Goal: Information Seeking & Learning: Compare options

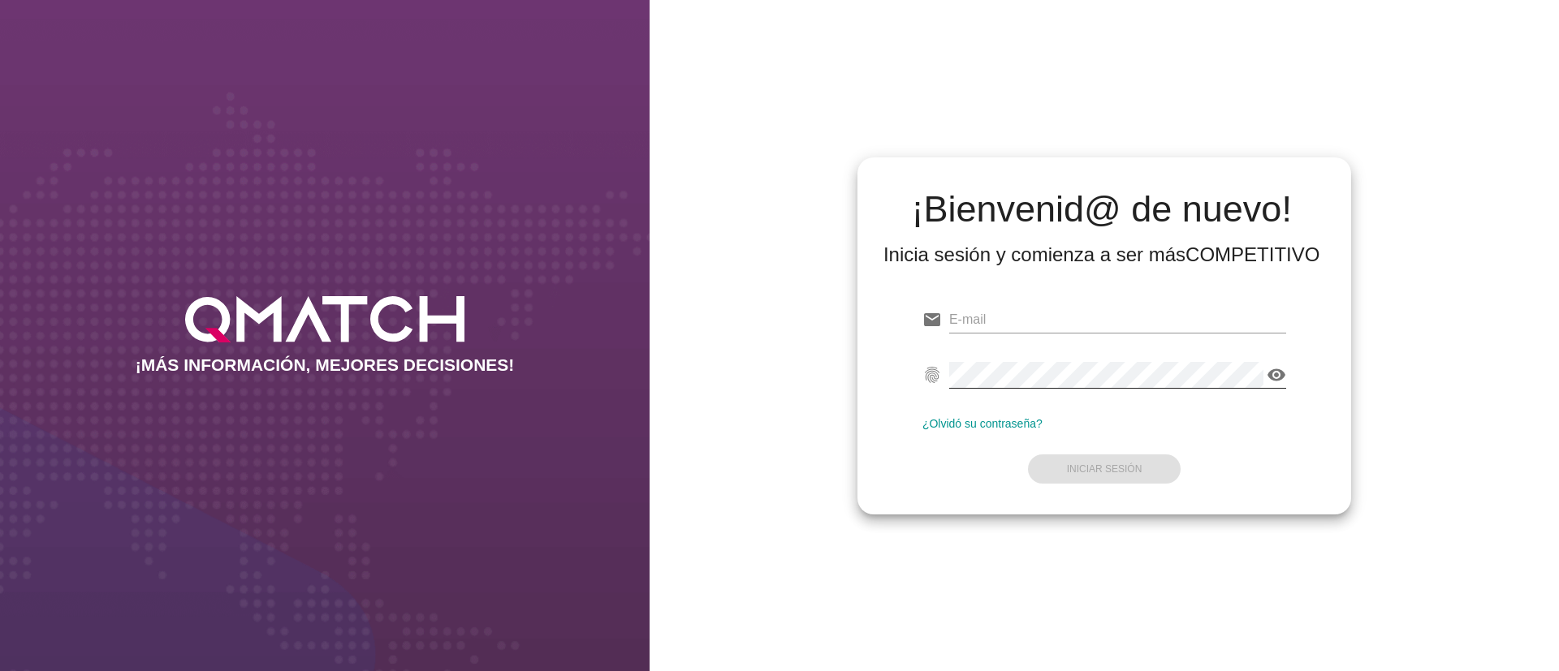
type input "test@test.easy.cl"
click at [1276, 381] on icon "visibility" at bounding box center [1276, 374] width 19 height 19
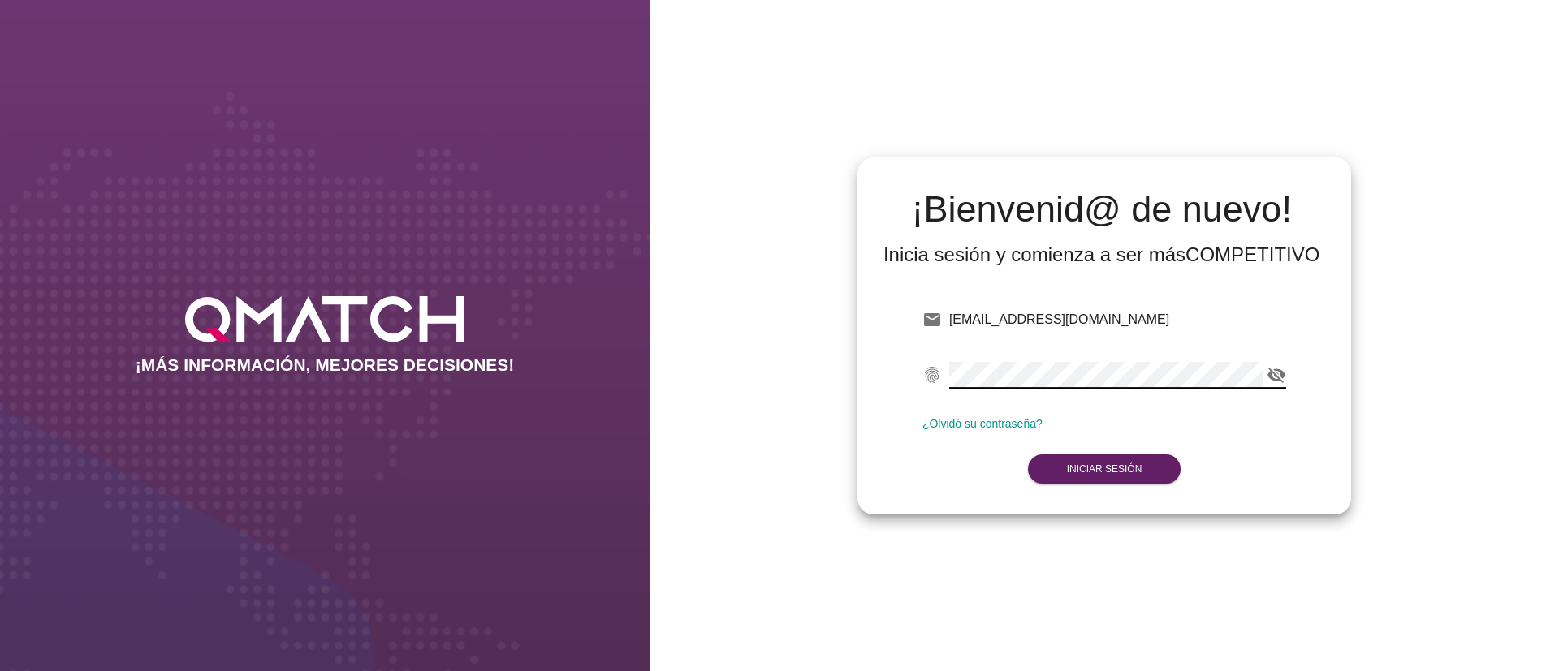
click at [1276, 381] on icon "visibility_off" at bounding box center [1276, 374] width 19 height 19
click at [1280, 377] on icon "visibility" at bounding box center [1276, 374] width 19 height 19
click at [1117, 456] on button "Iniciar Sesión" at bounding box center [1104, 469] width 153 height 29
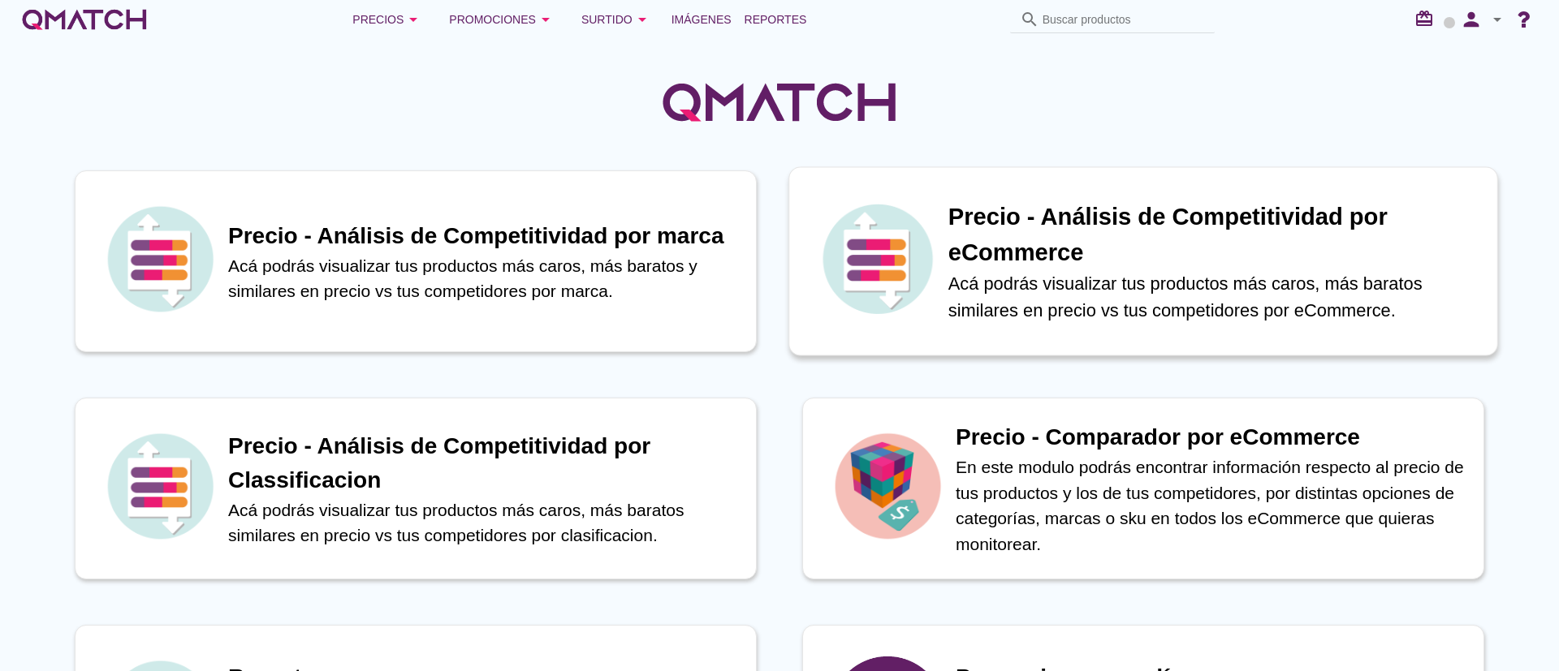
click at [926, 248] on img at bounding box center [877, 259] width 119 height 119
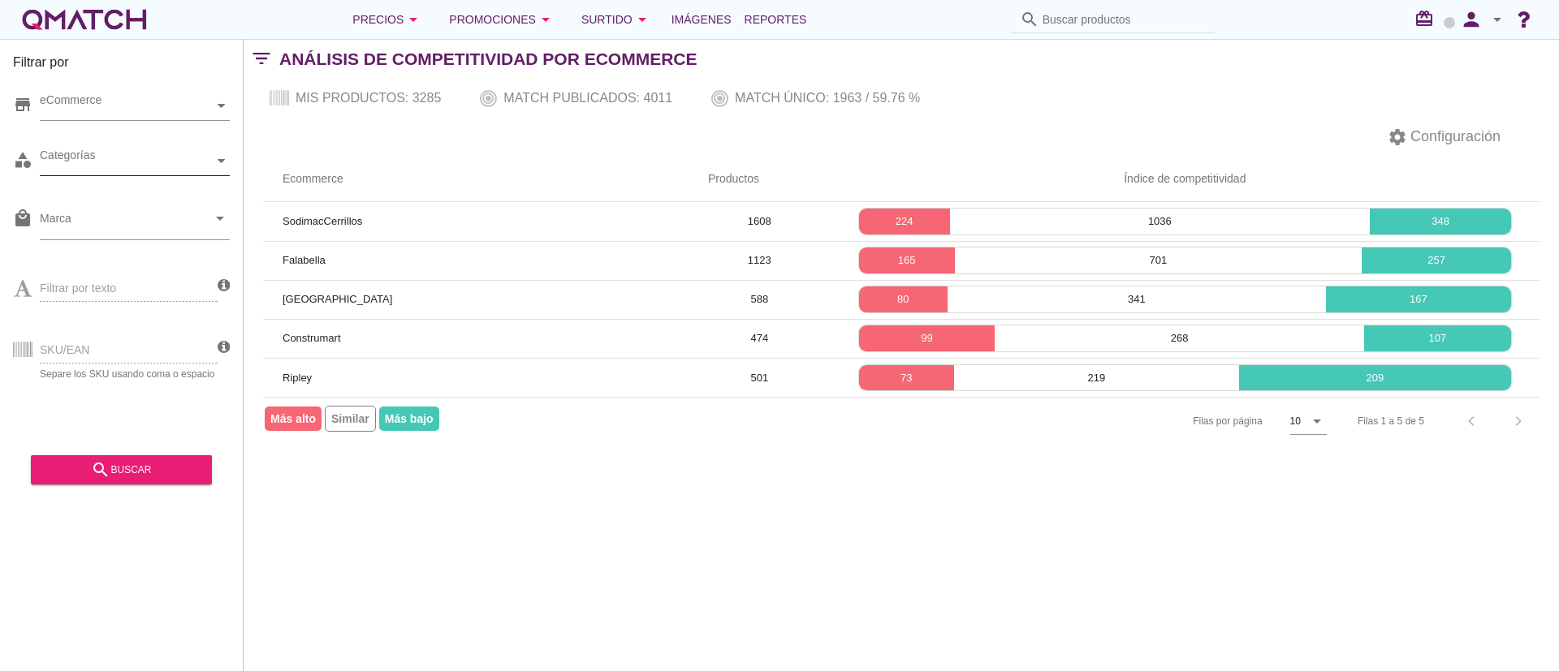
click at [220, 173] on div at bounding box center [222, 161] width 16 height 28
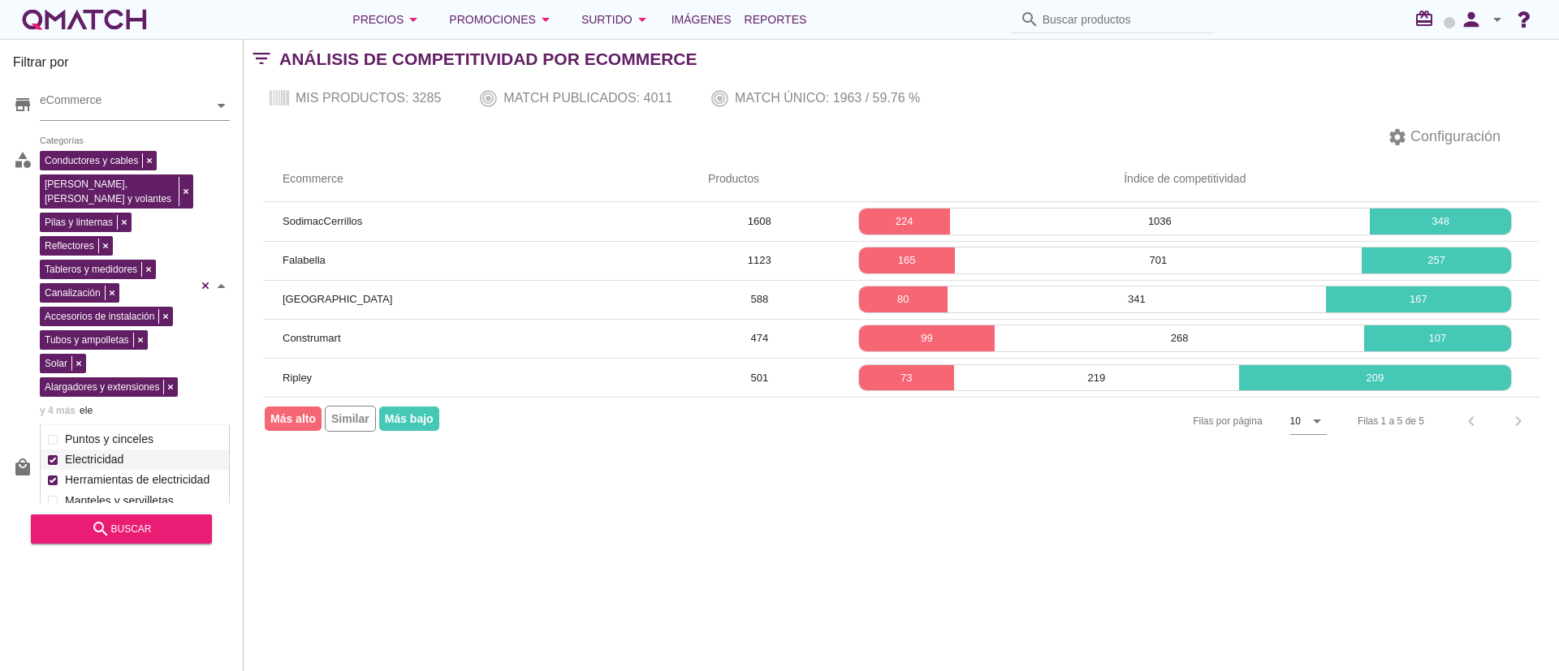
click at [64, 206] on div "Conductores y cables Placas, tomas y volantes Pilas y linternas Reflectores Tab…" at bounding box center [135, 286] width 190 height 278
type input "ele"
click at [161, 536] on div "search buscar" at bounding box center [121, 529] width 155 height 19
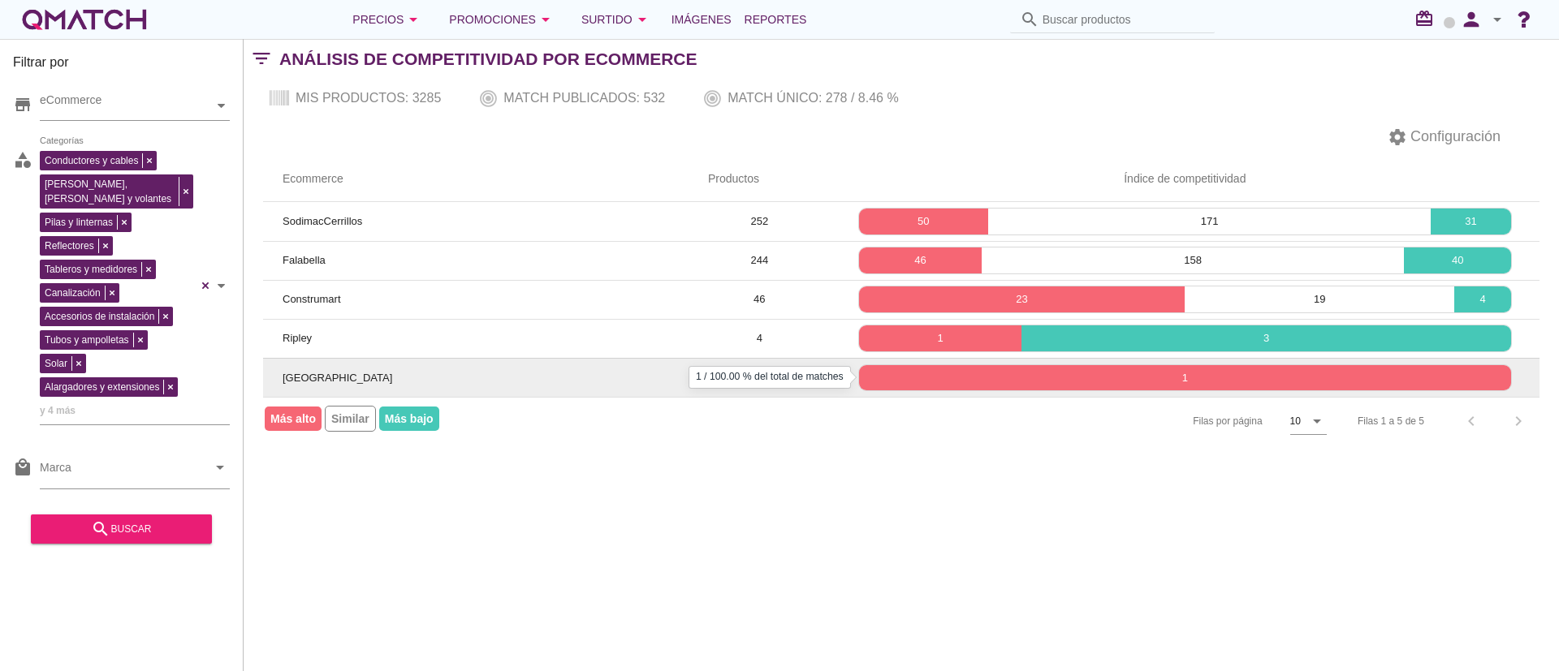
click at [934, 378] on p "1" at bounding box center [1185, 378] width 652 height 16
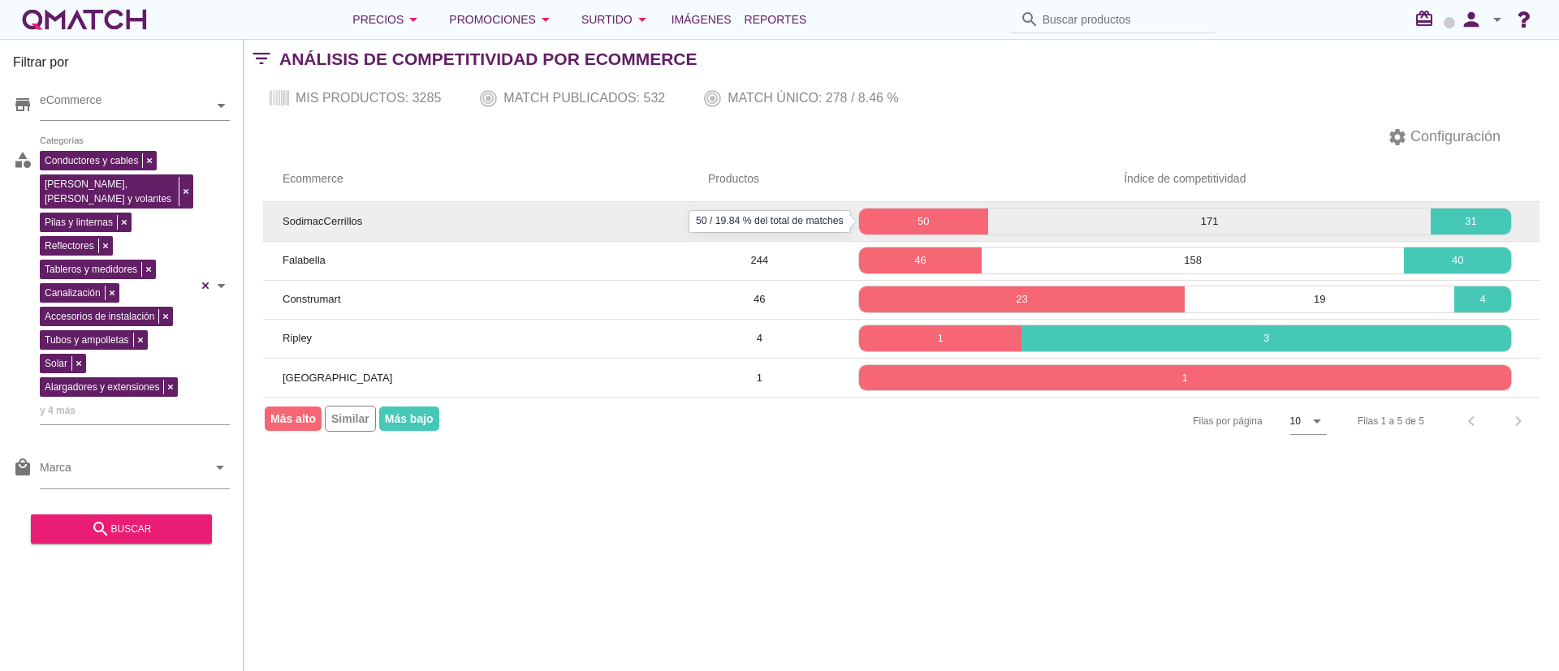
click at [896, 216] on p "50" at bounding box center [923, 222] width 129 height 16
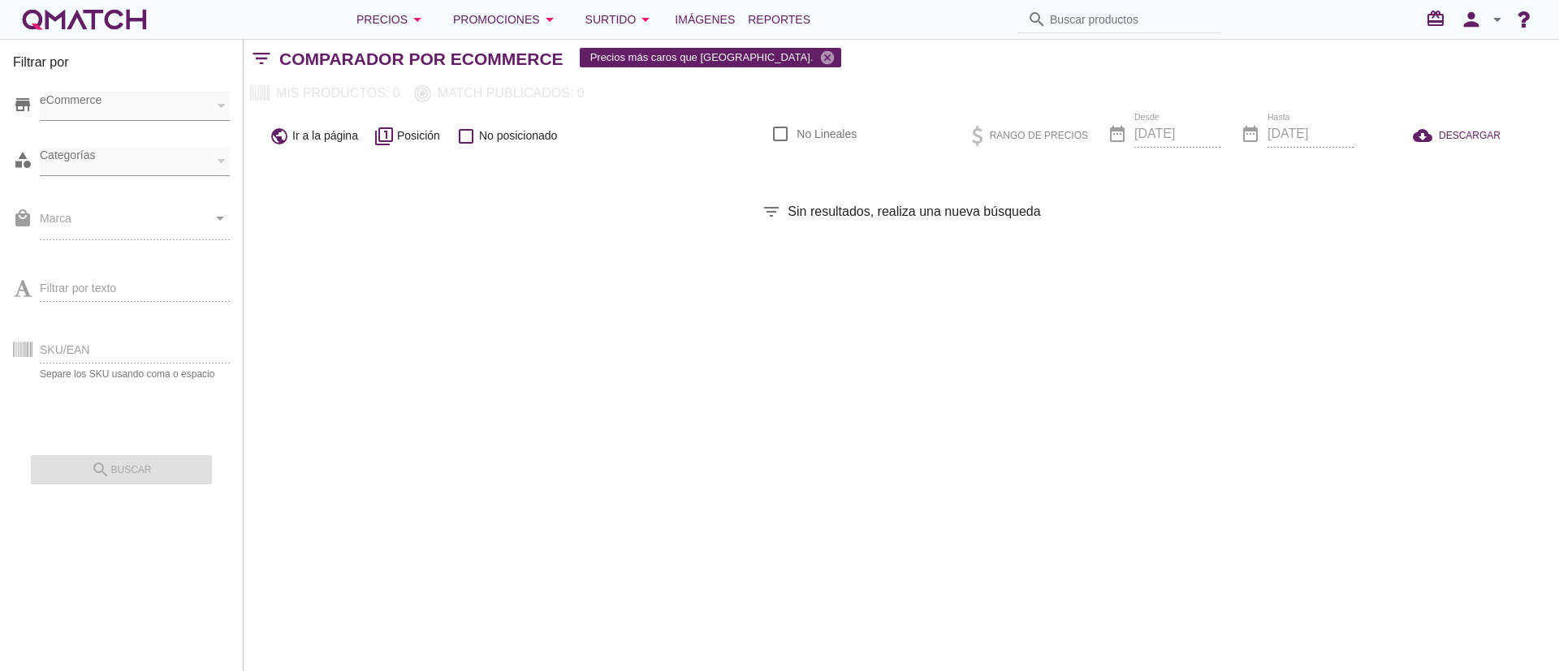
checkbox input "false"
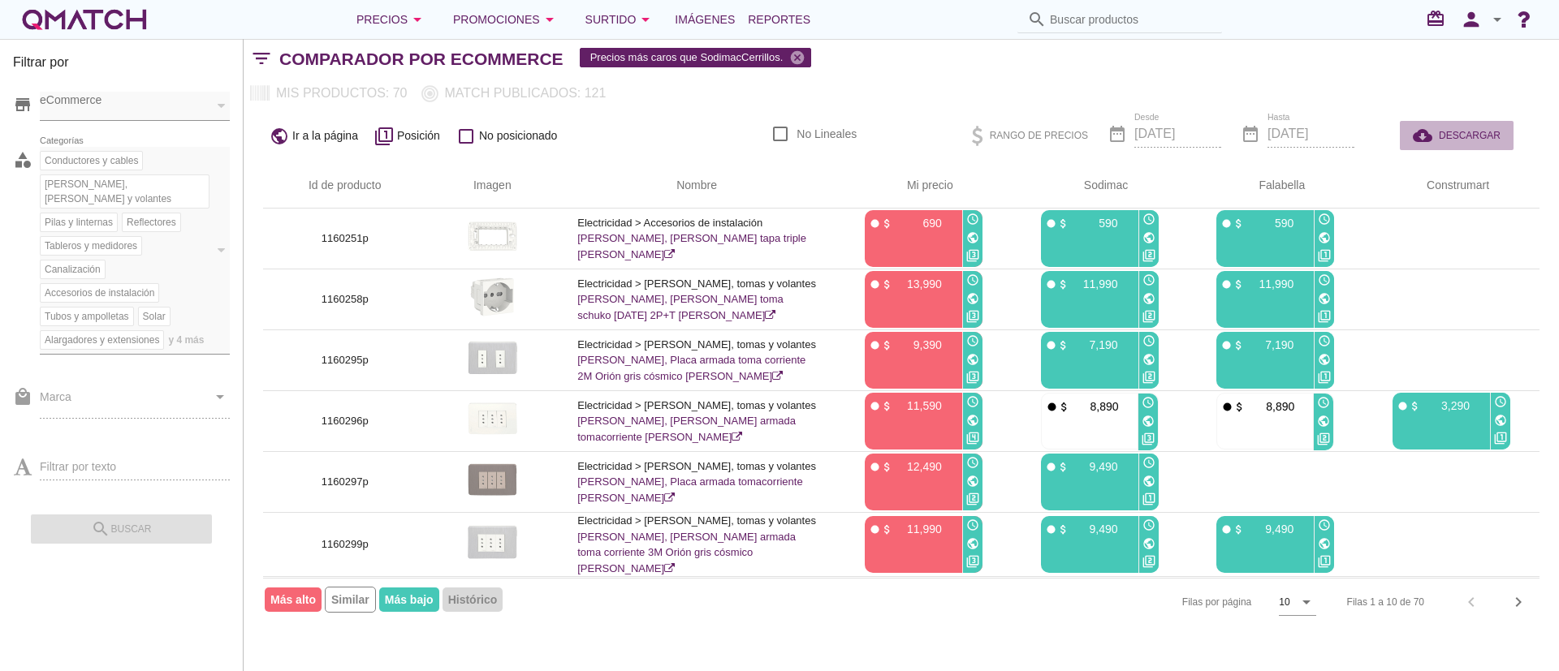
click at [1427, 142] on icon "cloud_download" at bounding box center [1426, 135] width 26 height 19
drag, startPoint x: 824, startPoint y: 162, endPoint x: 1297, endPoint y: 171, distance: 473.4
click at [1297, 171] on div "Filtrar por store eCommerce category Conductores y cables Placas, tomas y volan…" at bounding box center [901, 355] width 1315 height 632
click at [1344, 76] on div "Comparador por eCommerce Precios más caros que SodimacCerrillos. cancel" at bounding box center [919, 59] width 1280 height 39
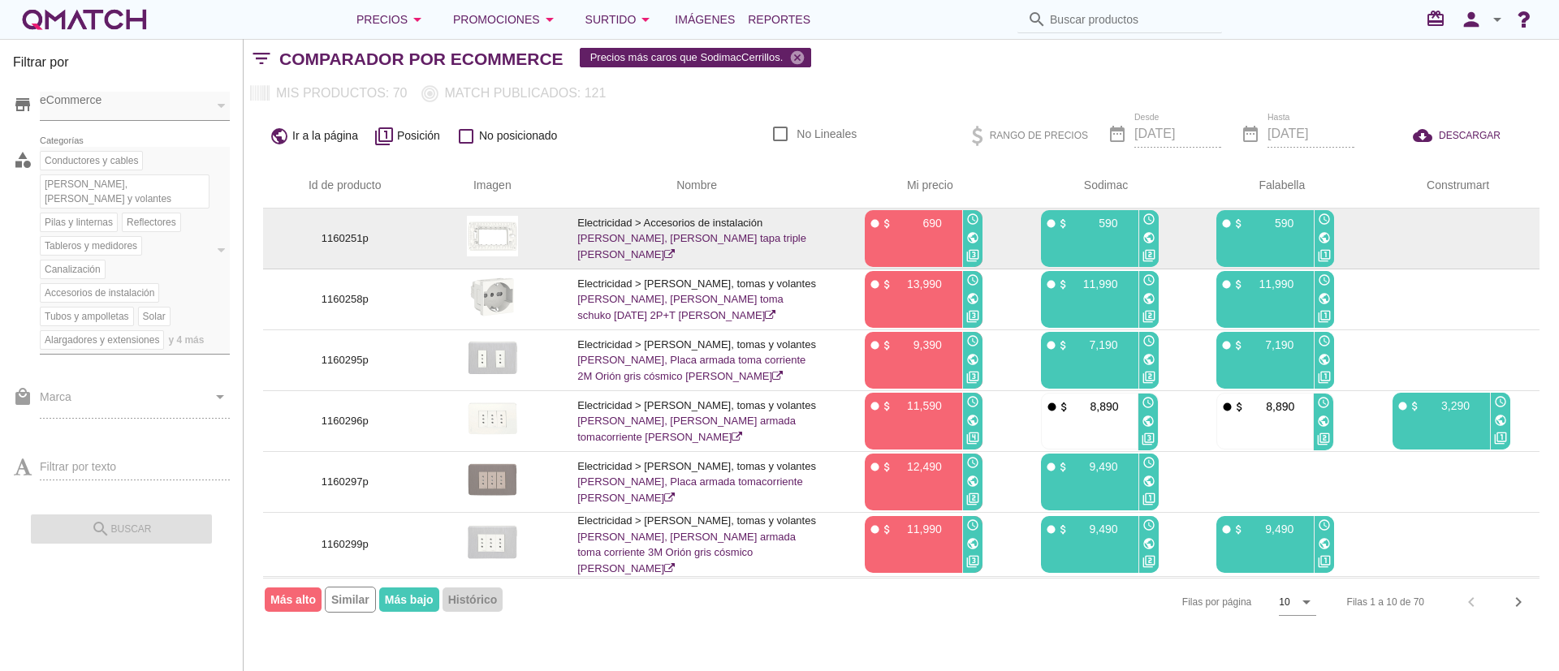
click at [342, 243] on p "1160251p" at bounding box center [345, 239] width 124 height 16
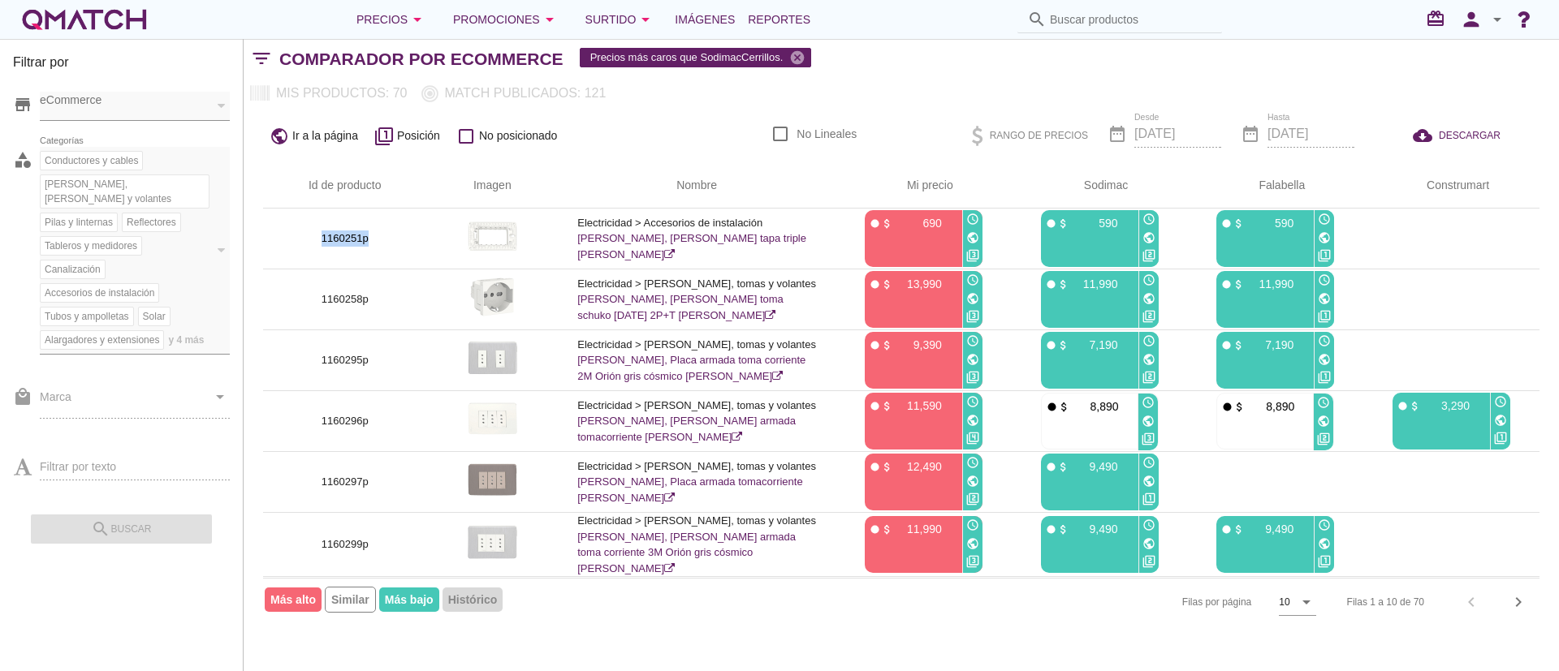
copy p "1160251p"
click at [669, 175] on th "Nombre" at bounding box center [697, 185] width 278 height 45
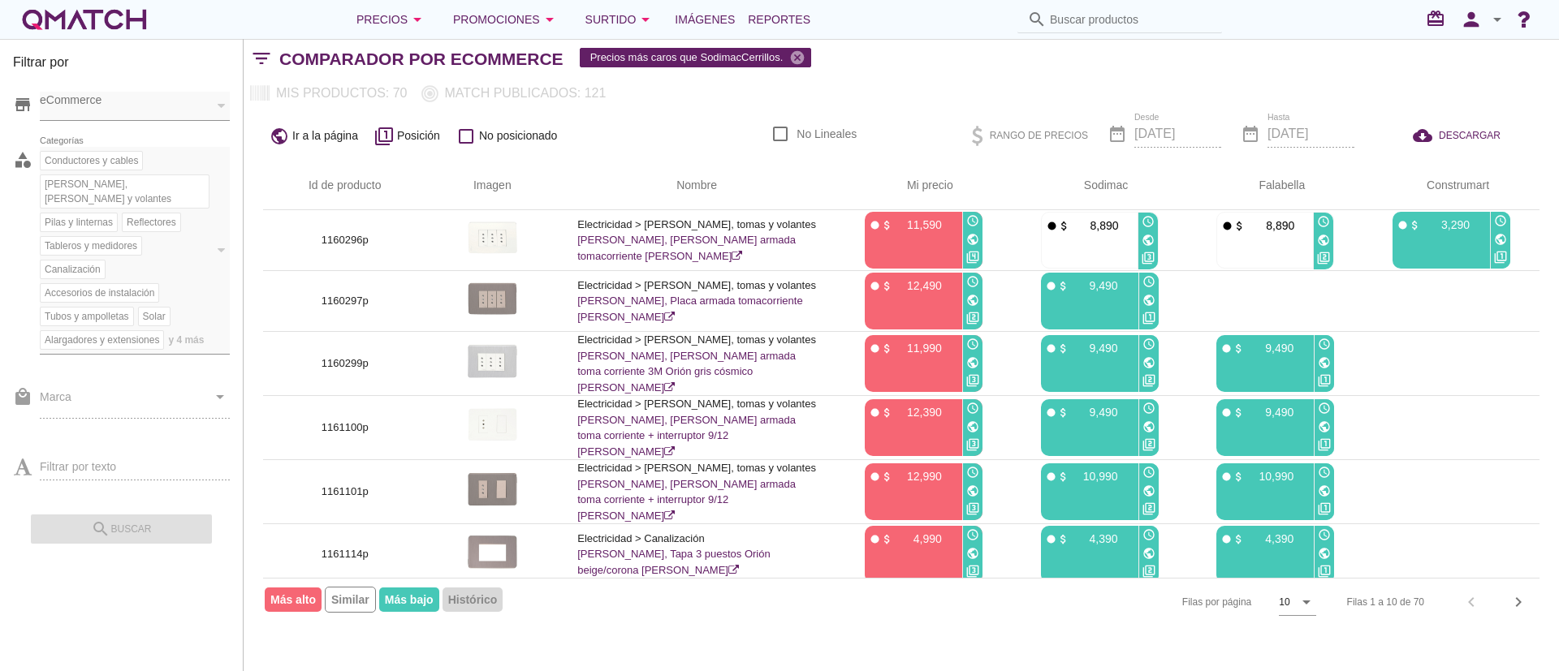
scroll to position [258, 0]
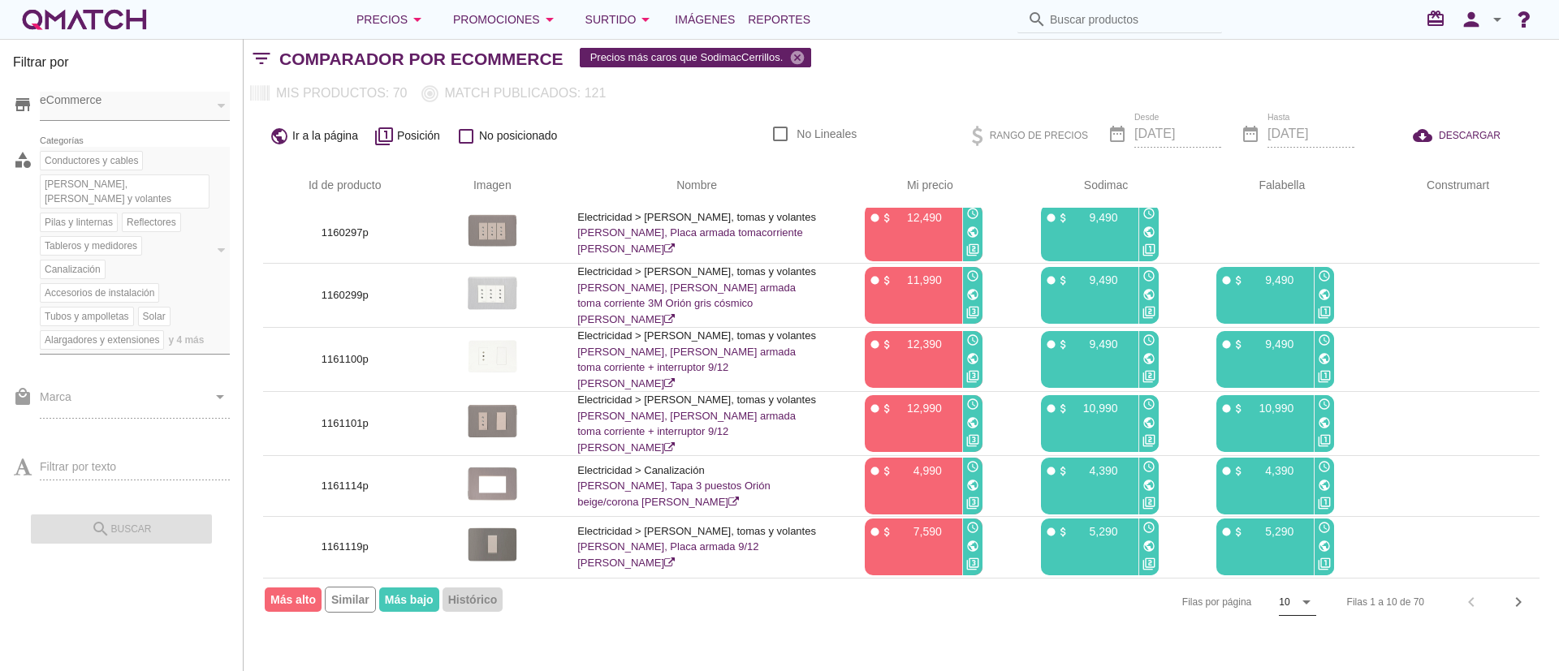
drag, startPoint x: 1325, startPoint y: 605, endPoint x: 1292, endPoint y: 605, distance: 33.3
click at [1324, 605] on div "Filas por página 10 arrow_drop_down Filas 1 a 10 de 70 chevron_left chevron_rig…" at bounding box center [901, 602] width 1276 height 48
click at [1292, 605] on div "10" at bounding box center [1286, 602] width 14 height 26
click at [1305, 645] on div "50" at bounding box center [1296, 635] width 35 height 19
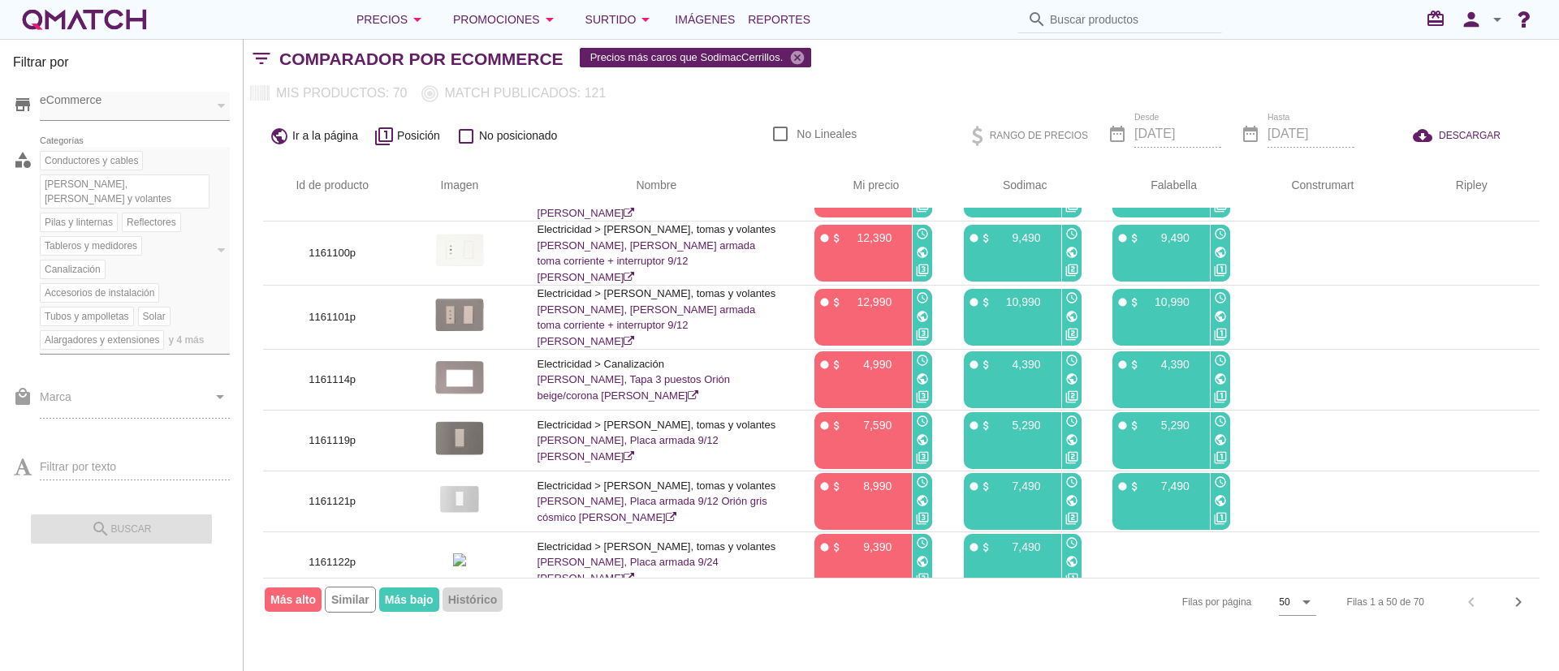
scroll to position [0, 0]
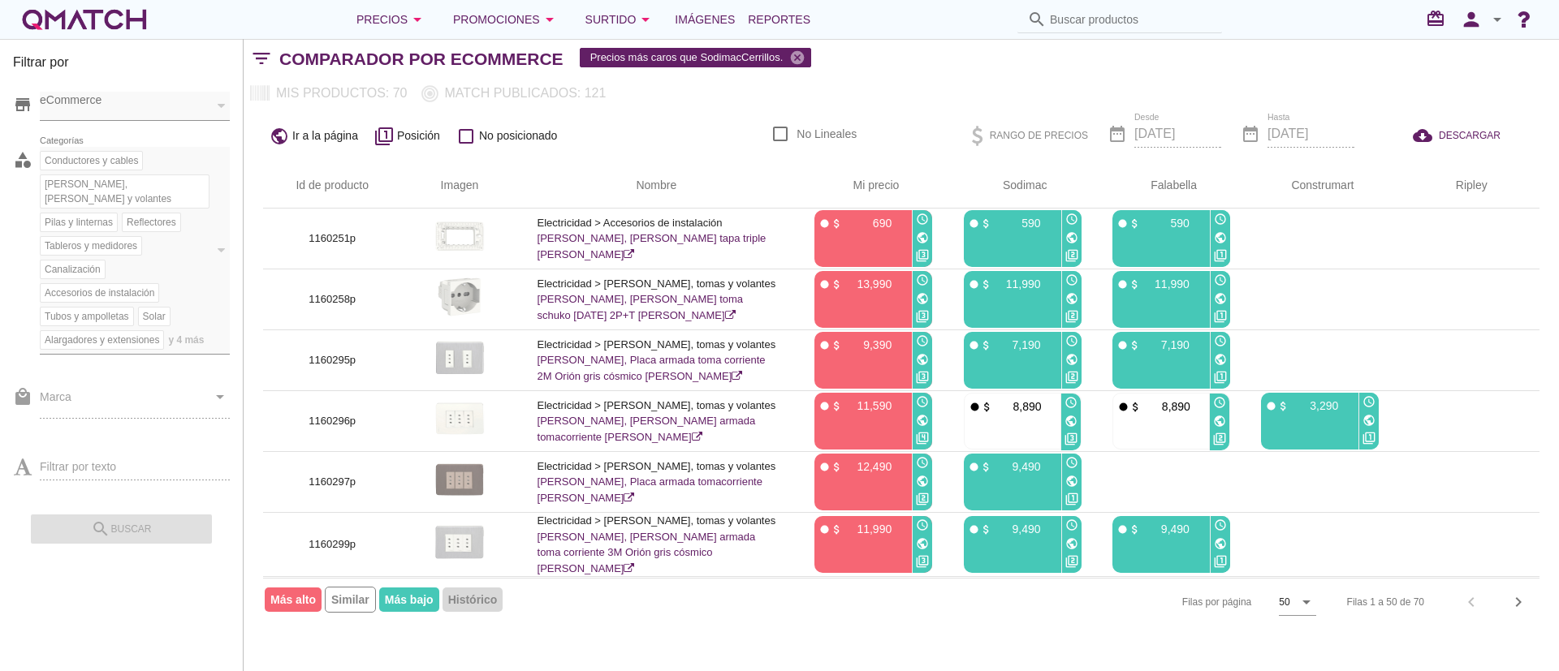
click at [464, 139] on icon "check_box_outline_blank" at bounding box center [465, 136] width 19 height 19
click at [1432, 143] on icon "cloud_download" at bounding box center [1426, 135] width 26 height 19
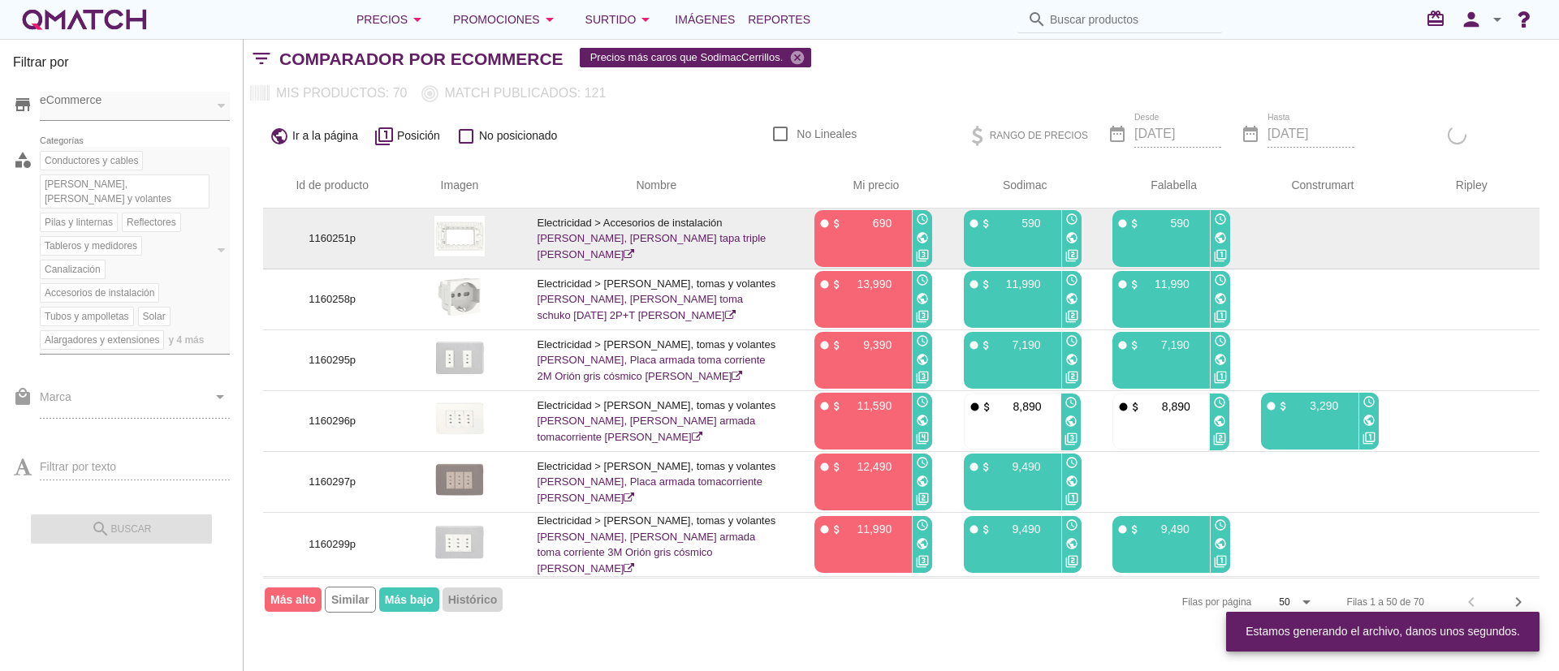
click at [321, 232] on p "1160251p" at bounding box center [332, 239] width 99 height 16
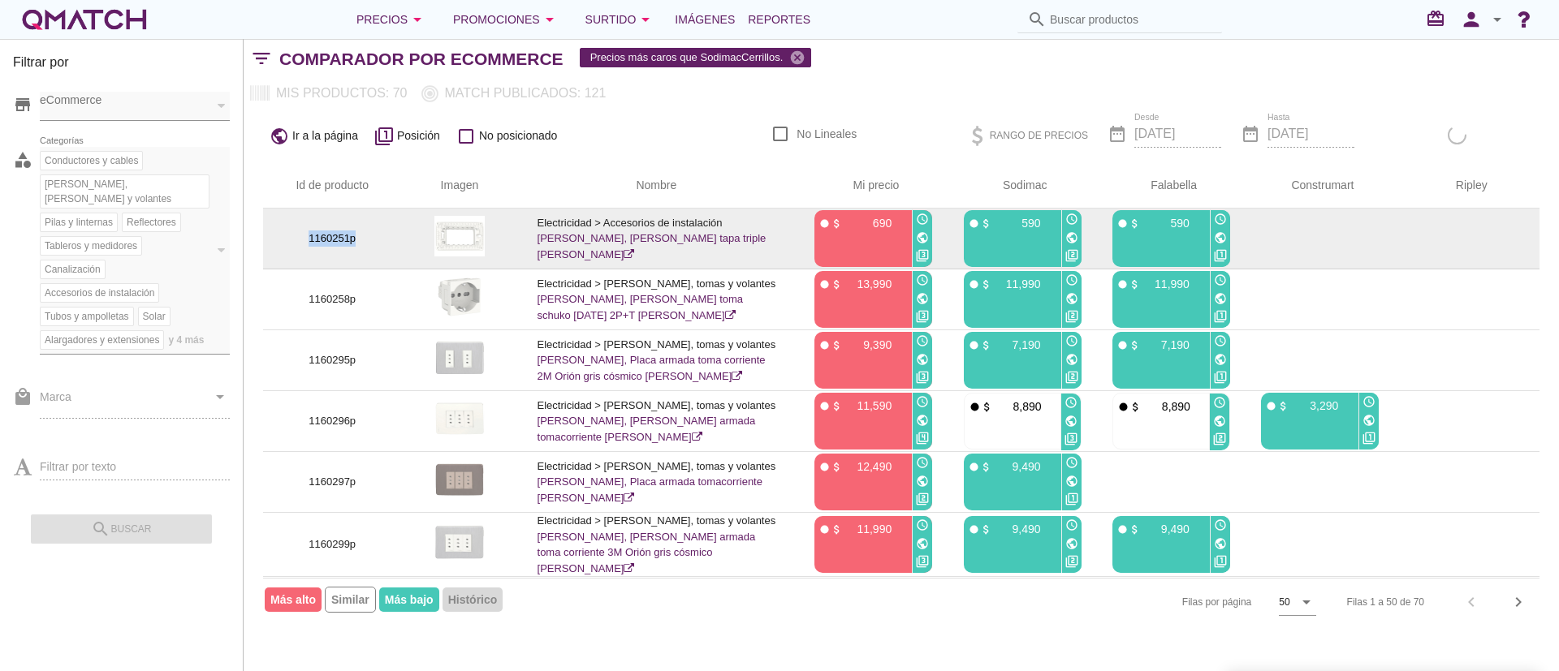
copy p "1160251p"
click at [329, 240] on p "1160251p" at bounding box center [332, 239] width 99 height 16
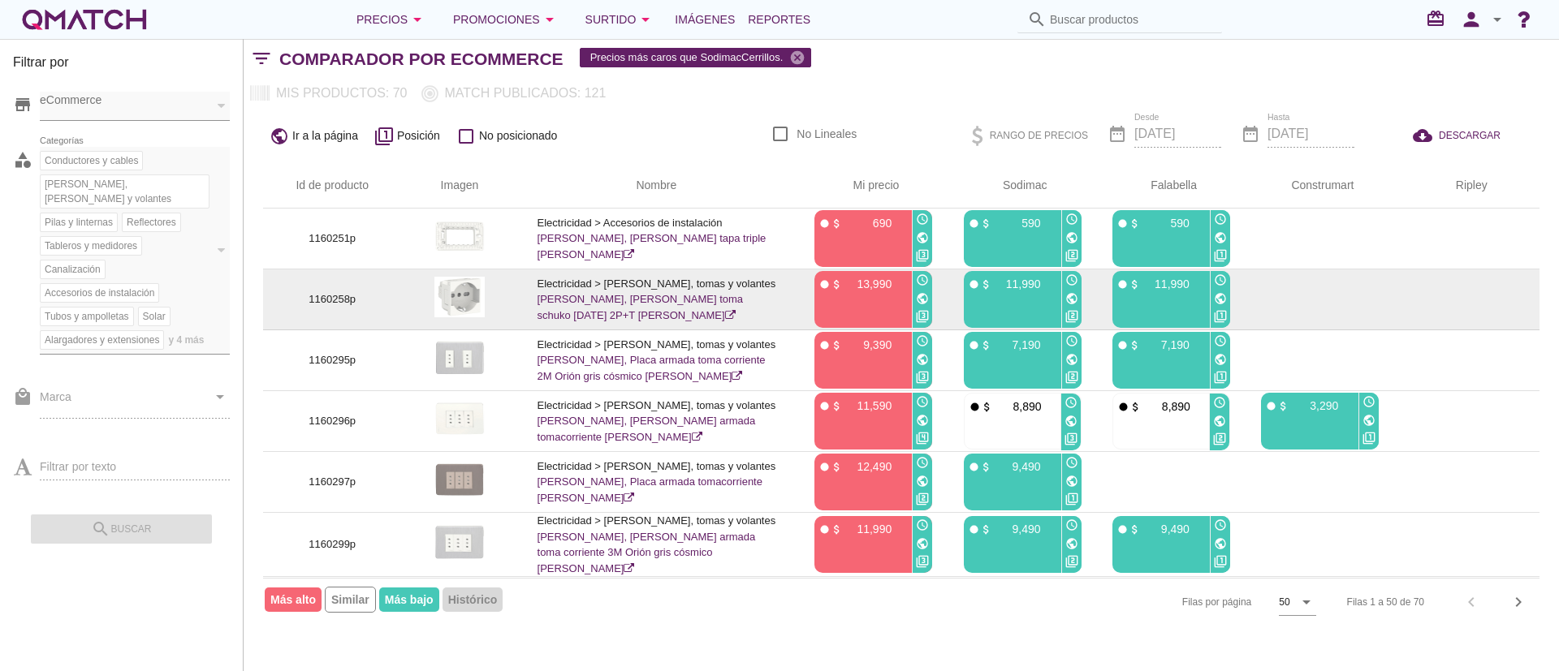
click at [335, 293] on p "1160258p" at bounding box center [332, 299] width 99 height 16
copy p "1160258p"
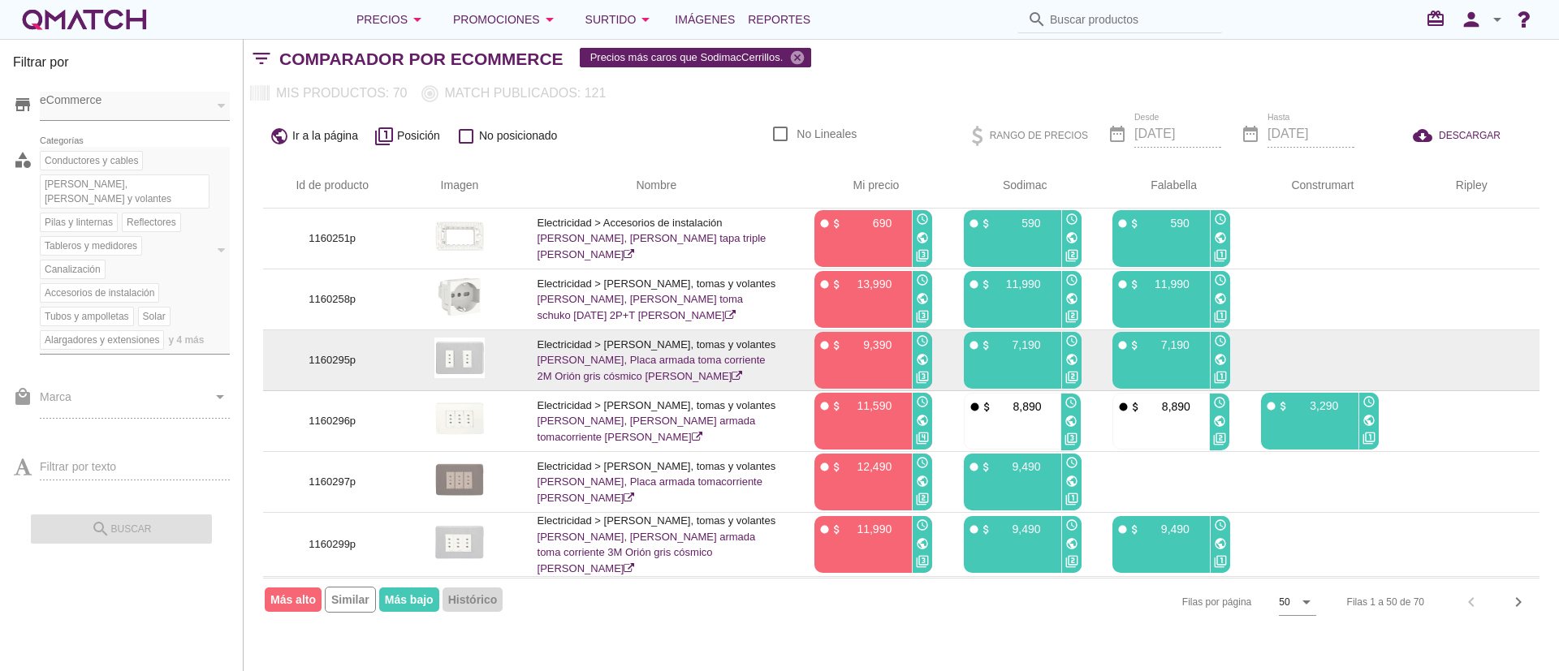
click at [327, 356] on p "1160295p" at bounding box center [332, 360] width 99 height 16
copy p "1160295p"
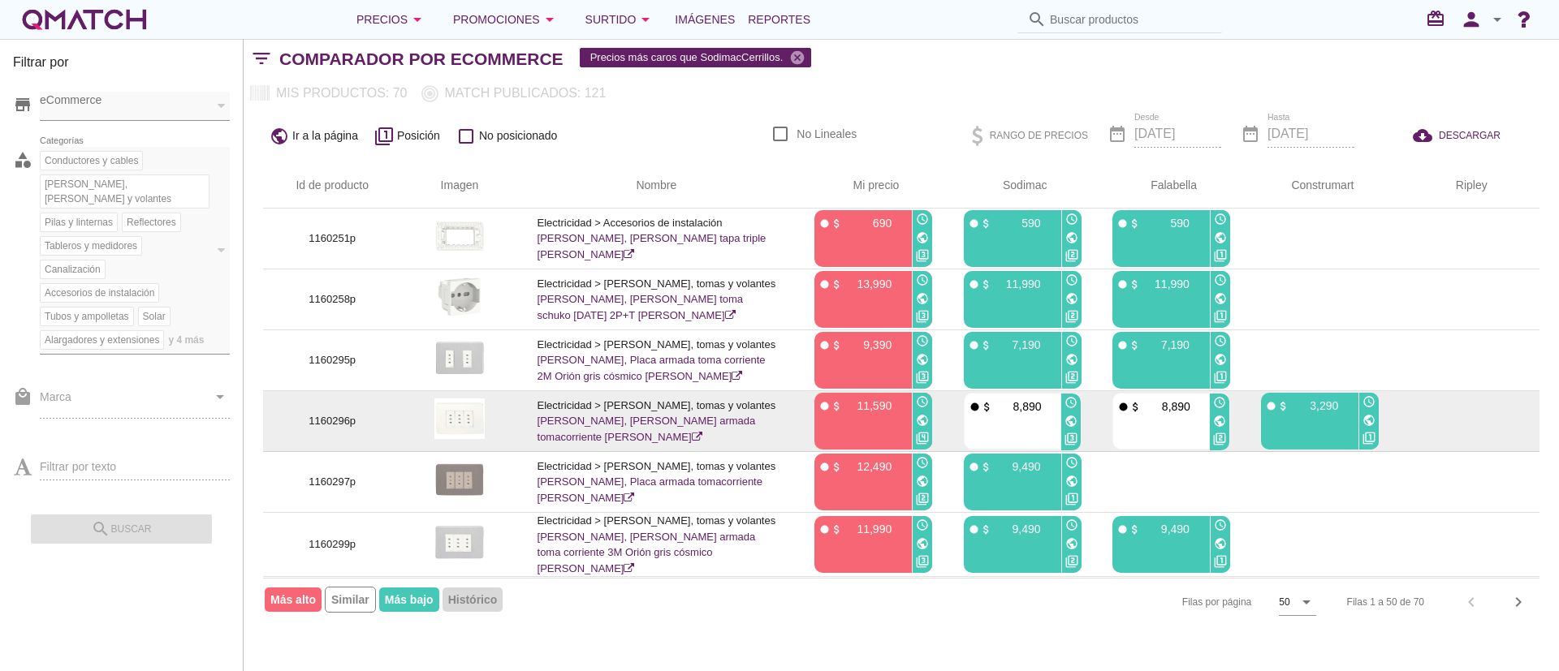
click at [342, 417] on td "1160296p" at bounding box center [332, 421] width 138 height 61
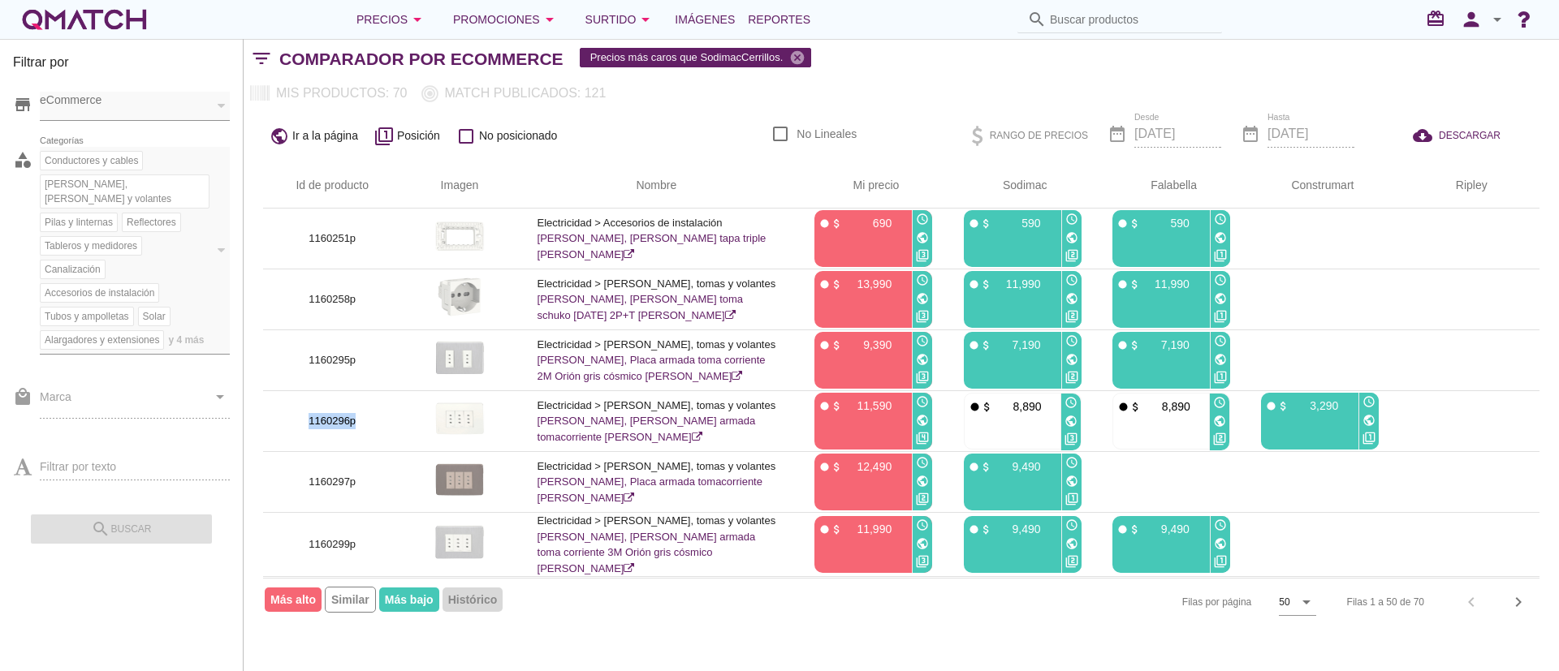
copy p "1160296p"
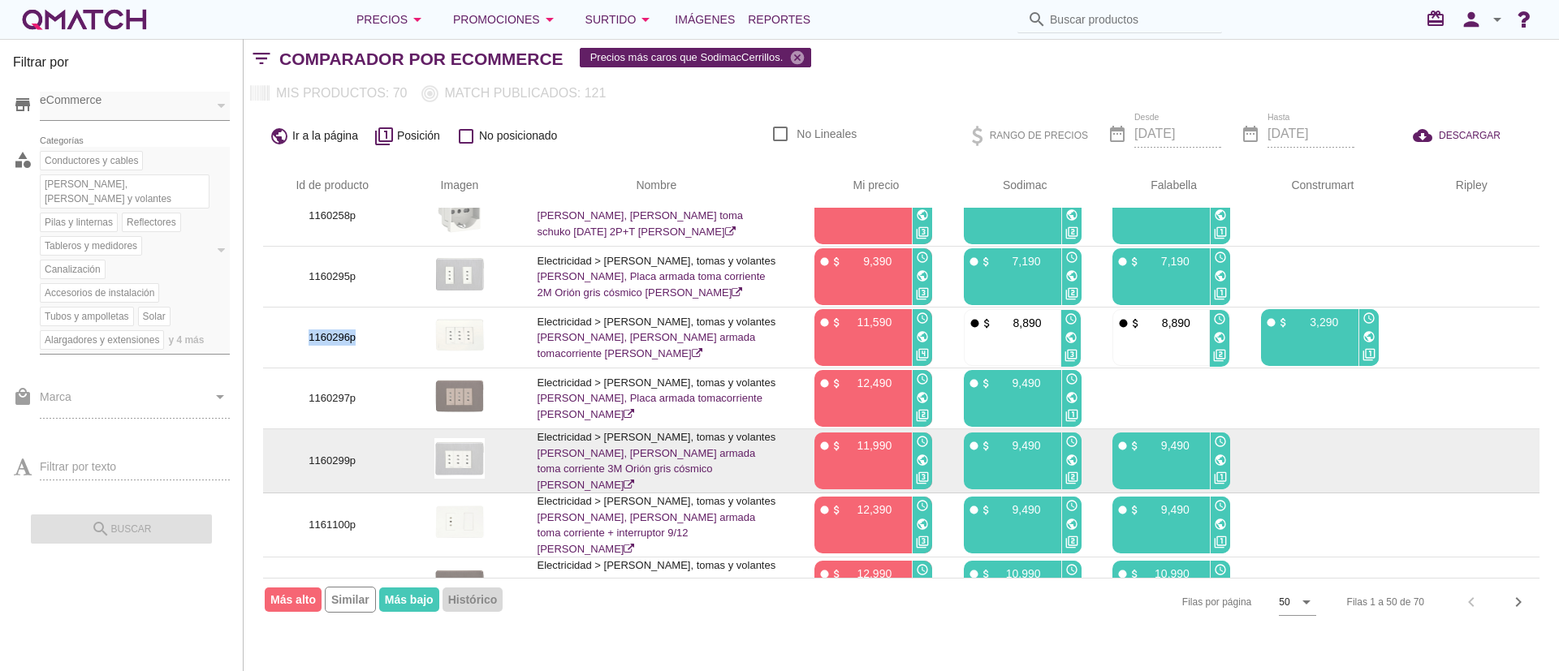
scroll to position [122, 0]
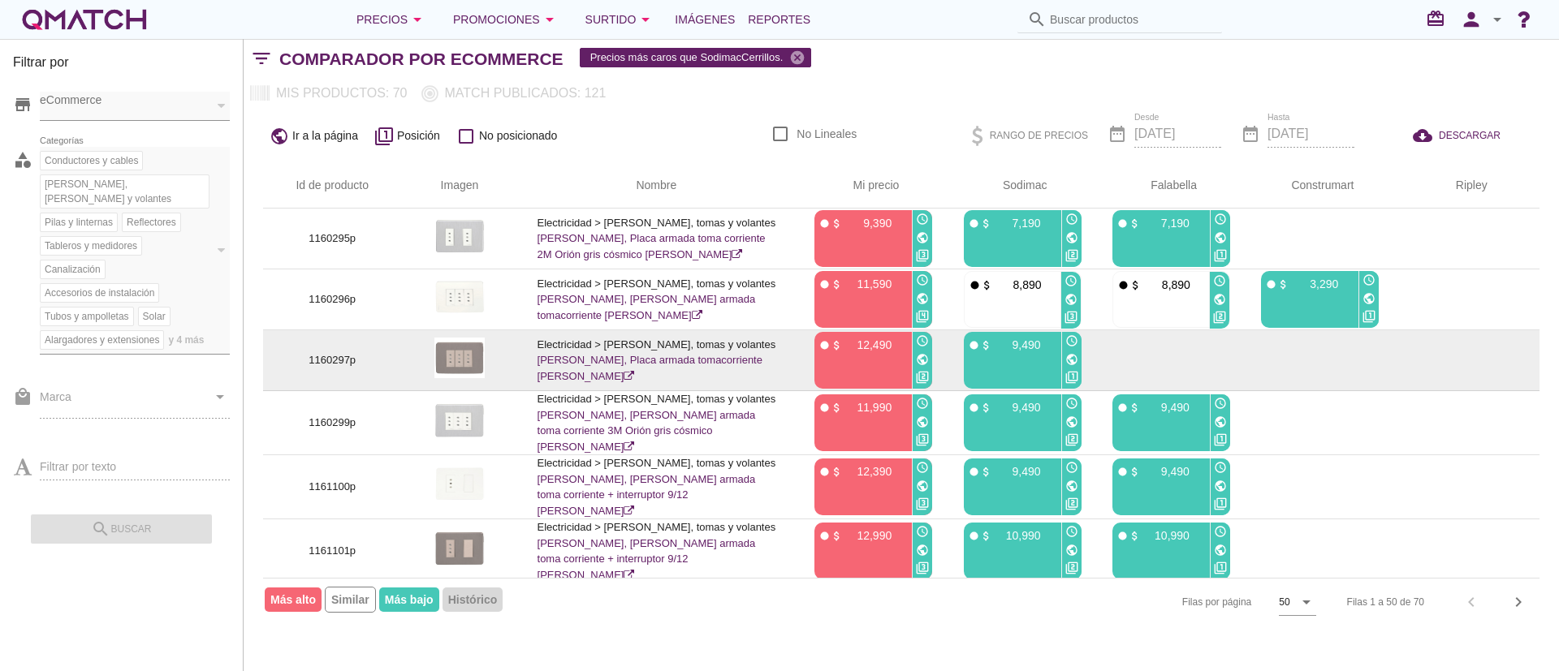
click at [347, 369] on p "1160297p" at bounding box center [332, 360] width 99 height 16
copy p "1160297p"
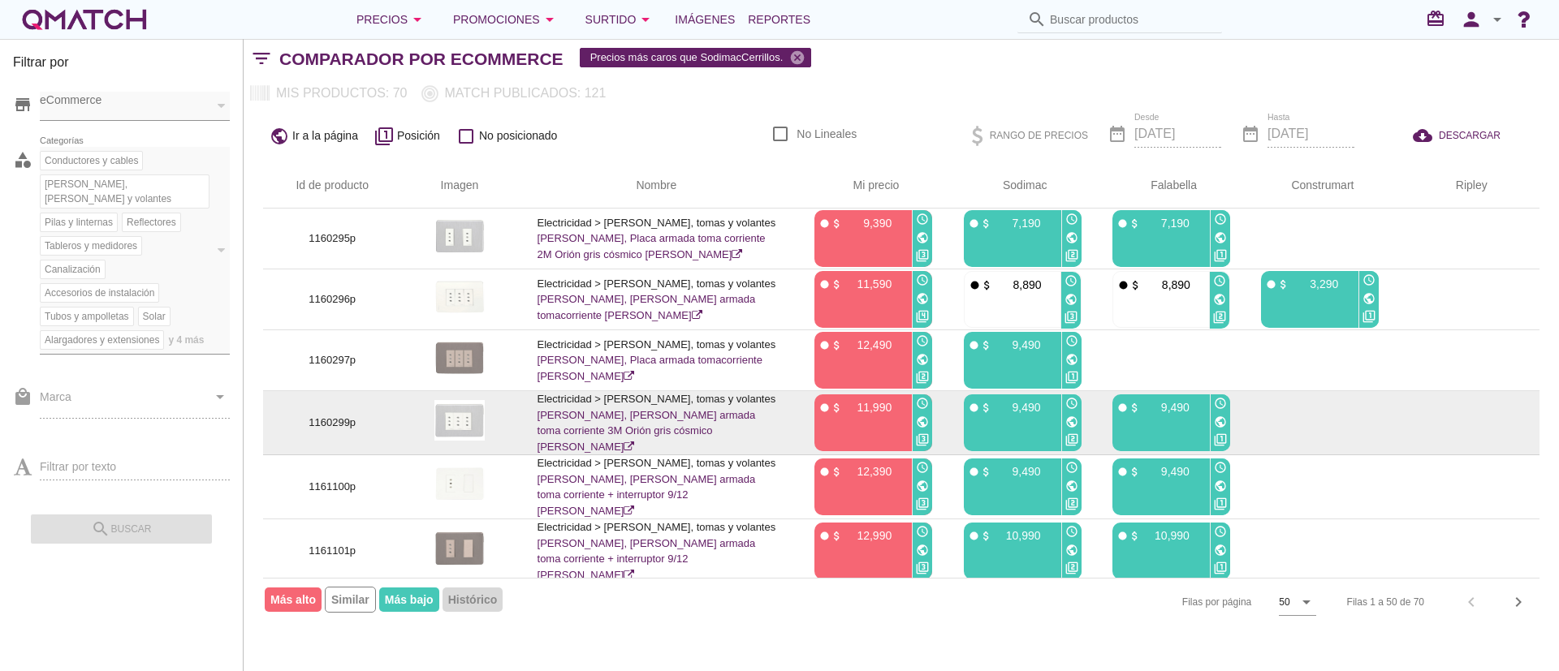
click at [343, 431] on p "1160299p" at bounding box center [332, 423] width 99 height 16
copy p "1160299p"
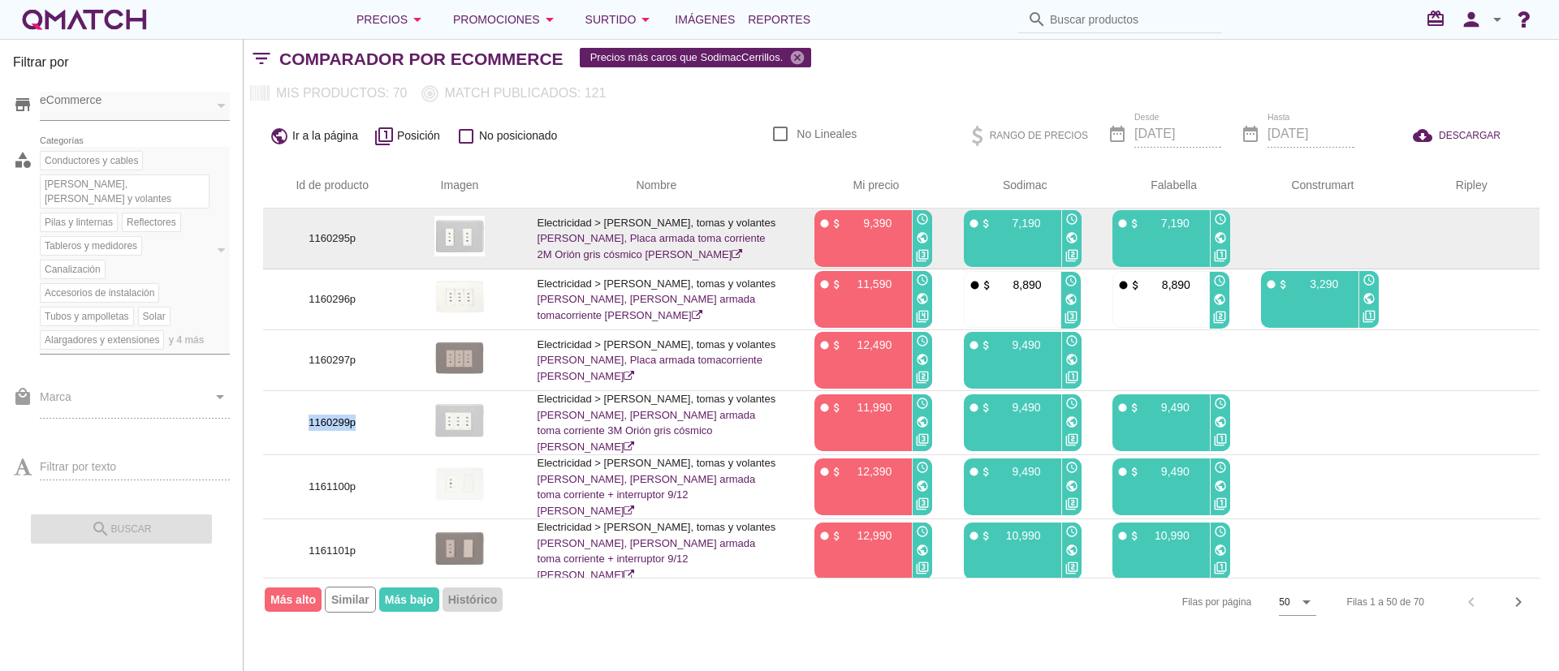
click at [358, 245] on p "1160295p" at bounding box center [332, 239] width 99 height 16
click at [357, 245] on p "1160295p" at bounding box center [332, 239] width 99 height 16
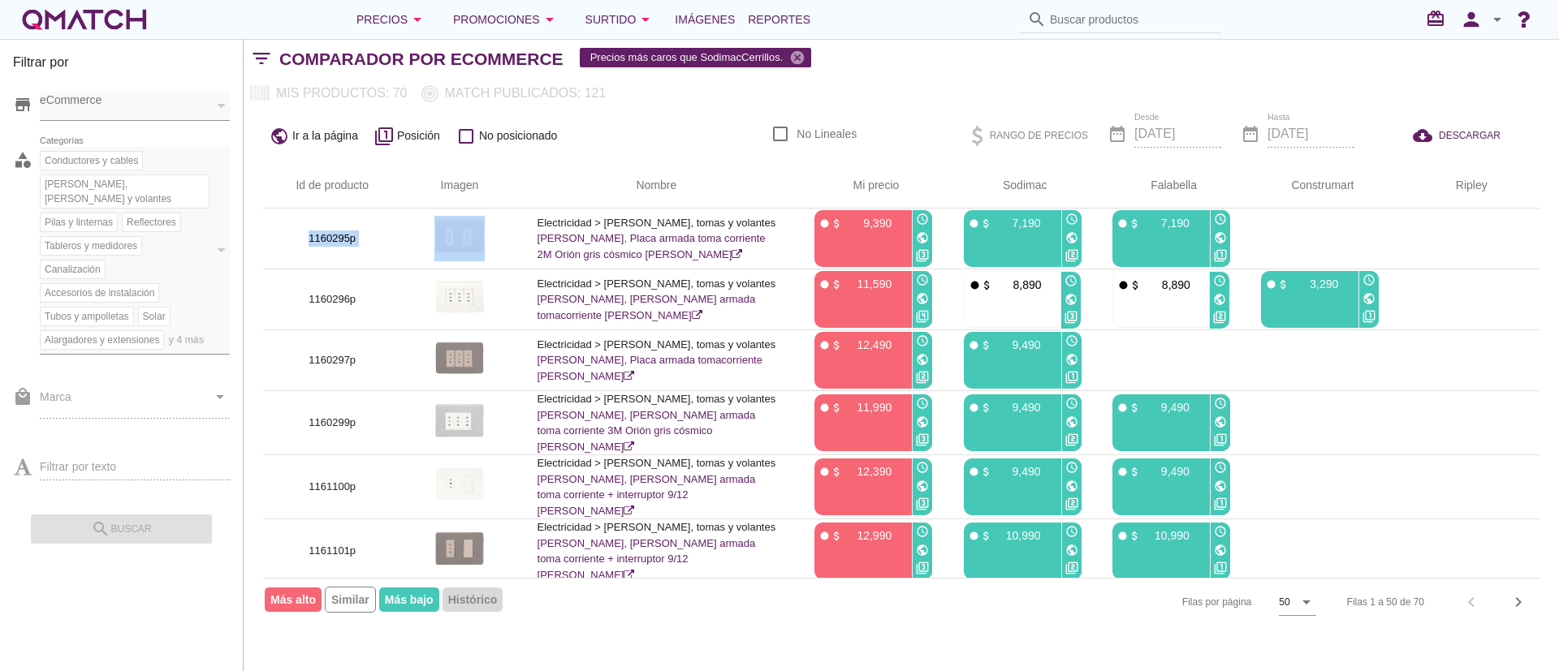
copy p "1160295p"
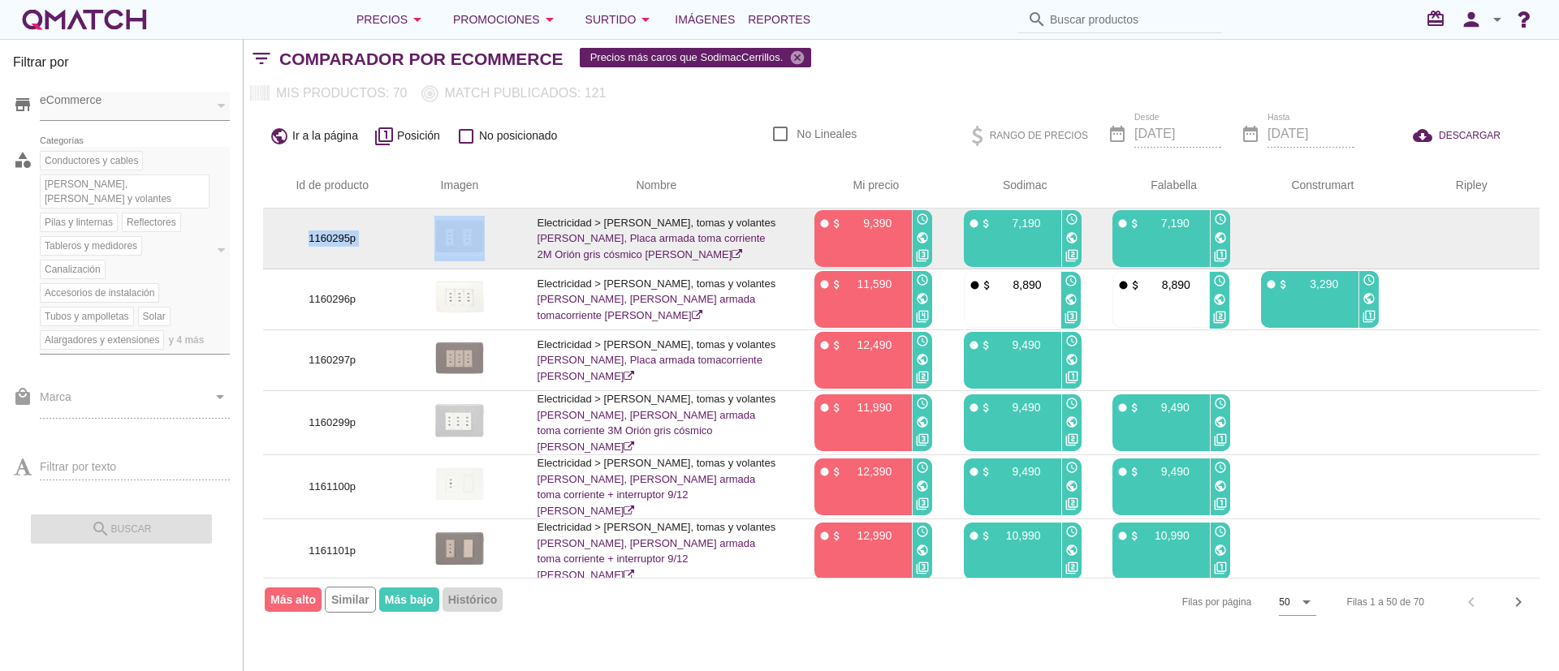
click at [329, 235] on p "1160295p" at bounding box center [332, 239] width 99 height 16
click at [346, 235] on p "1160295p" at bounding box center [332, 239] width 99 height 16
click at [345, 232] on p "1160295p" at bounding box center [332, 239] width 99 height 16
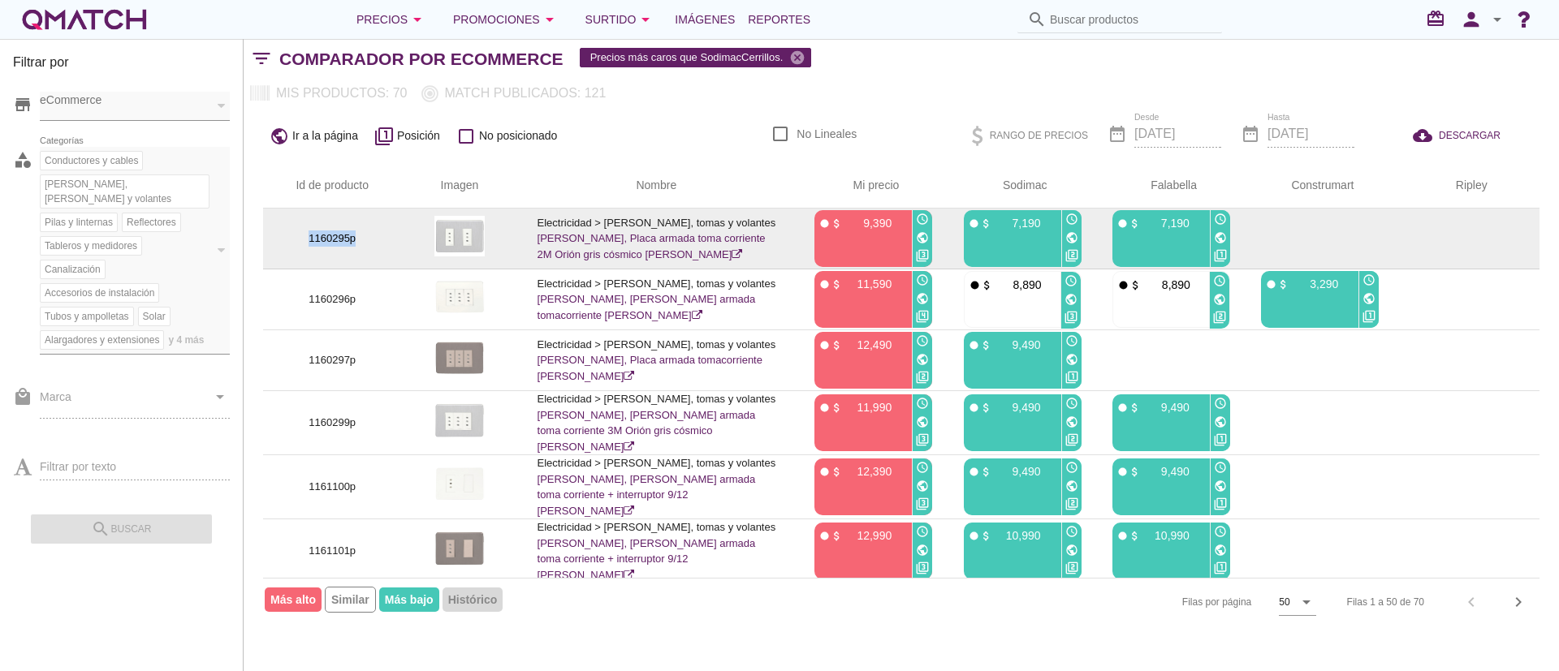
click at [345, 232] on p "1160295p" at bounding box center [332, 239] width 99 height 16
click at [358, 245] on p "1160295p" at bounding box center [332, 239] width 99 height 16
drag, startPoint x: 355, startPoint y: 243, endPoint x: 312, endPoint y: 242, distance: 43.0
click at [312, 242] on p "1160295p" at bounding box center [332, 239] width 99 height 16
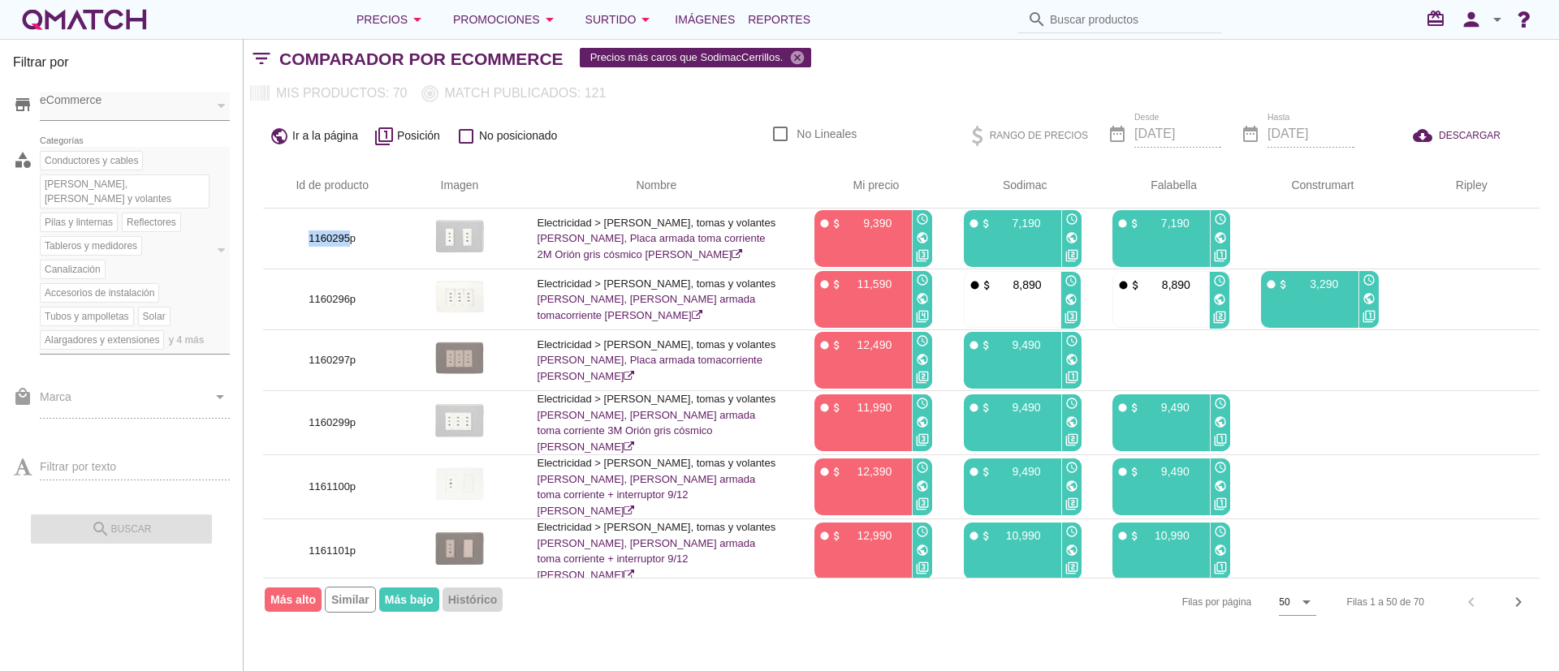
copy p "1160295"
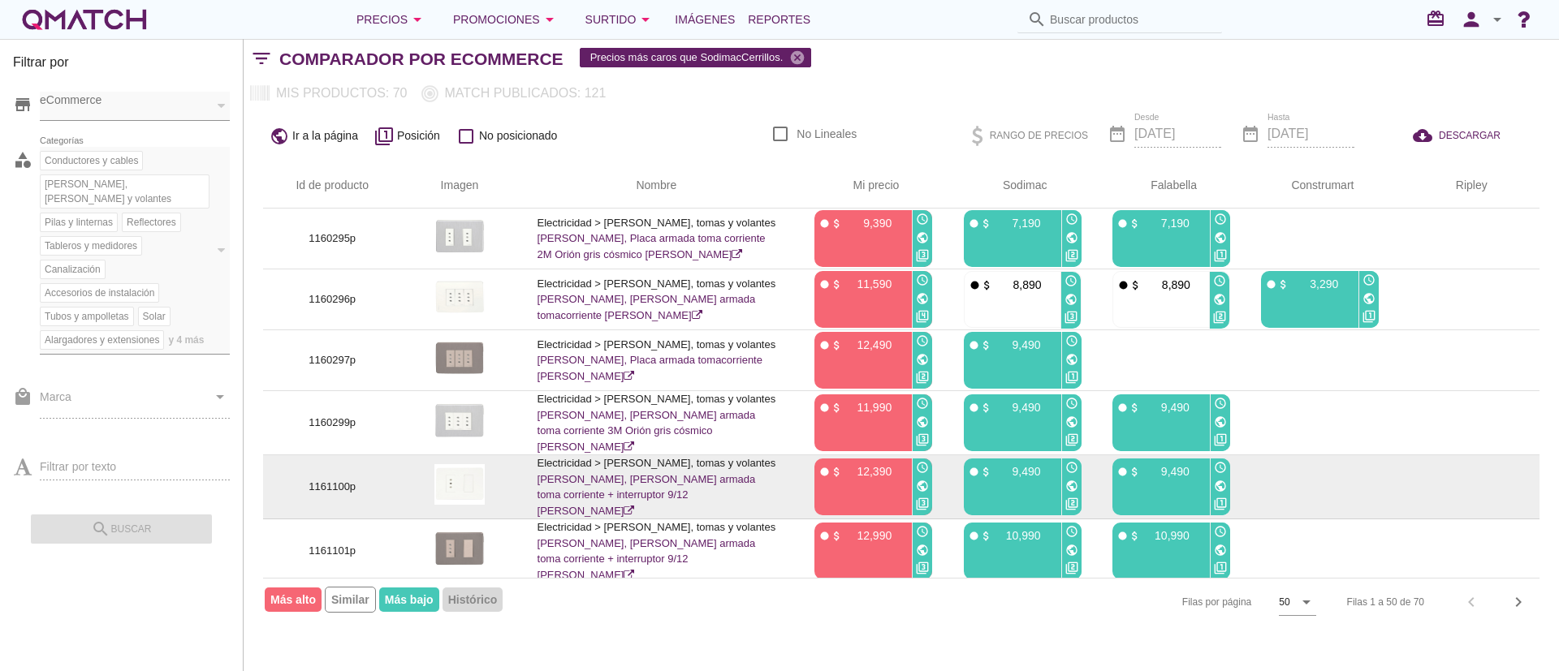
click at [339, 494] on p "1161100p" at bounding box center [332, 487] width 99 height 16
copy p "1161100p"
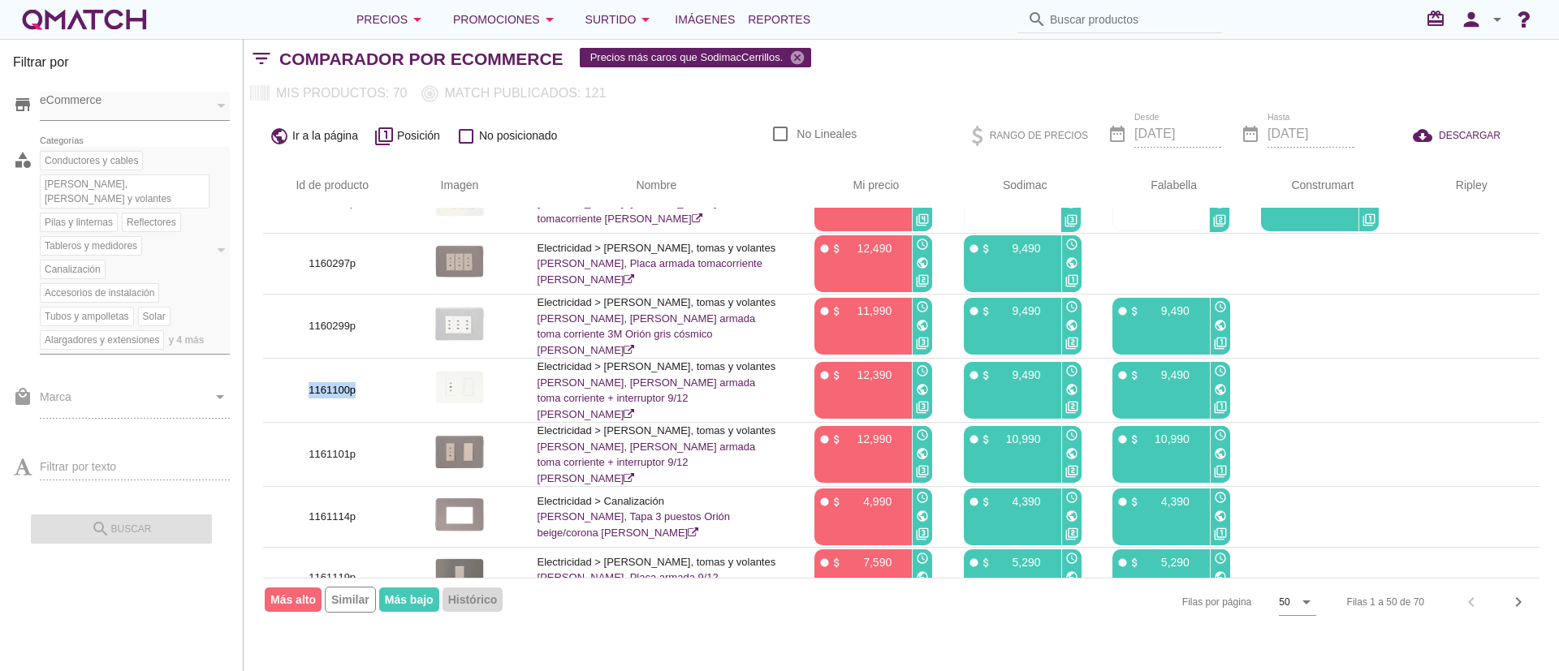
scroll to position [365, 0]
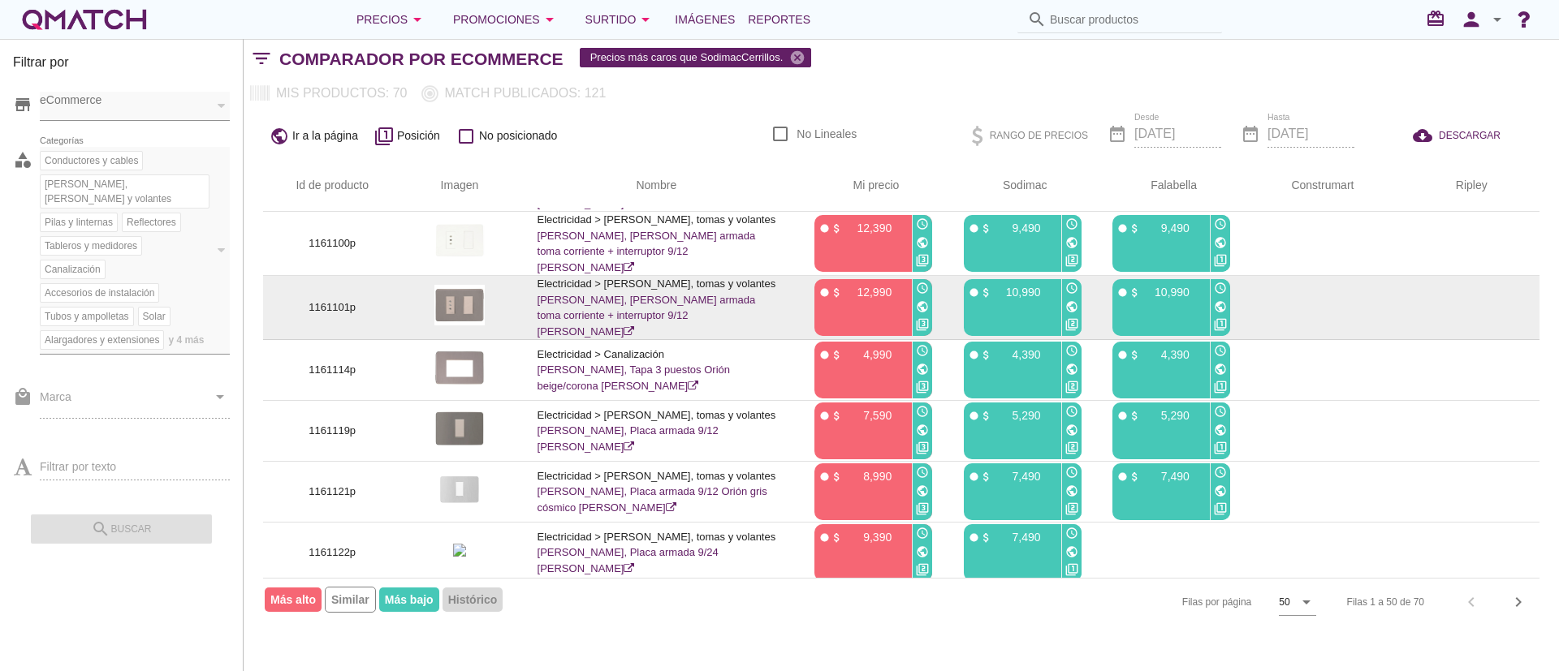
click at [339, 316] on p "1161101p" at bounding box center [332, 308] width 99 height 16
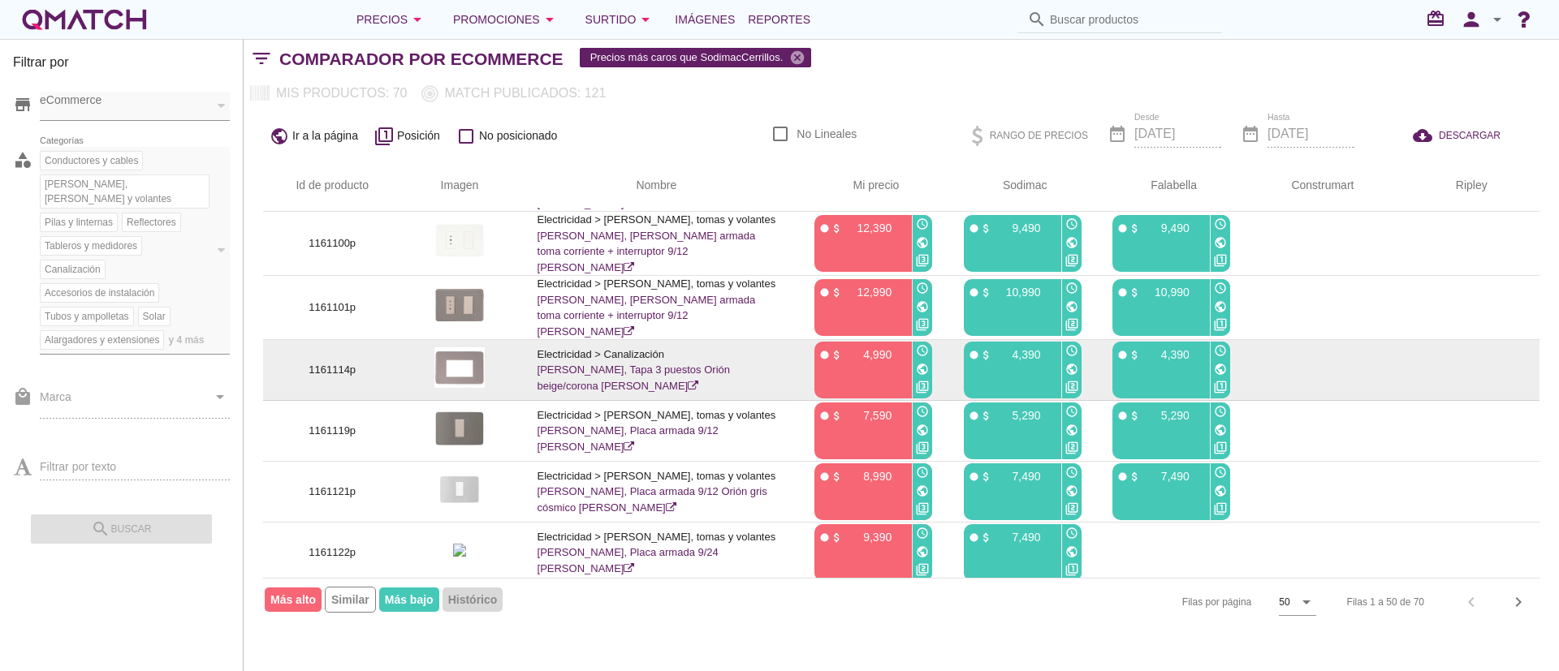
click at [334, 390] on td "1161114p" at bounding box center [332, 370] width 138 height 61
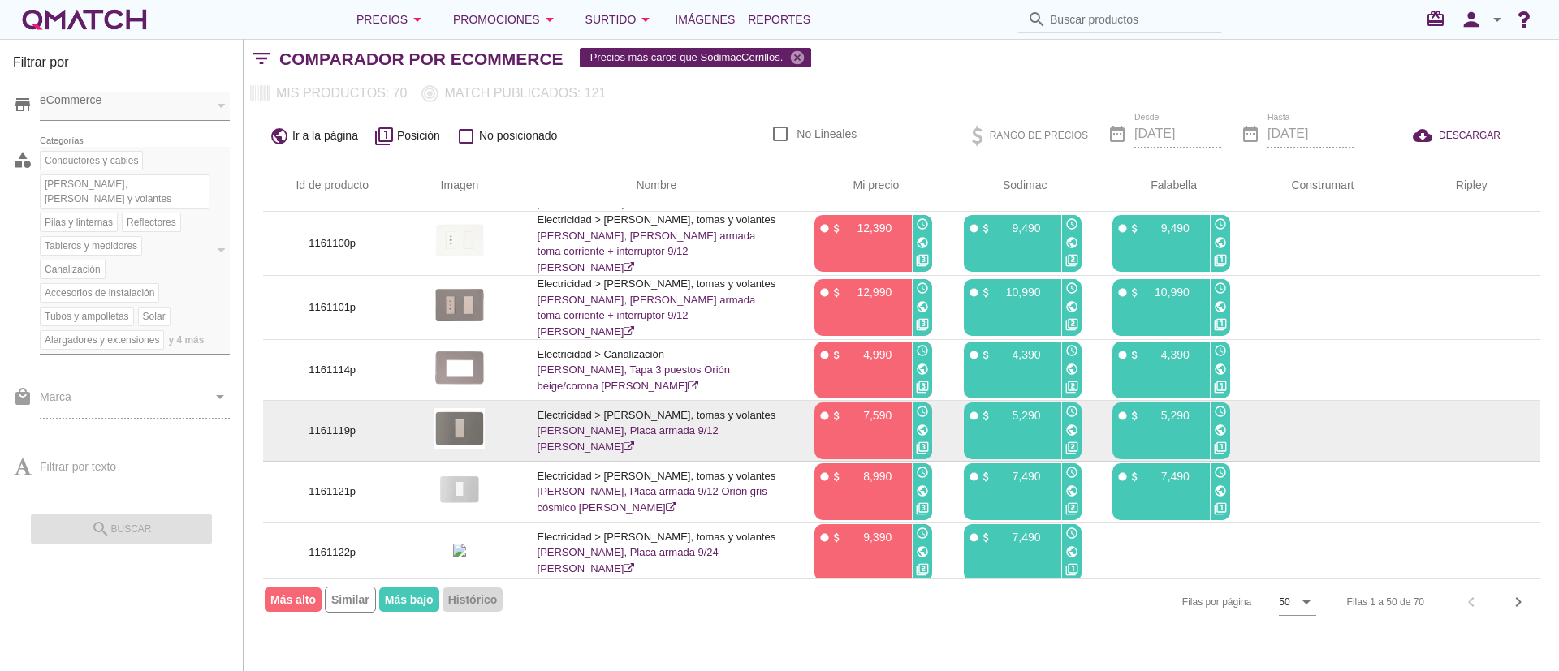
click at [338, 439] on p "1161119p" at bounding box center [332, 431] width 99 height 16
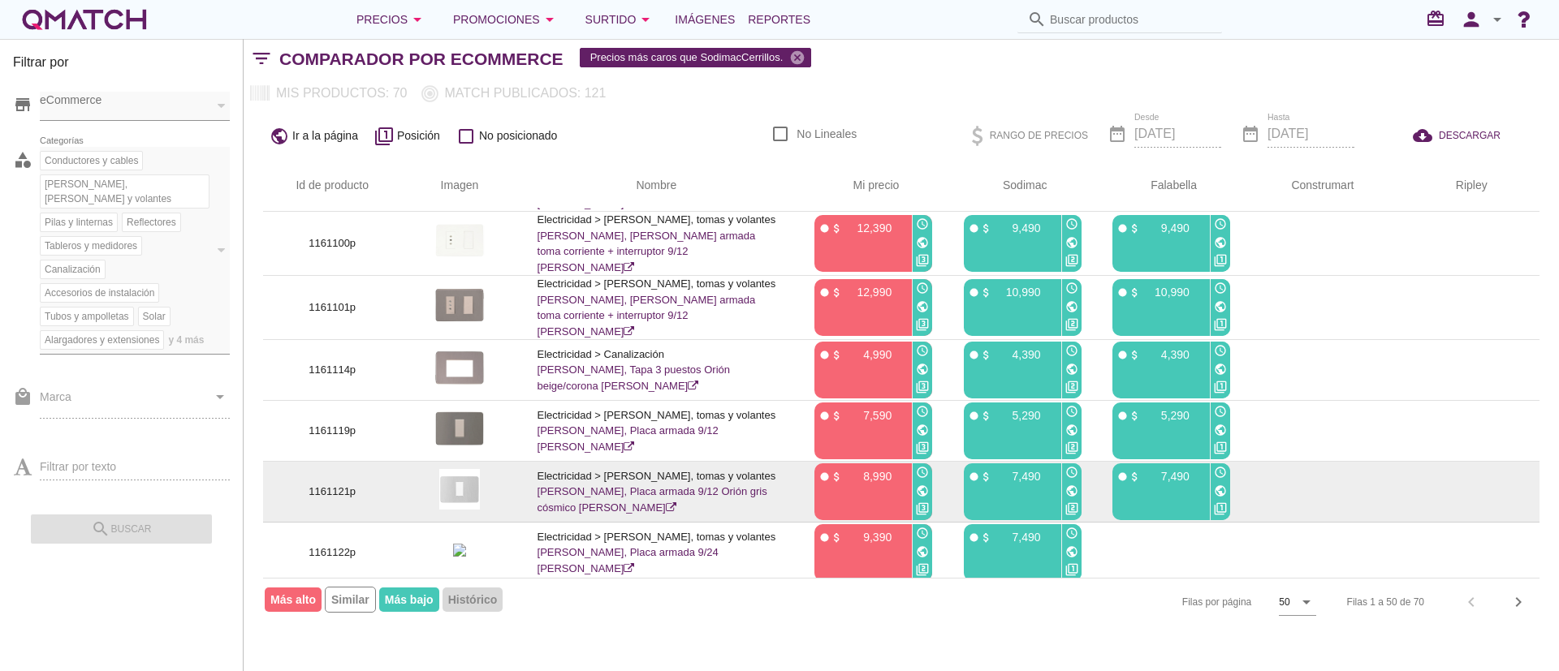
click at [335, 490] on td "1161121p" at bounding box center [332, 492] width 138 height 61
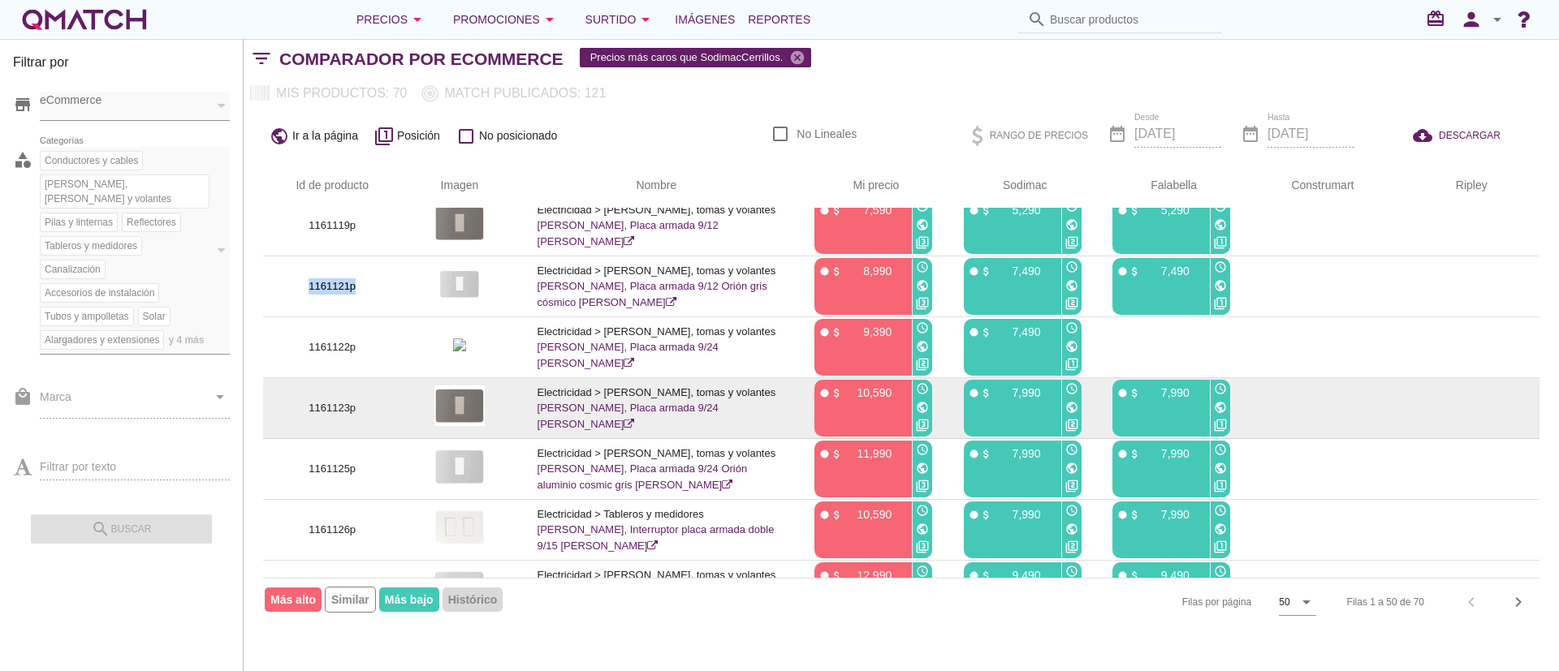
scroll to position [609, 0]
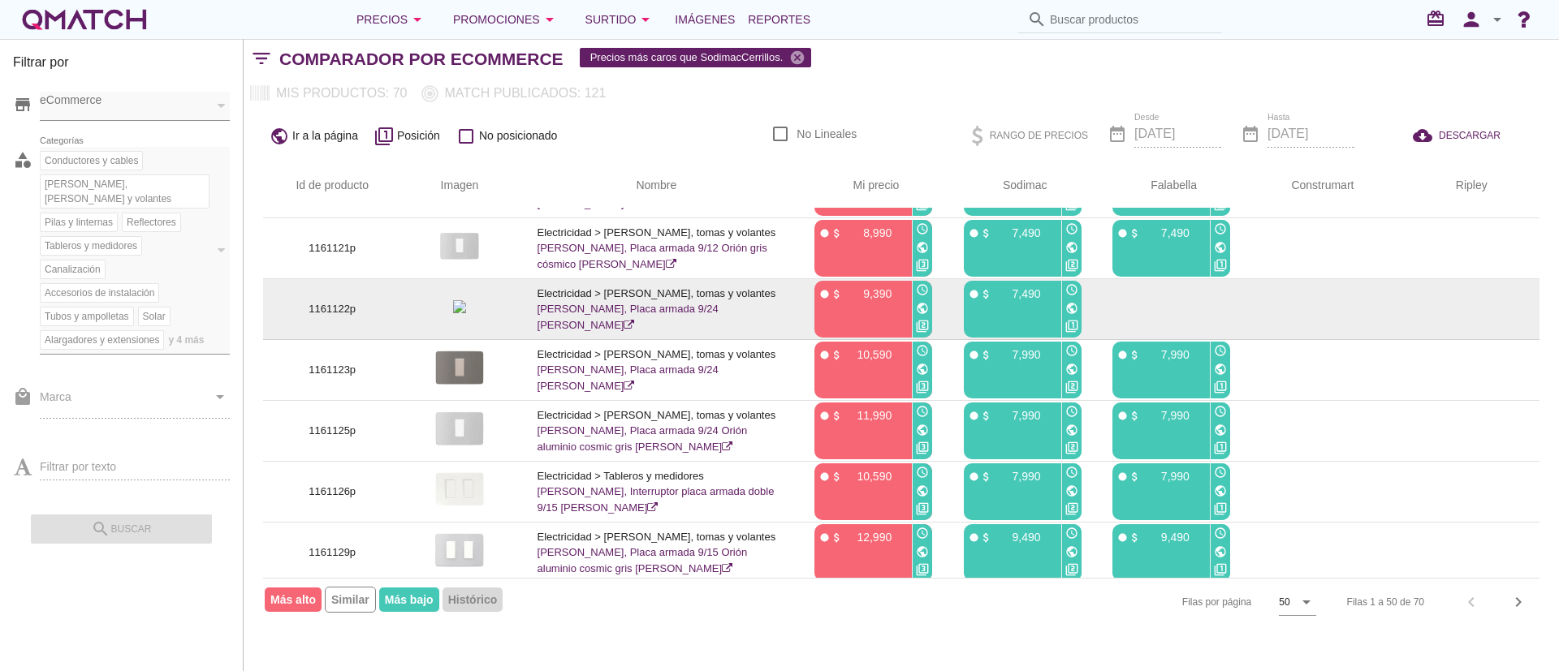
click at [336, 312] on p "1161122p" at bounding box center [332, 309] width 99 height 16
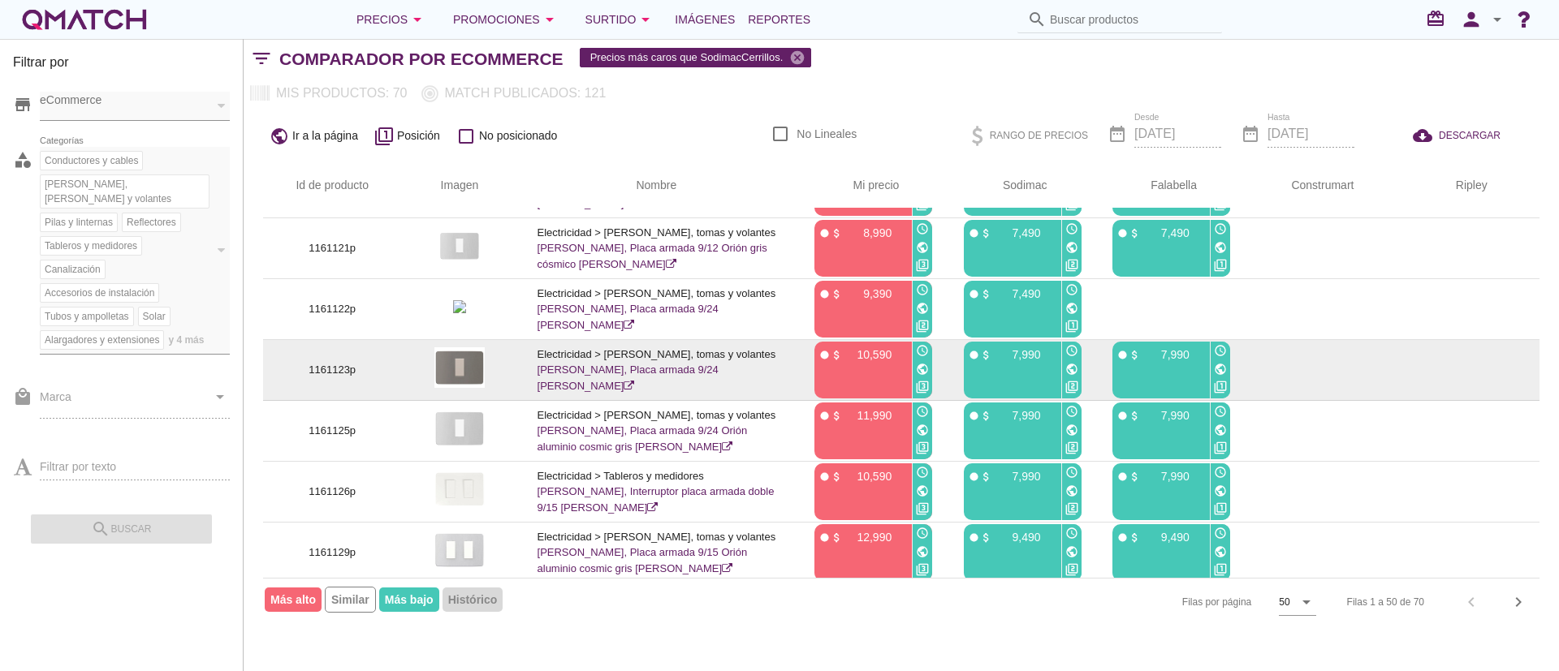
click at [334, 370] on td "1161123p" at bounding box center [332, 370] width 138 height 61
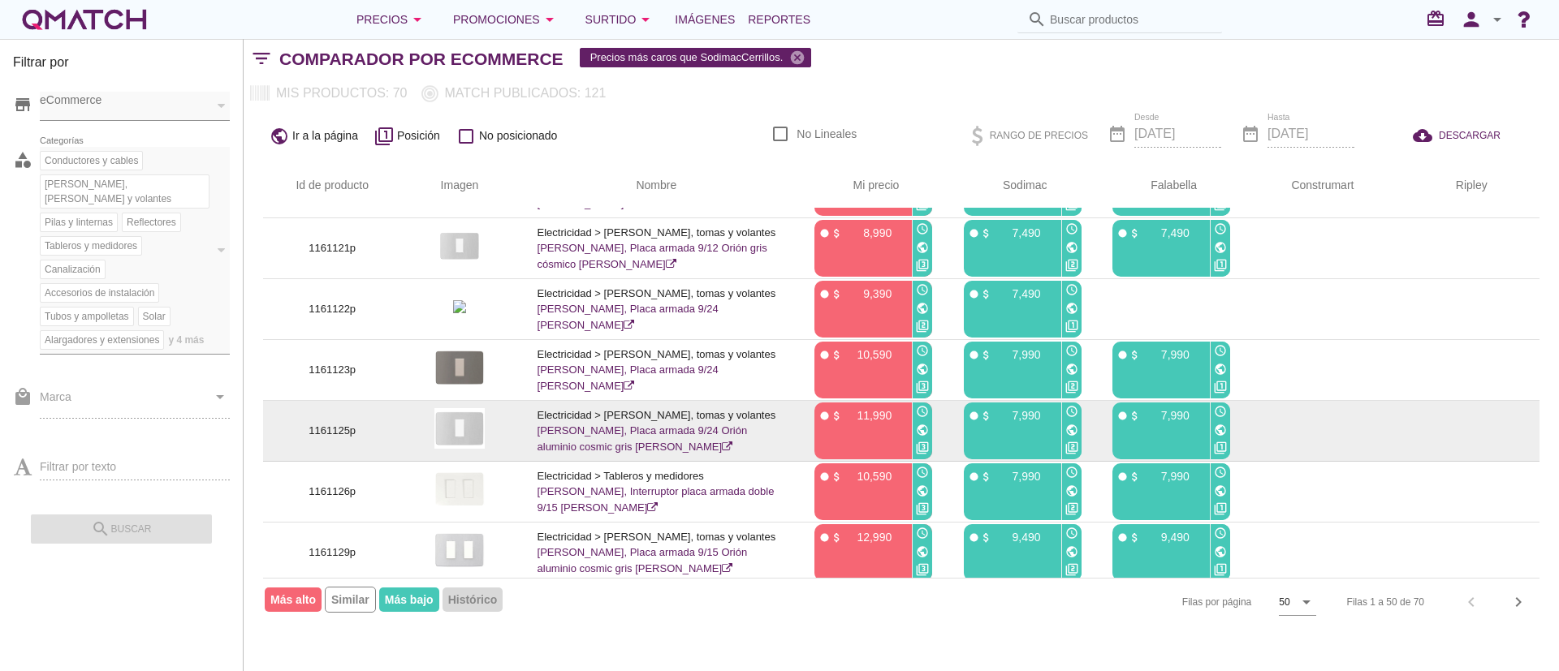
click at [328, 438] on p "1161125p" at bounding box center [332, 431] width 99 height 16
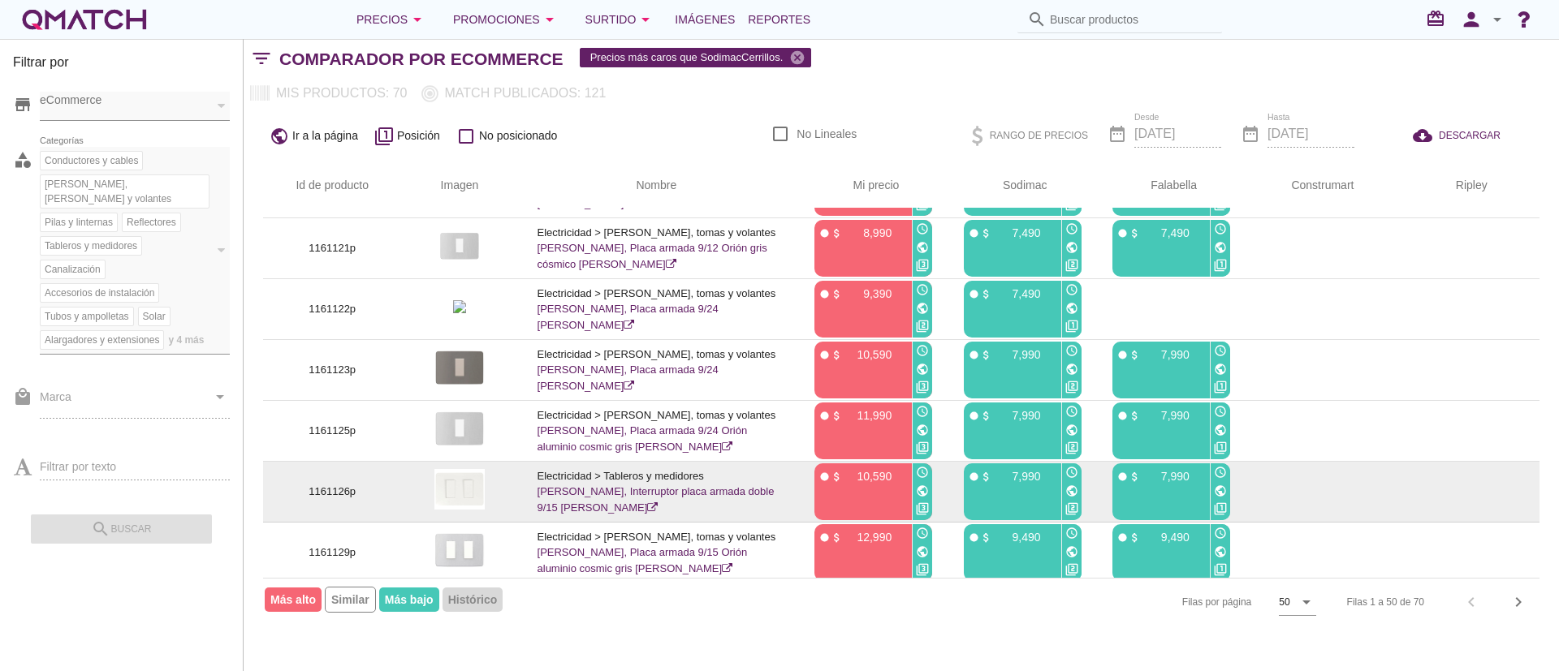
click at [324, 493] on p "1161126p" at bounding box center [332, 492] width 99 height 16
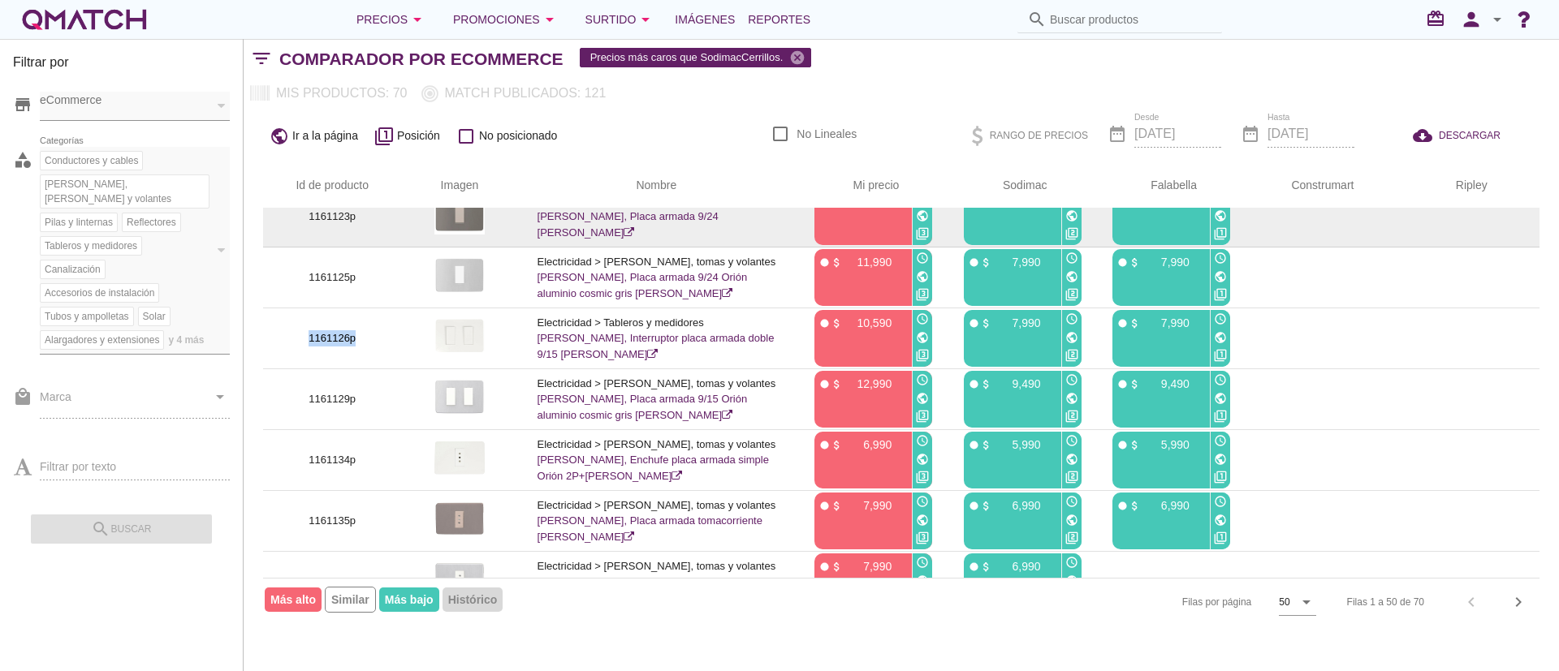
scroll to position [853, 0]
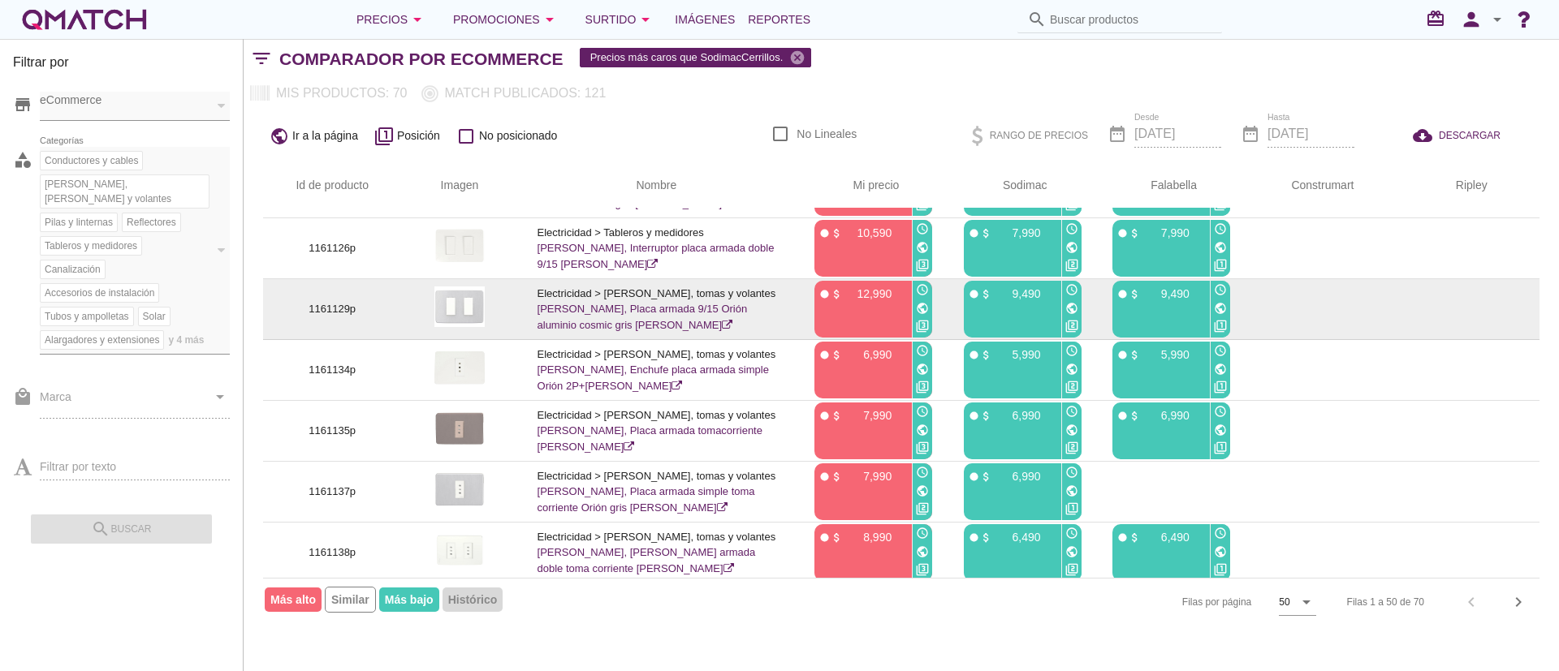
click at [349, 317] on p "1161129p" at bounding box center [332, 309] width 99 height 16
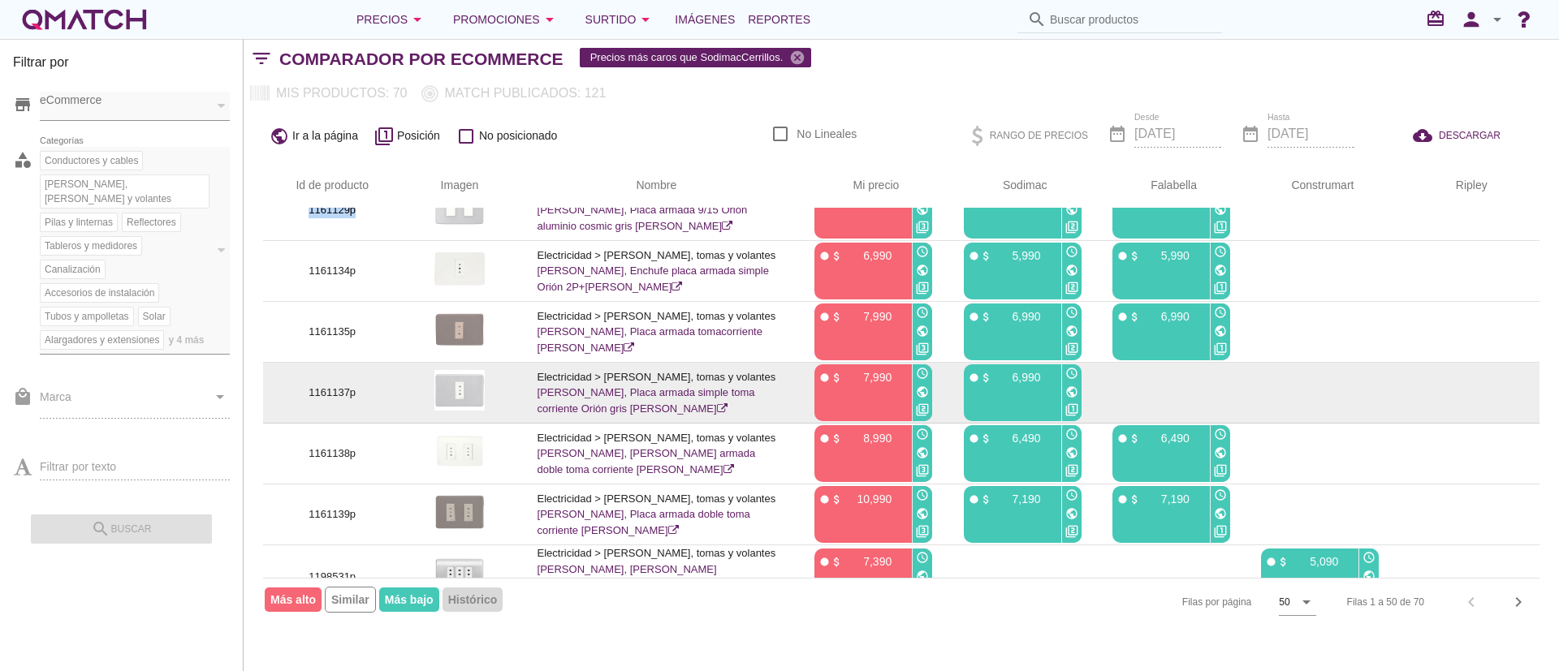
scroll to position [974, 0]
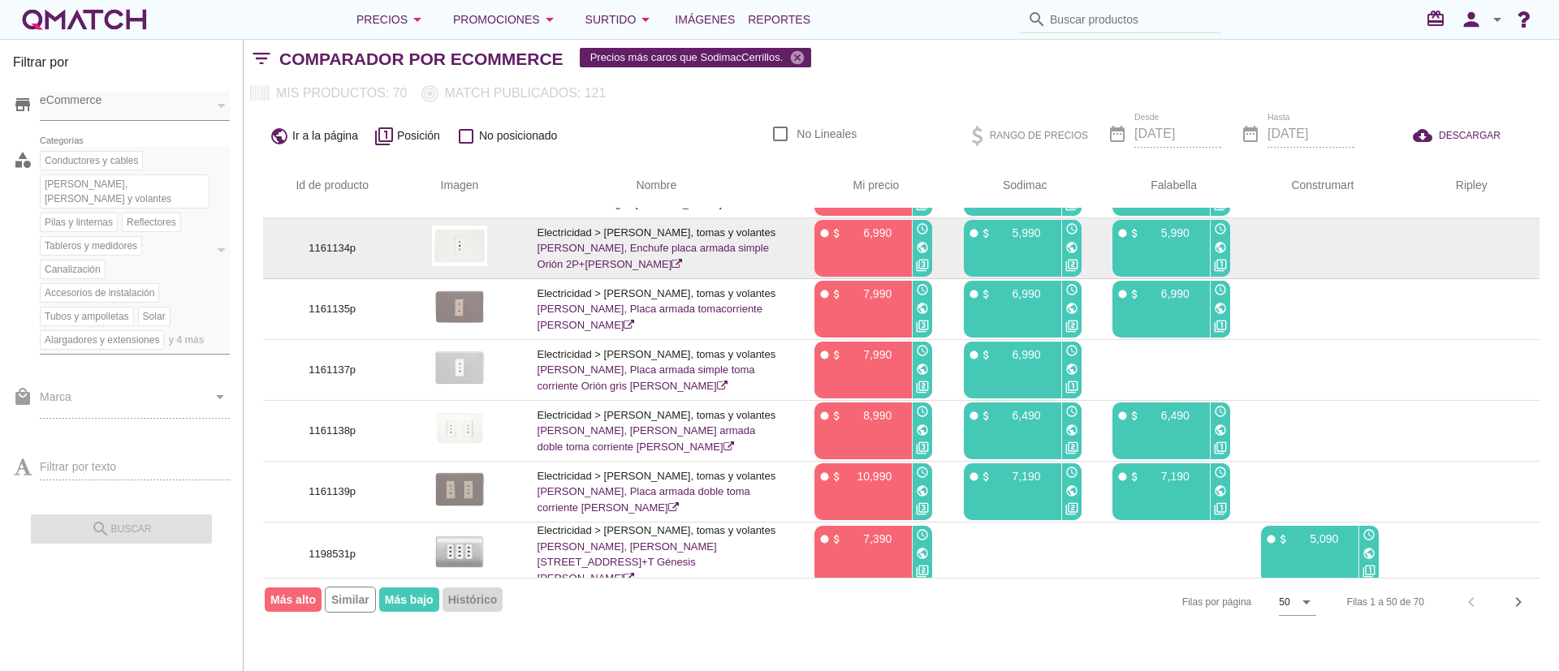
click at [336, 257] on p "1161134p" at bounding box center [332, 248] width 99 height 16
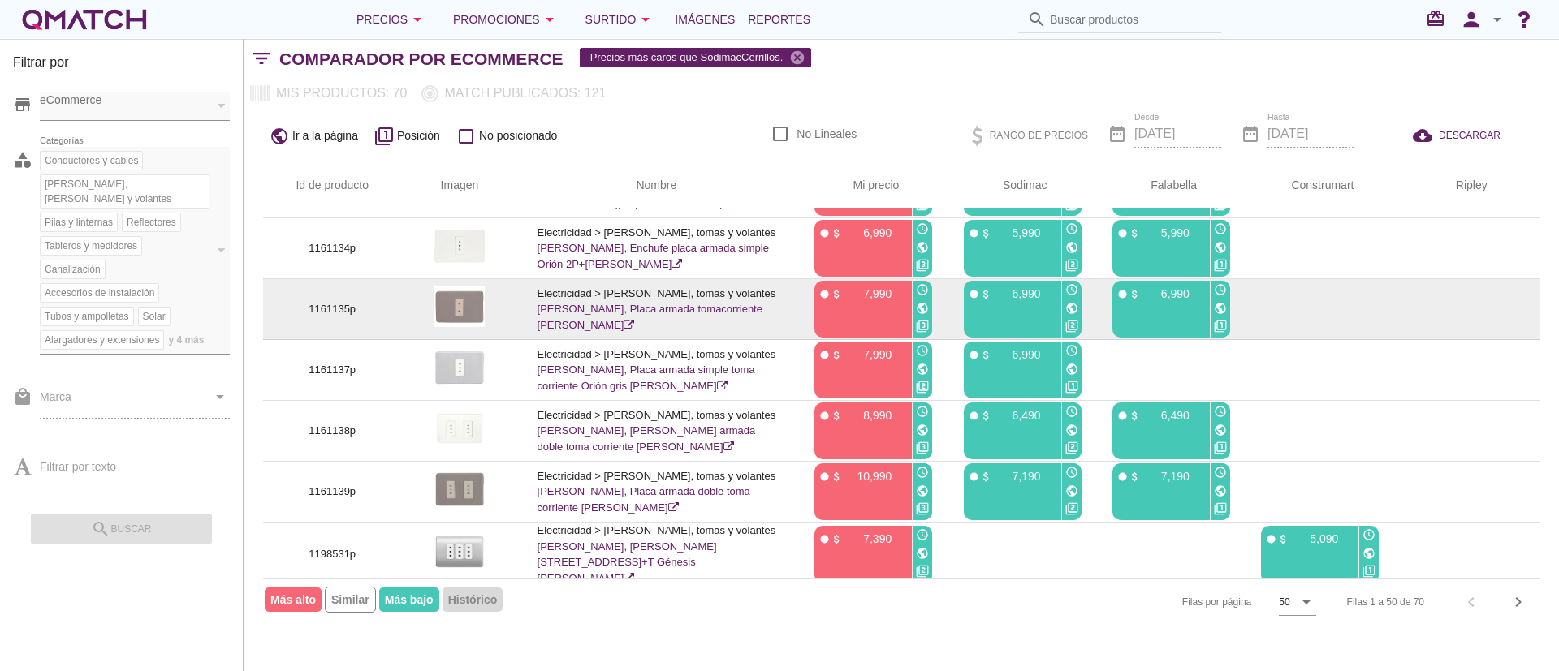
click at [342, 317] on p "1161135p" at bounding box center [332, 309] width 99 height 16
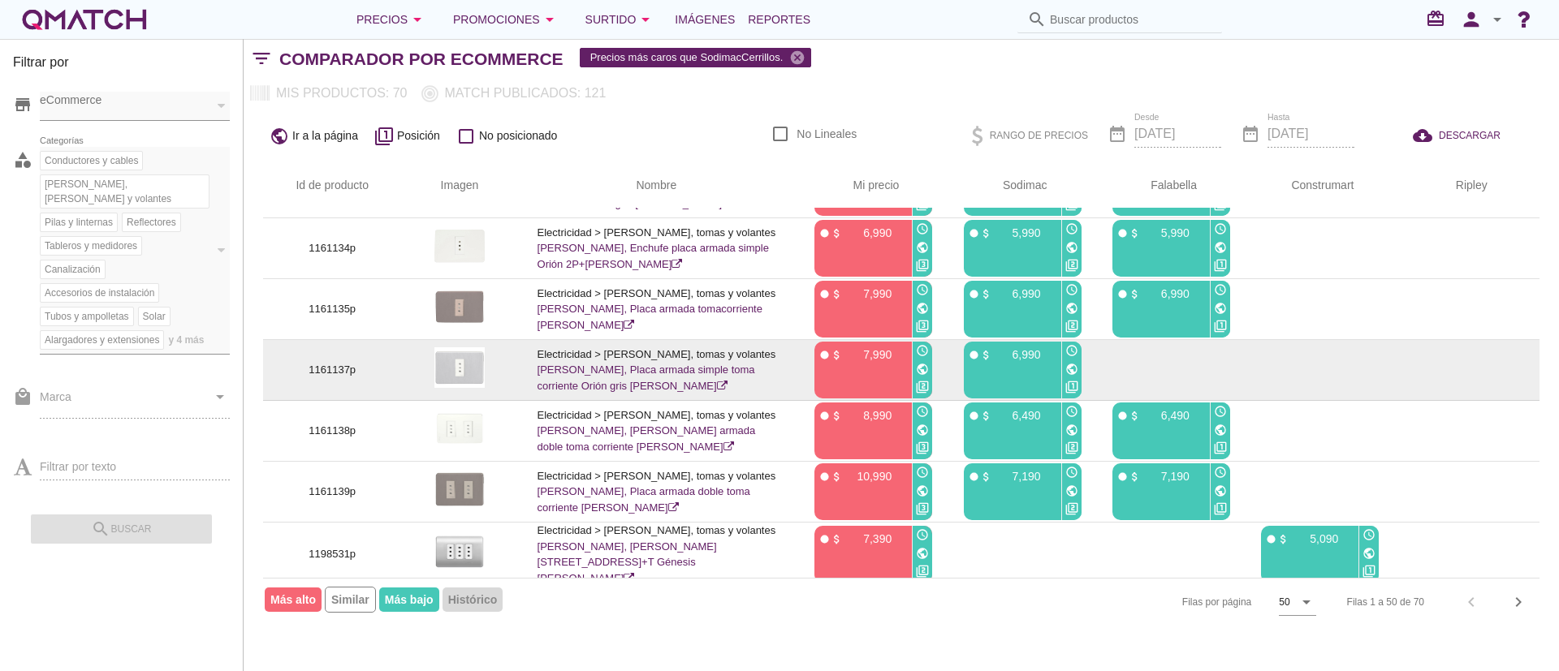
click at [348, 378] on p "1161137p" at bounding box center [332, 370] width 99 height 16
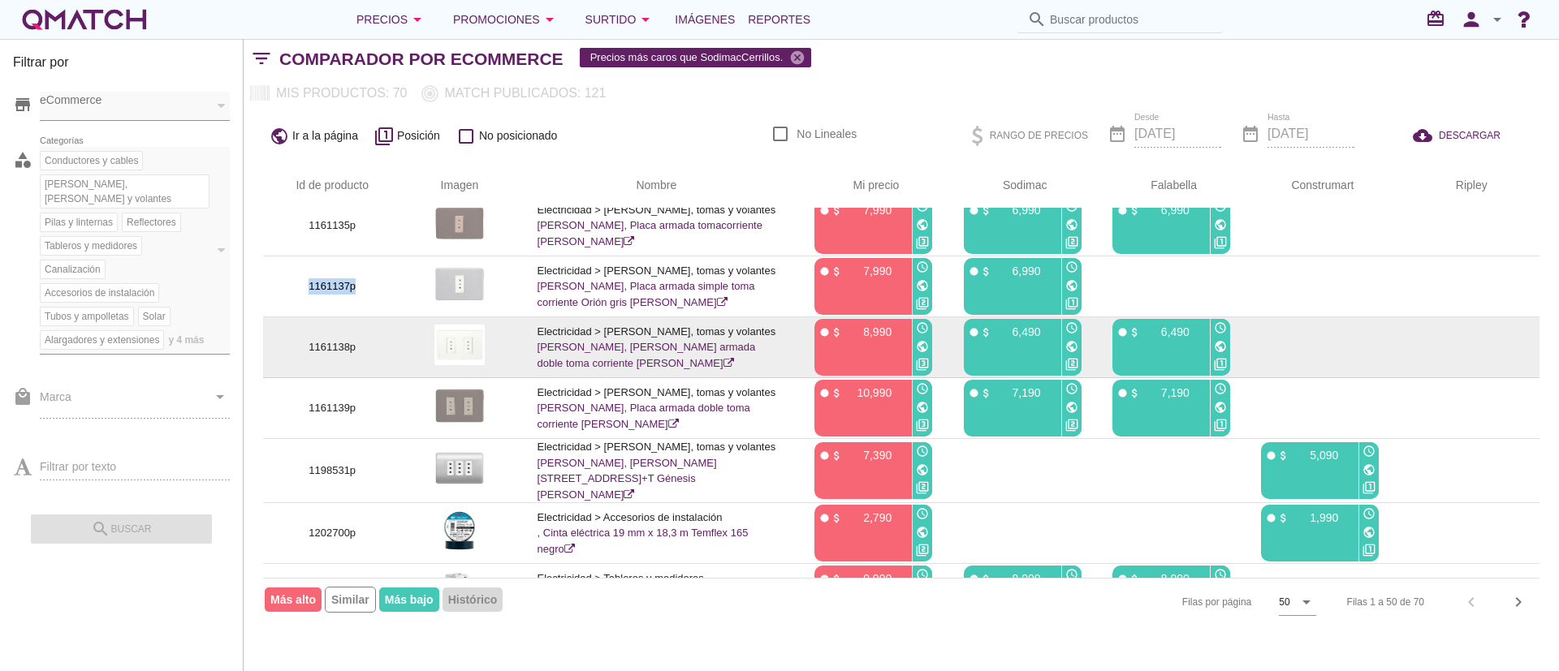
scroll to position [1096, 0]
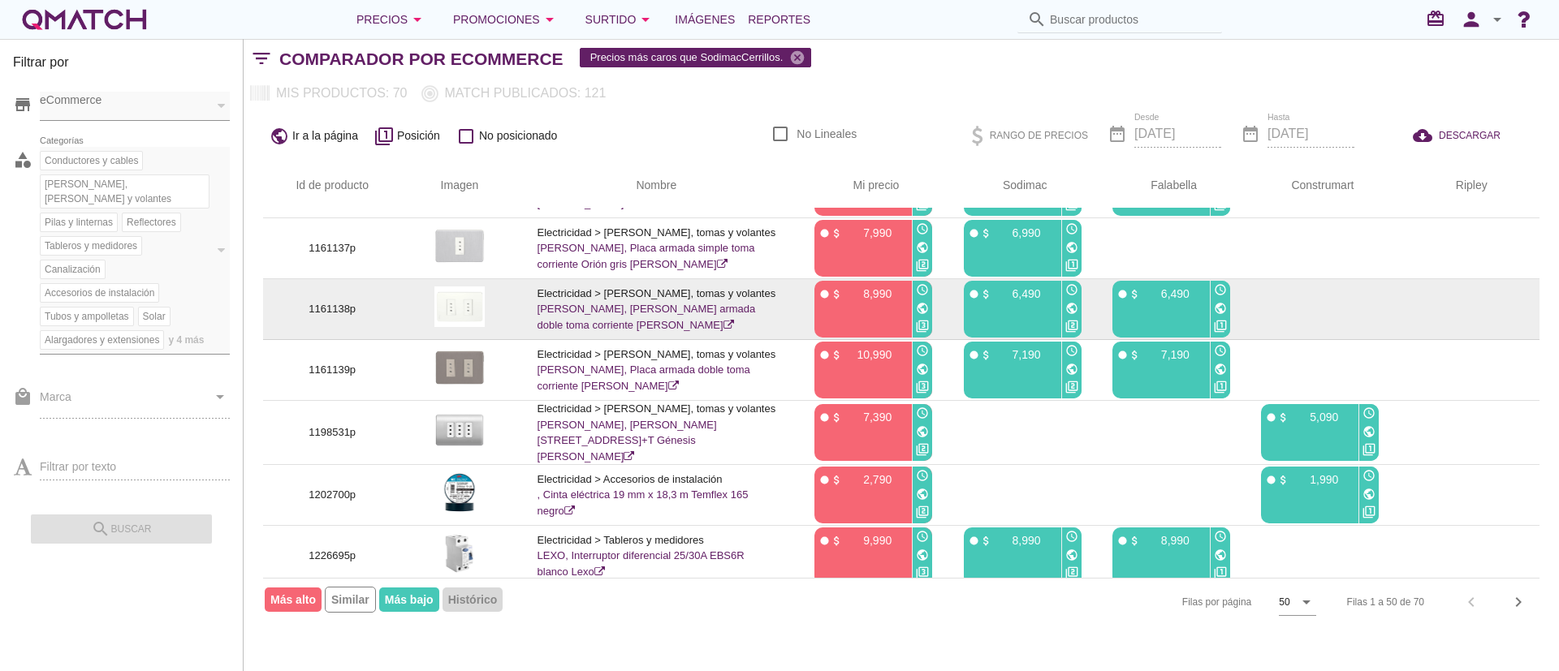
click at [336, 331] on td "1161138p" at bounding box center [332, 309] width 138 height 61
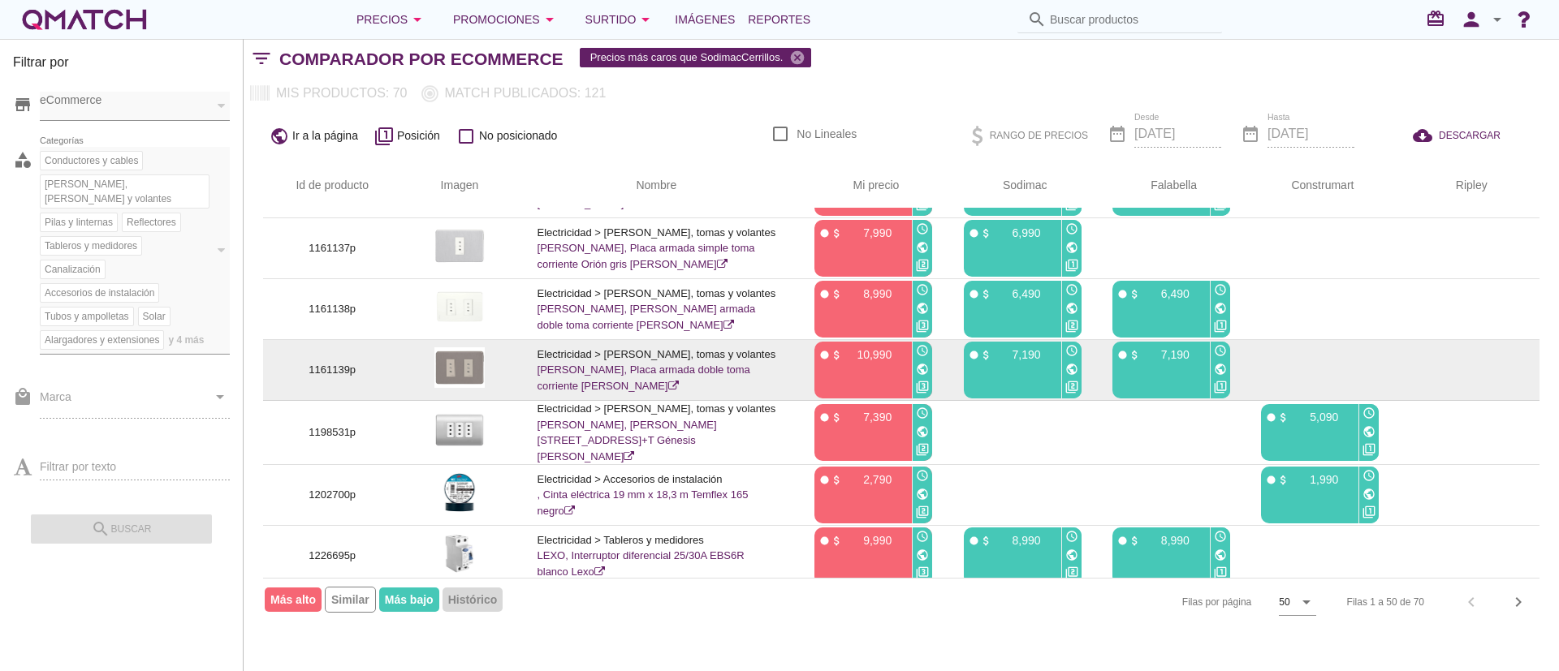
click at [330, 378] on p "1161139p" at bounding box center [332, 370] width 99 height 16
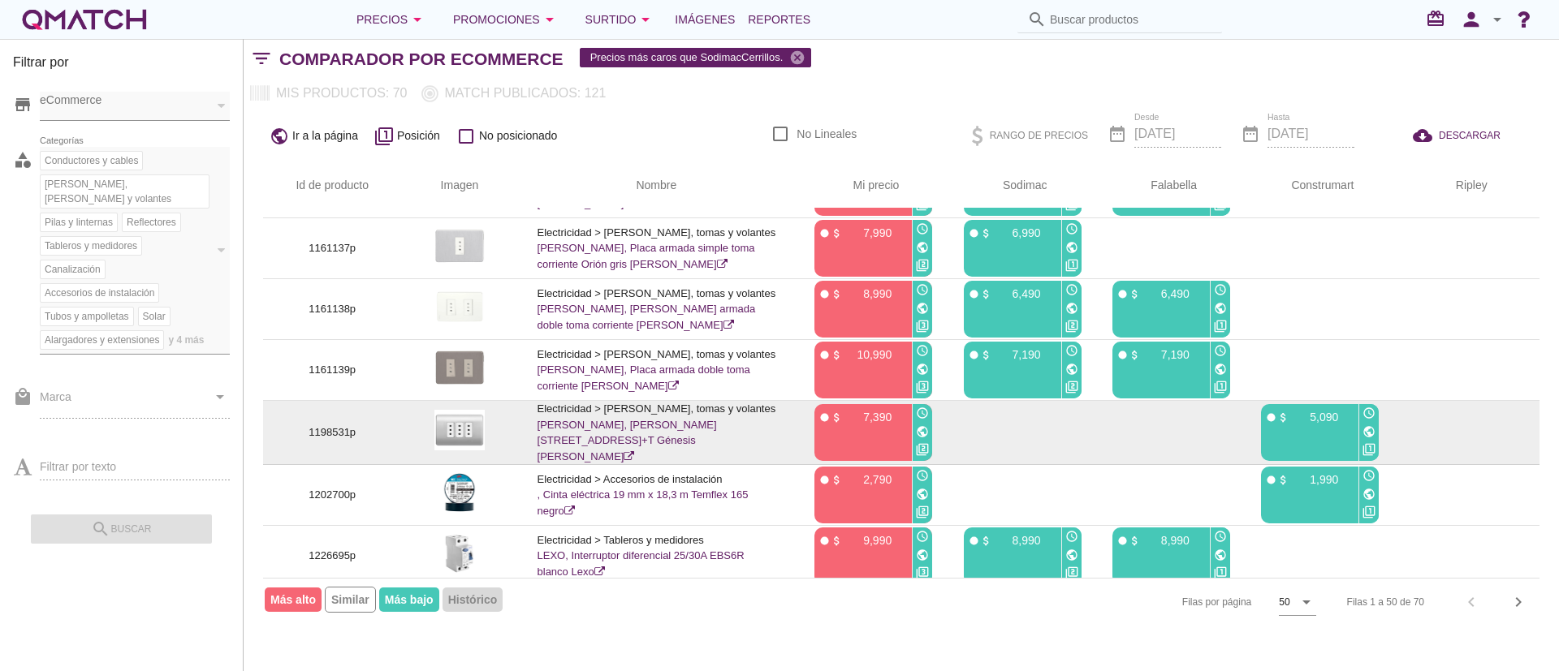
click at [343, 441] on p "1198531p" at bounding box center [332, 433] width 99 height 16
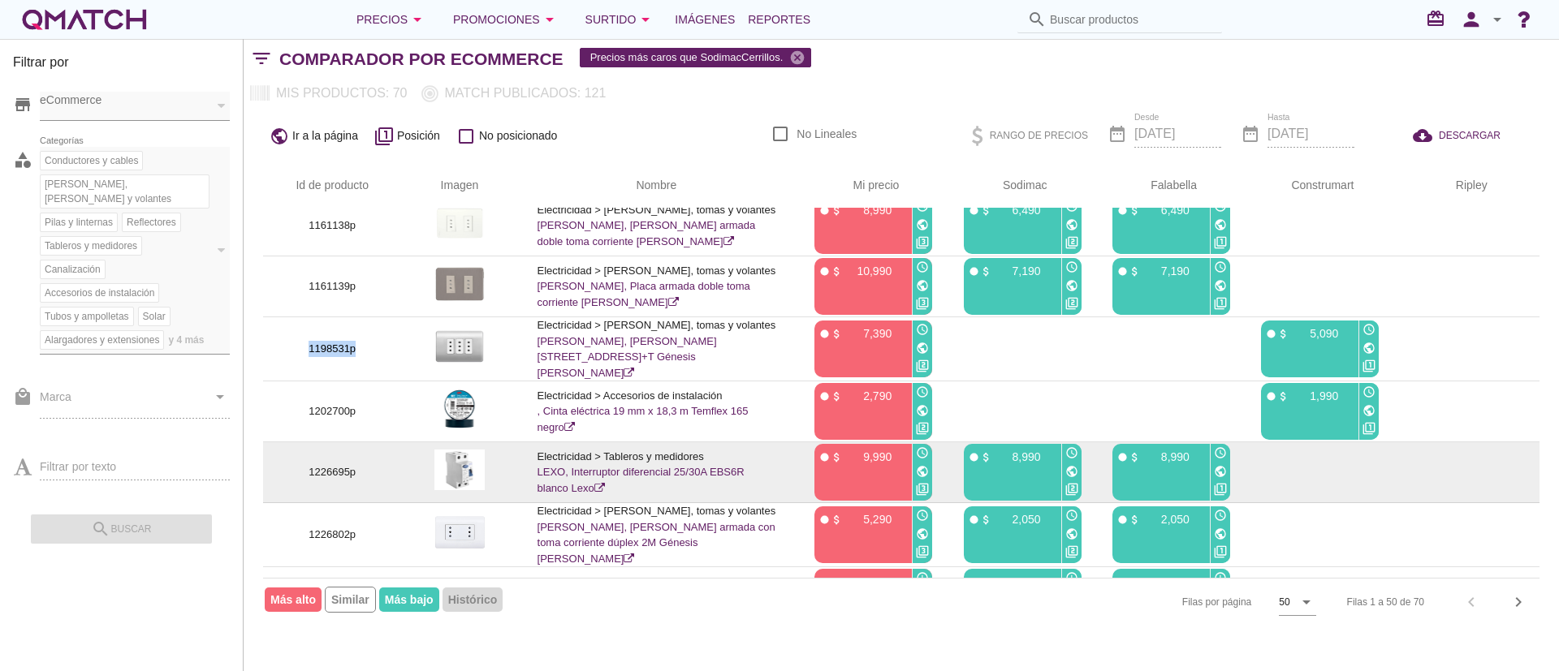
scroll to position [1218, 0]
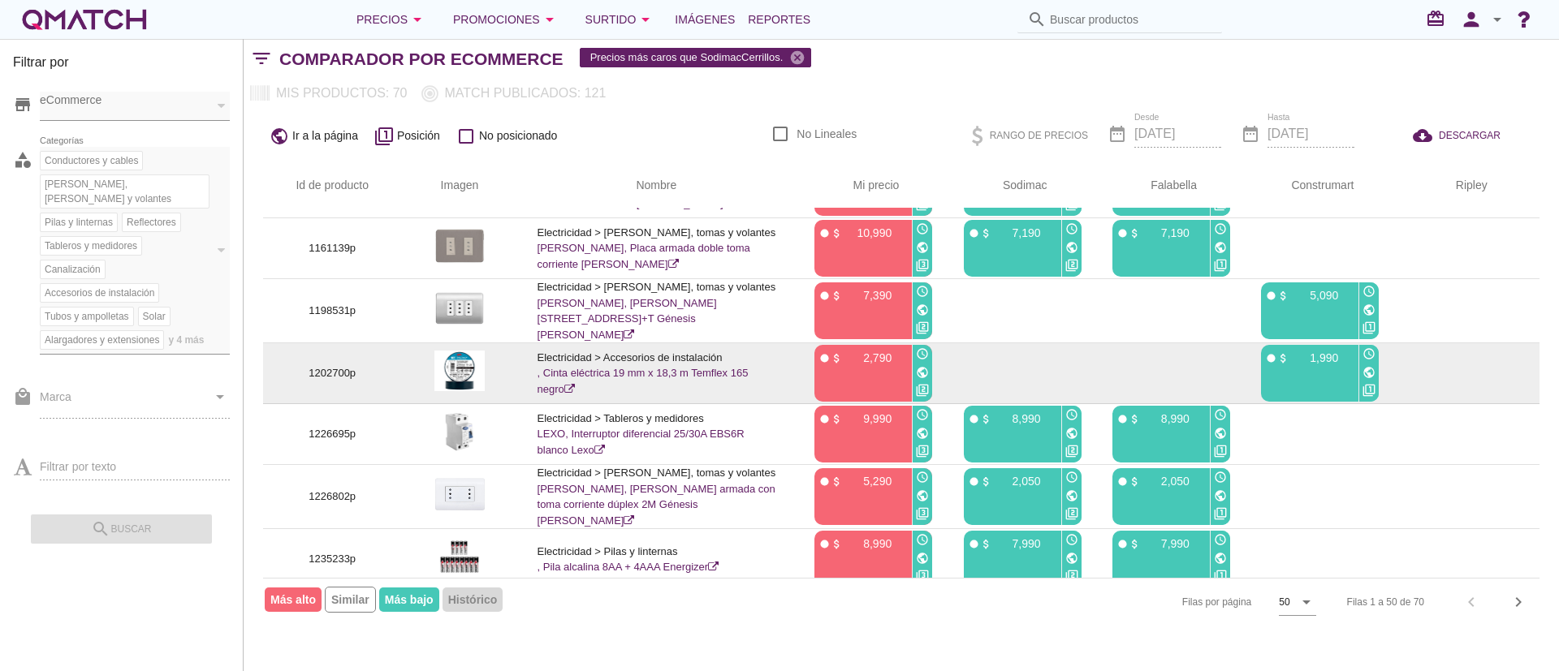
click at [345, 382] on p "1202700p" at bounding box center [332, 373] width 99 height 16
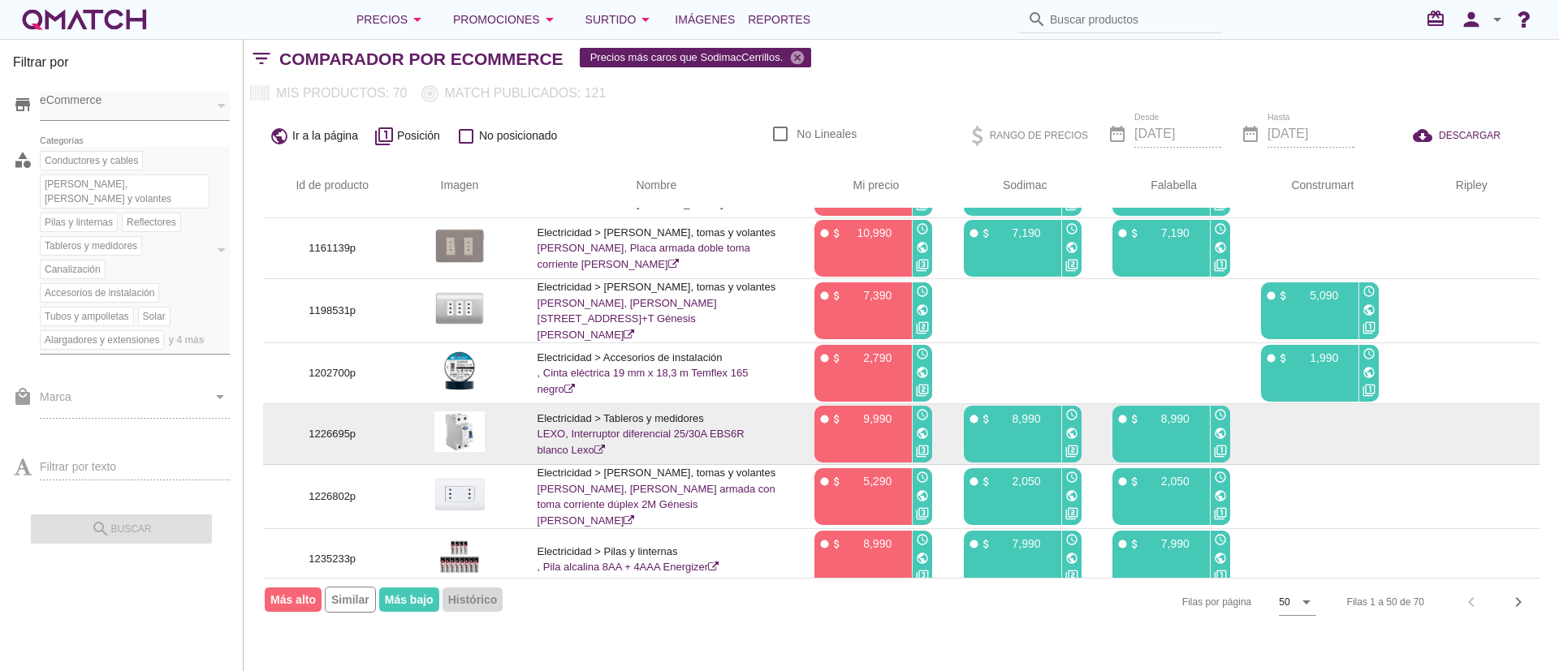
click at [353, 442] on p "1226695p" at bounding box center [332, 434] width 99 height 16
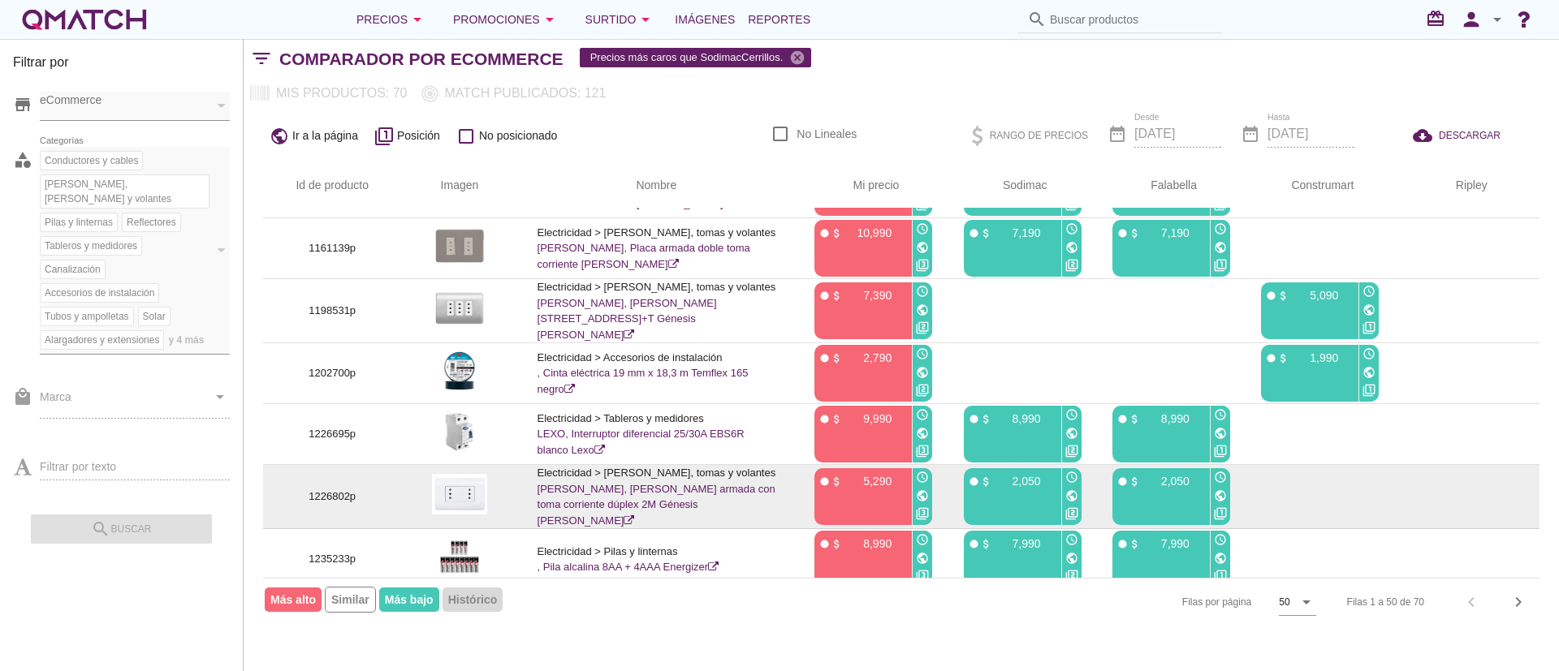
click at [336, 505] on p "1226802p" at bounding box center [332, 497] width 99 height 16
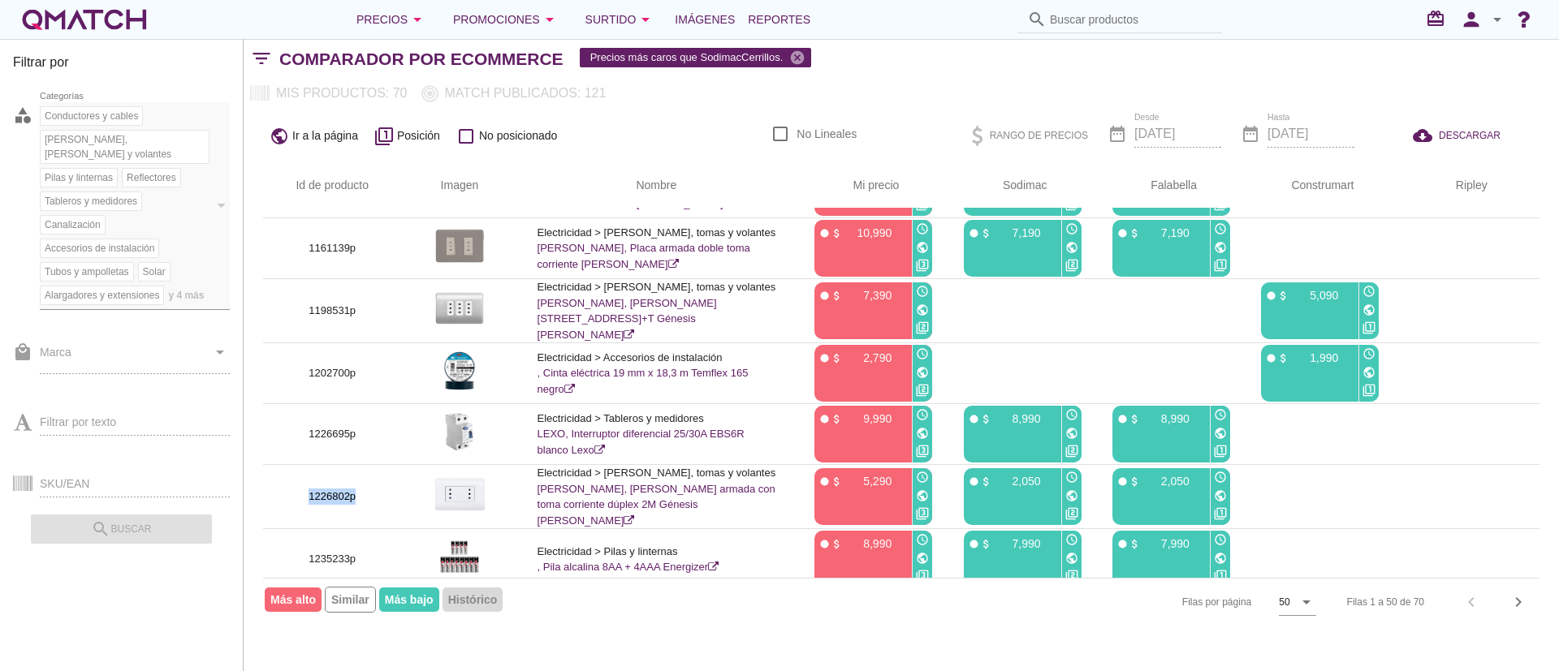
scroll to position [65, 0]
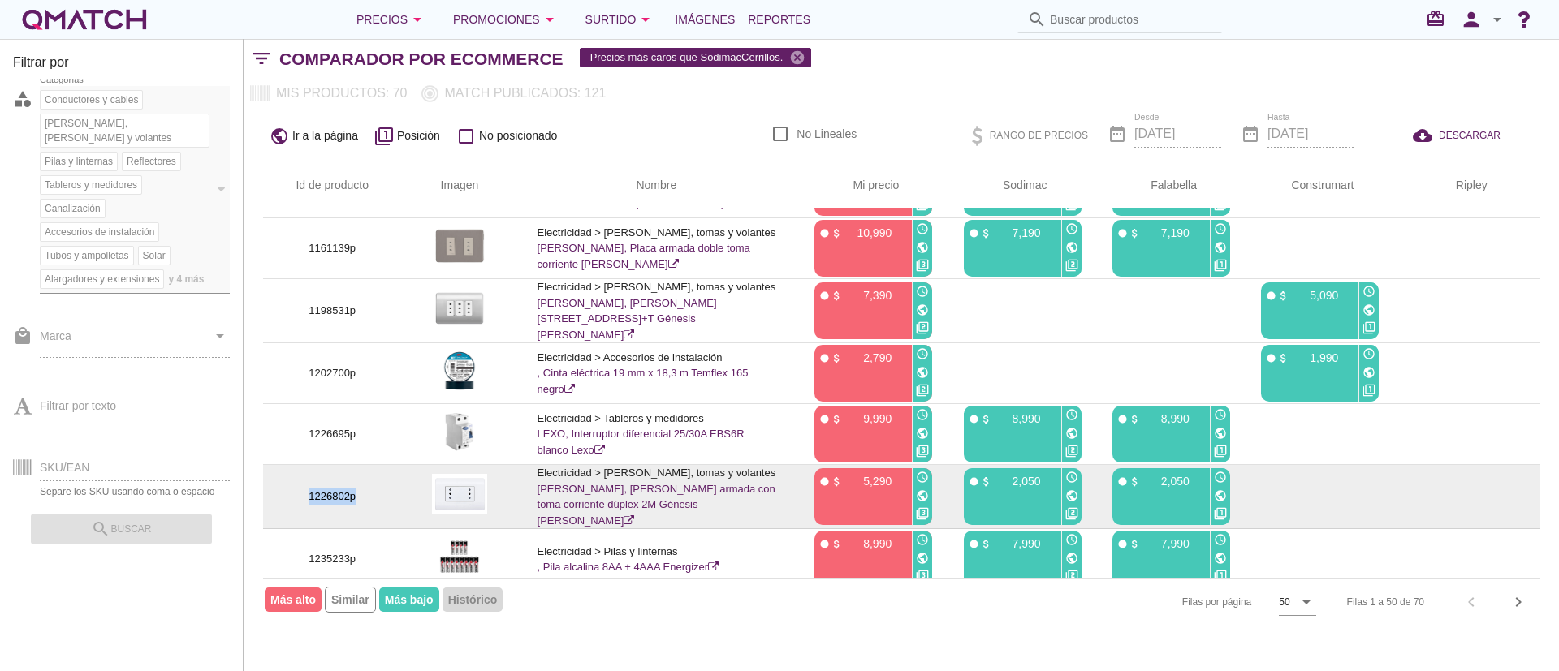
click at [350, 505] on p "1226802p" at bounding box center [332, 497] width 99 height 16
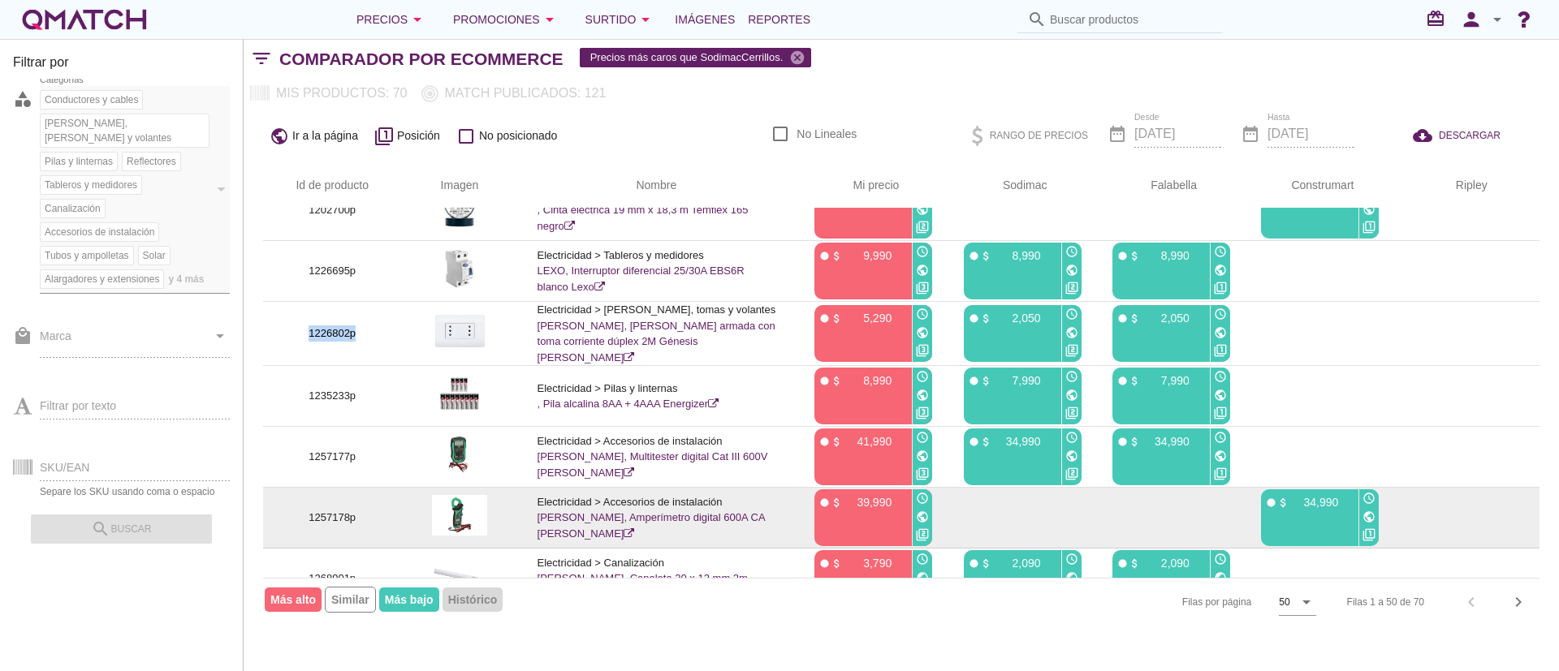
scroll to position [1461, 0]
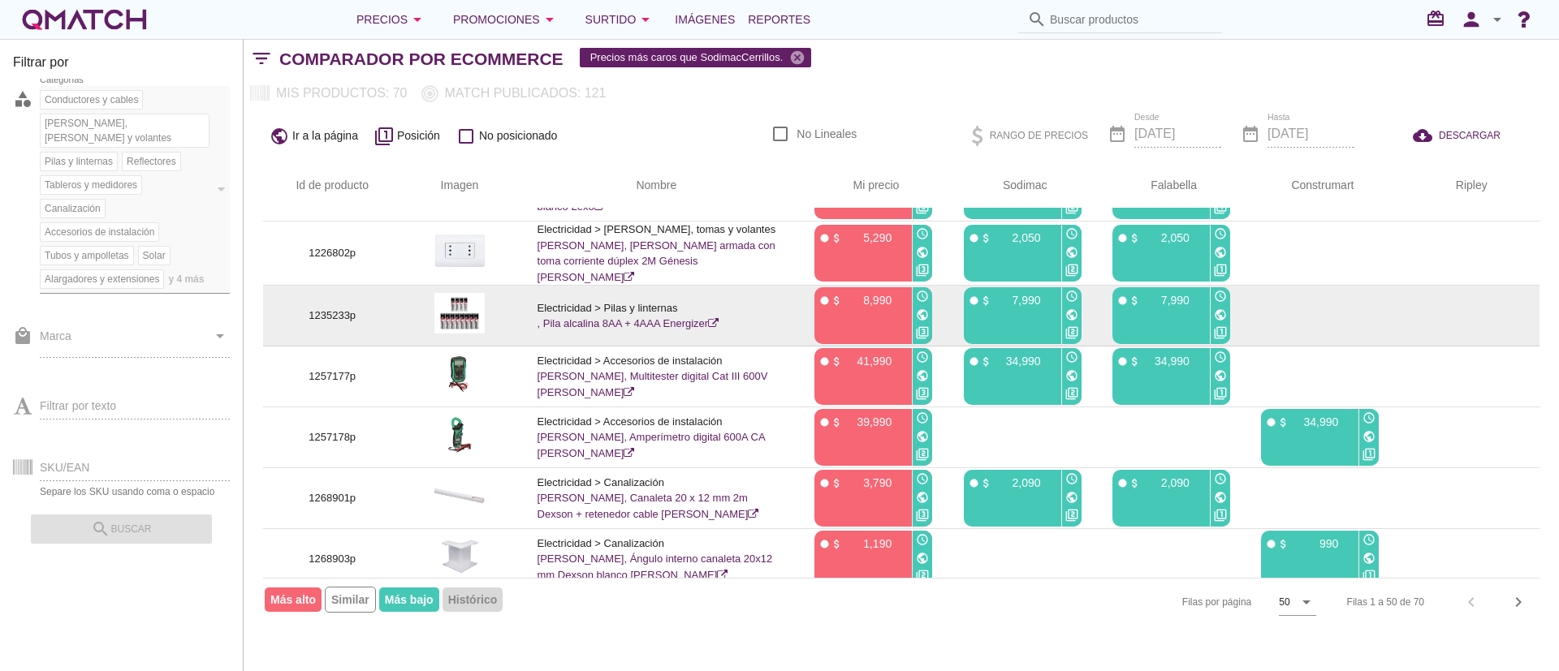
click at [339, 324] on p "1235233p" at bounding box center [332, 316] width 99 height 16
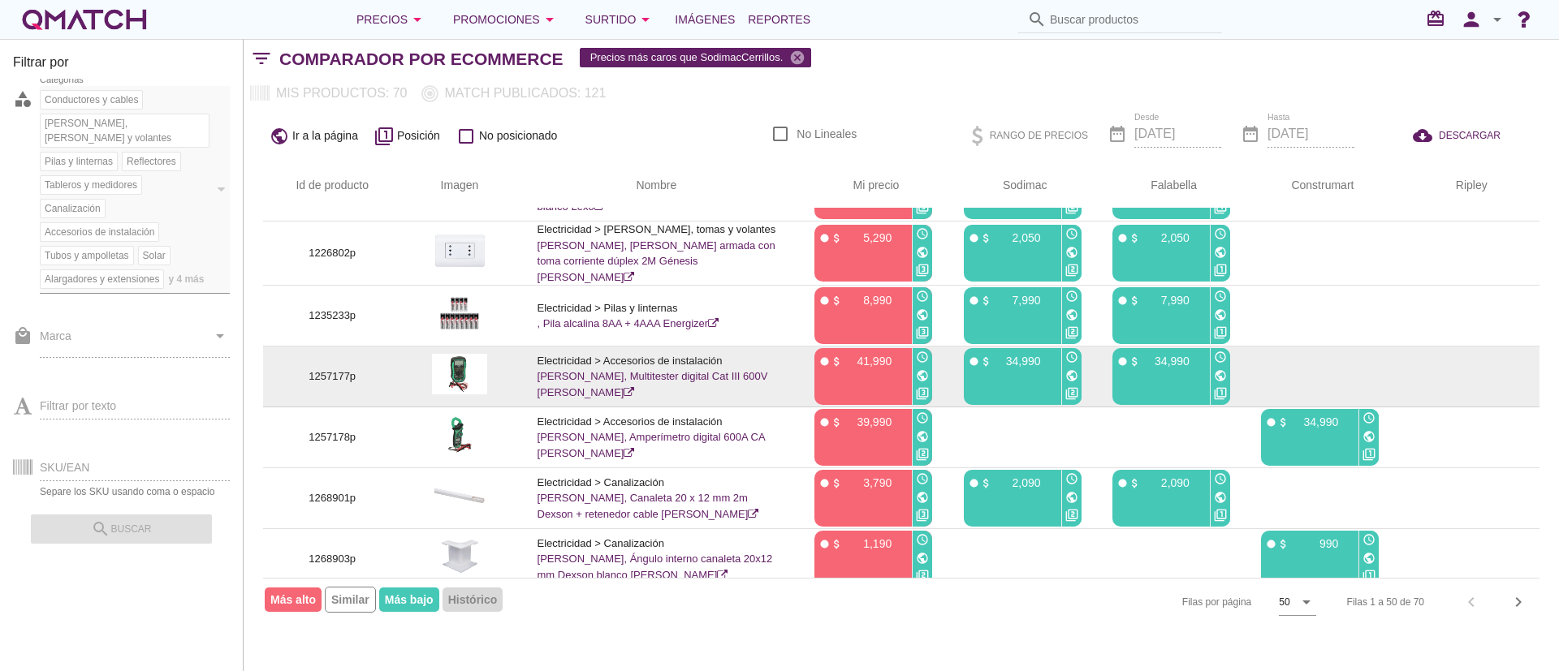
click at [330, 385] on p "1257177p" at bounding box center [332, 377] width 99 height 16
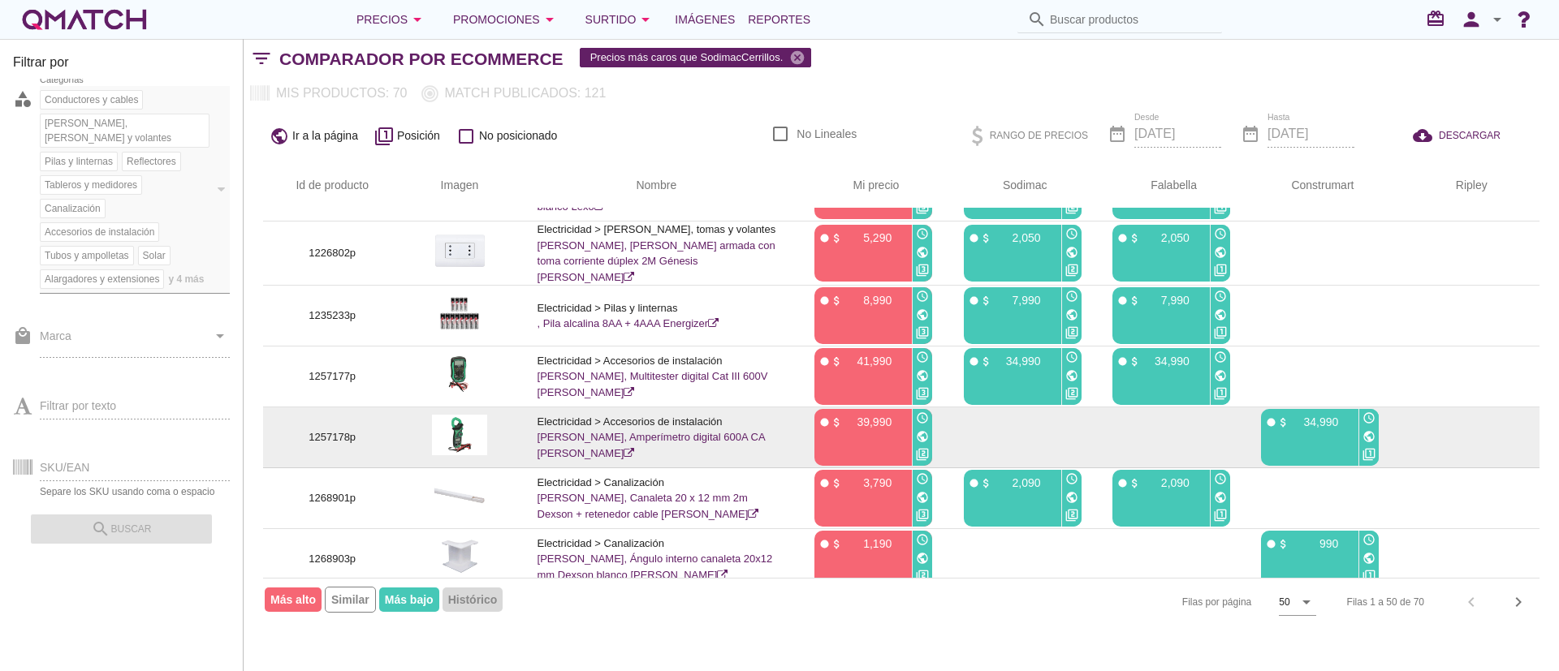
click at [339, 459] on td "1257178p" at bounding box center [332, 438] width 138 height 61
click at [338, 446] on p "1257178p" at bounding box center [332, 437] width 99 height 16
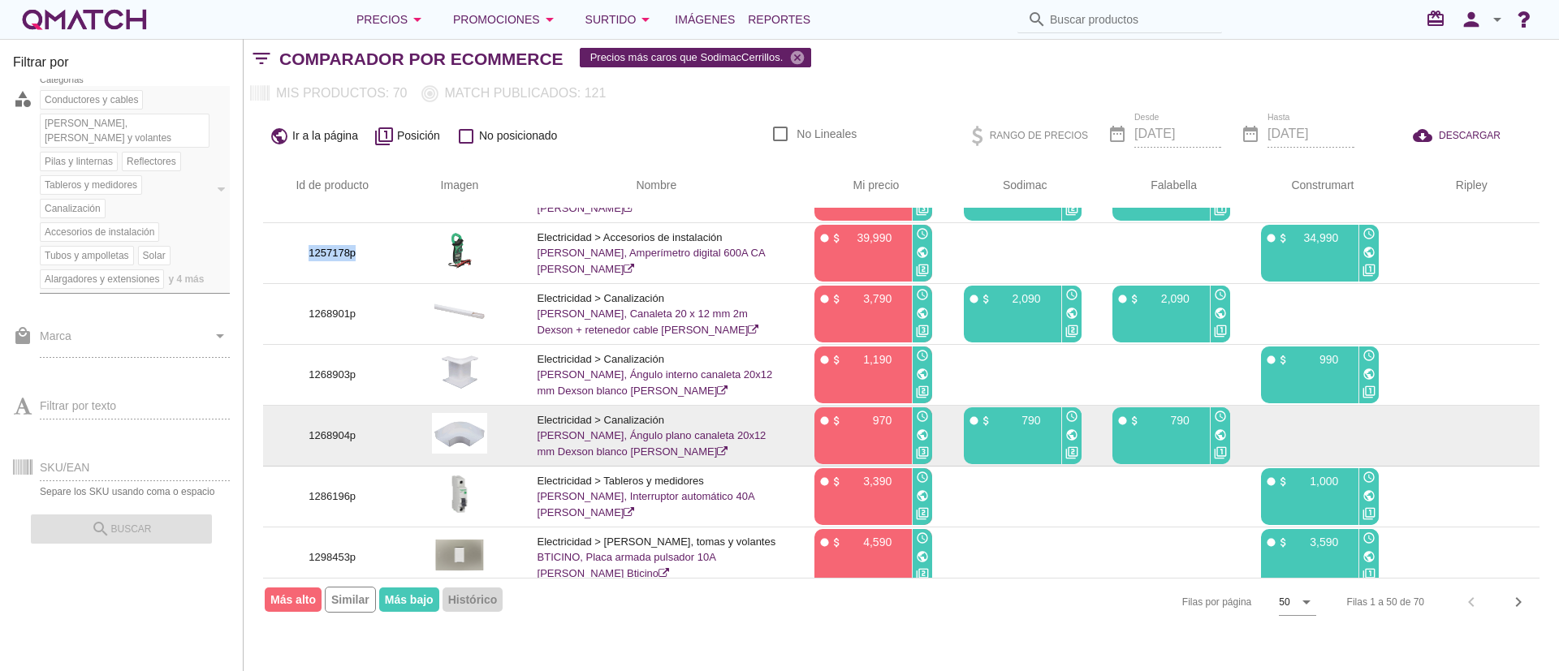
scroll to position [1705, 0]
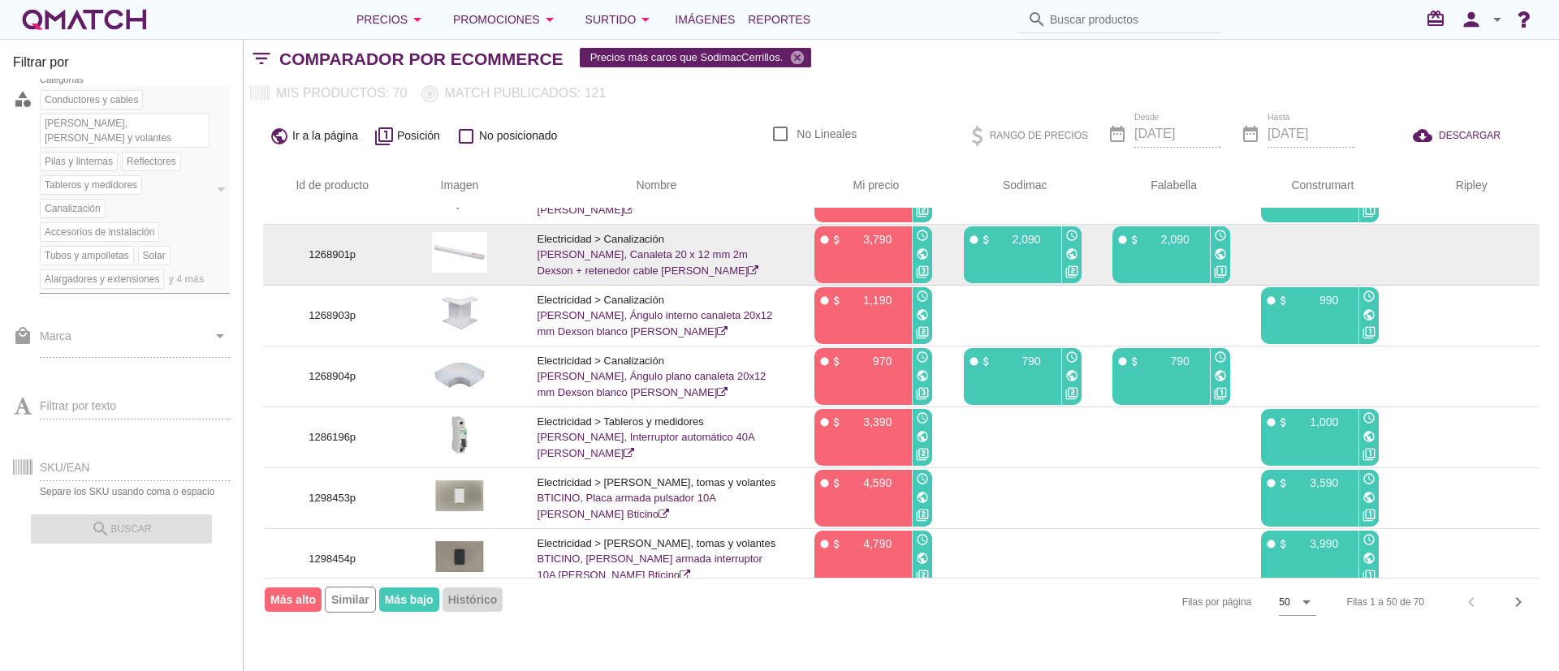
click at [328, 263] on p "1268901p" at bounding box center [332, 255] width 99 height 16
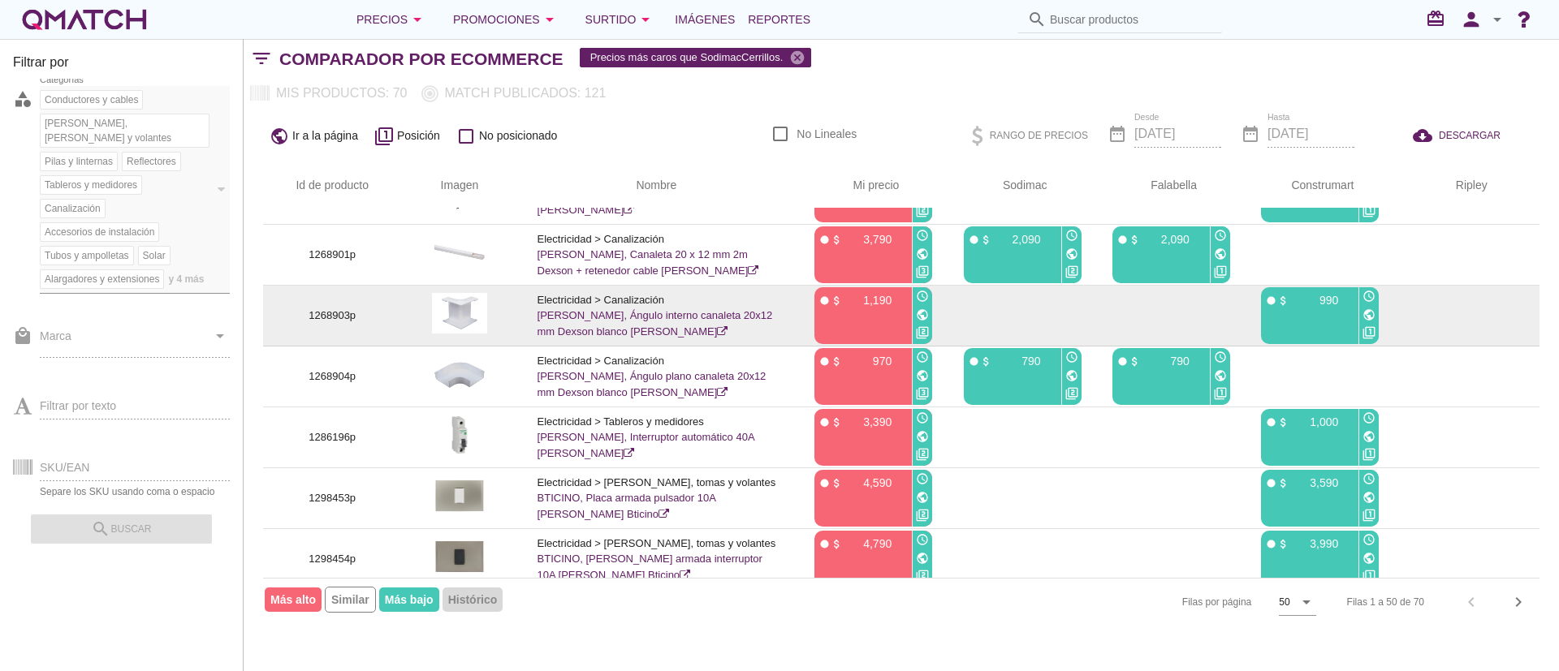
click at [338, 324] on p "1268903p" at bounding box center [332, 316] width 99 height 16
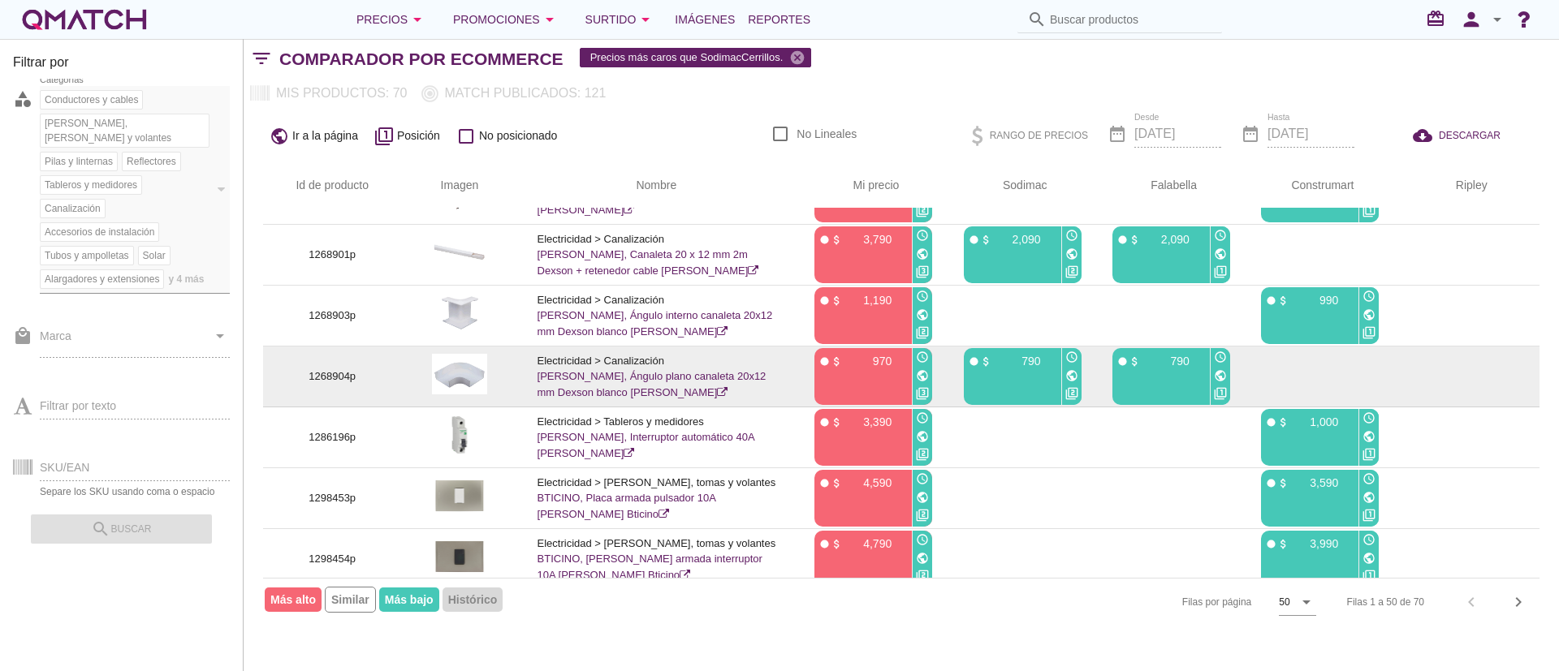
click at [349, 385] on p "1268904p" at bounding box center [332, 377] width 99 height 16
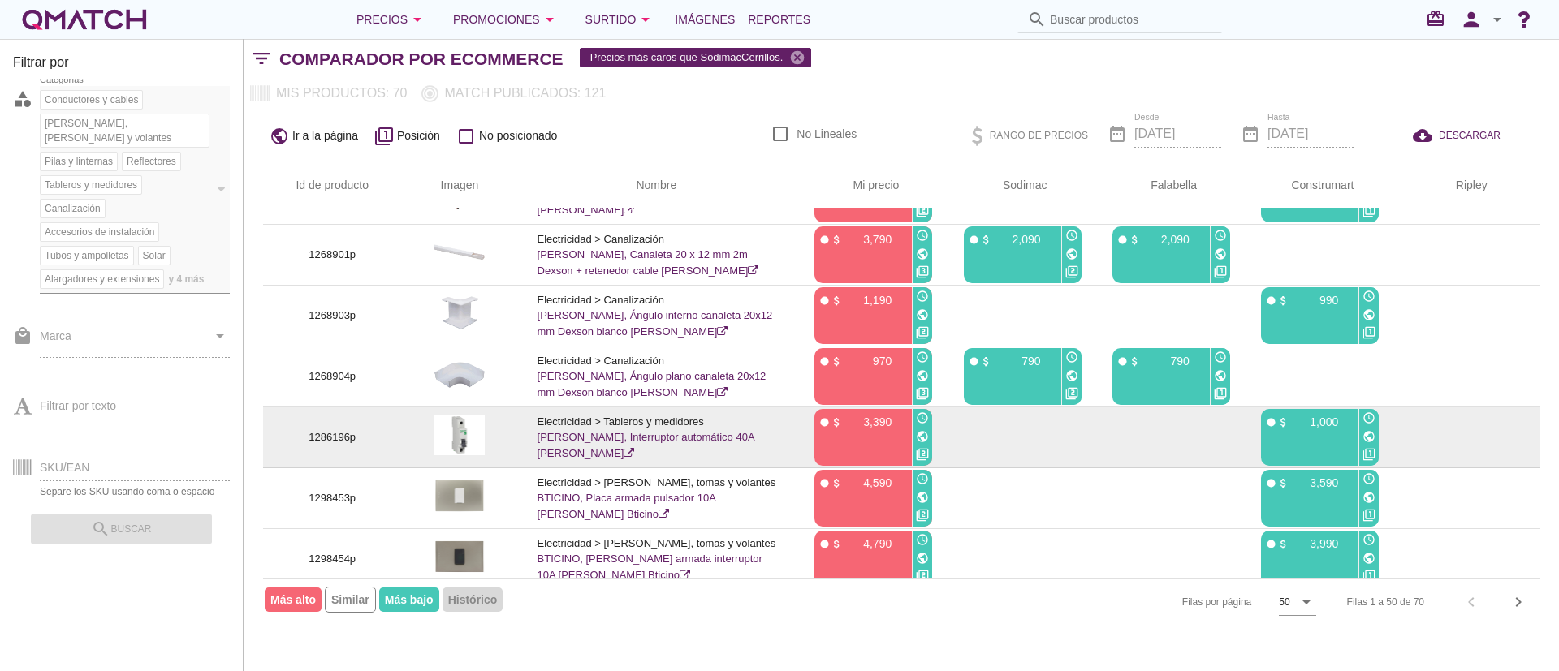
click at [357, 446] on p "1286196p" at bounding box center [332, 437] width 99 height 16
click at [344, 446] on p "1286196p" at bounding box center [332, 437] width 99 height 16
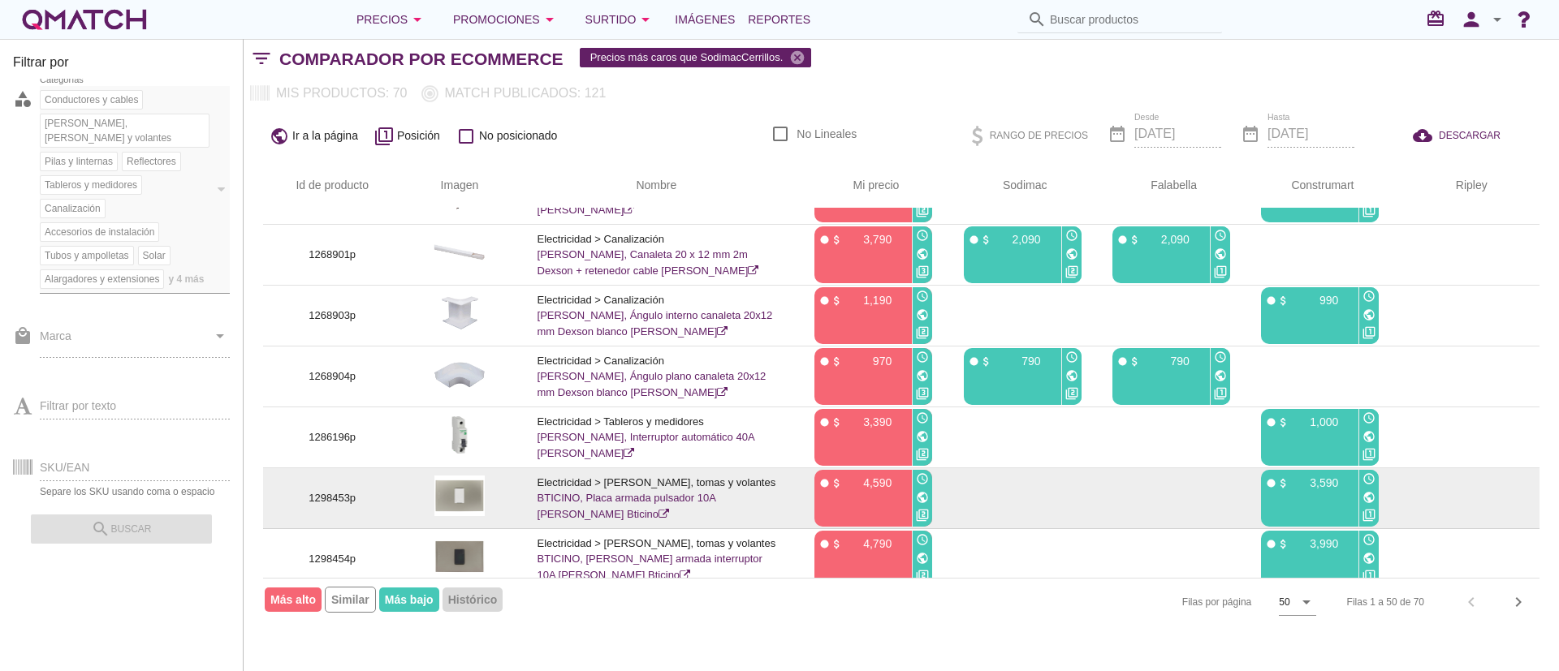
click at [325, 507] on p "1298453p" at bounding box center [332, 498] width 99 height 16
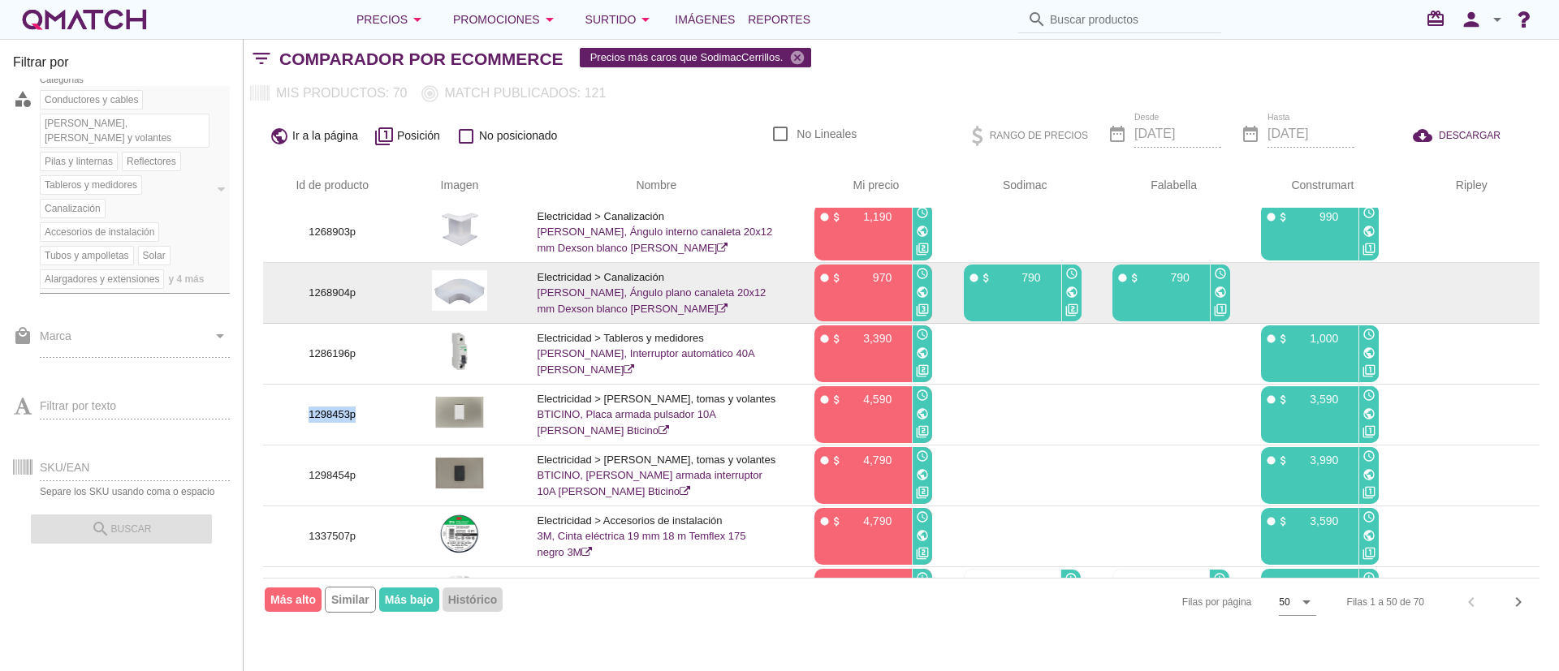
scroll to position [1949, 0]
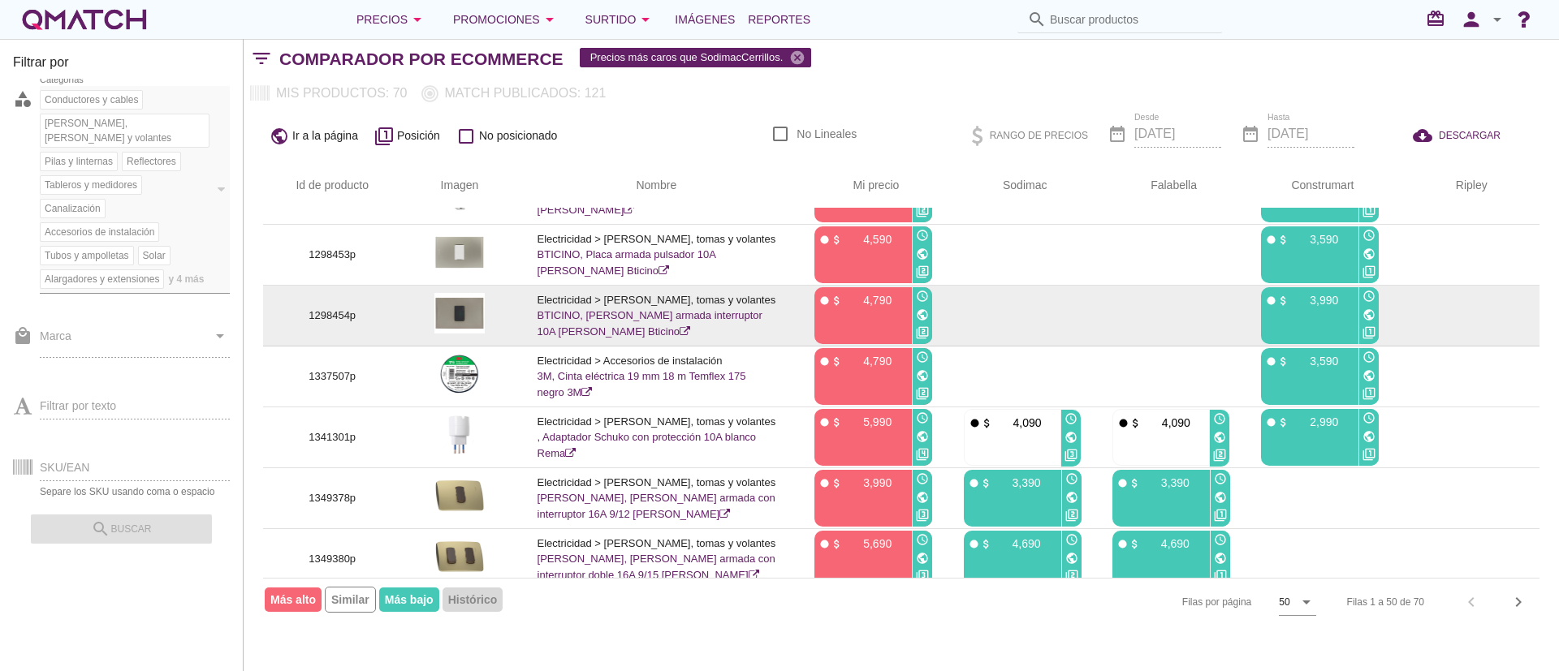
click at [348, 324] on p "1298454p" at bounding box center [332, 316] width 99 height 16
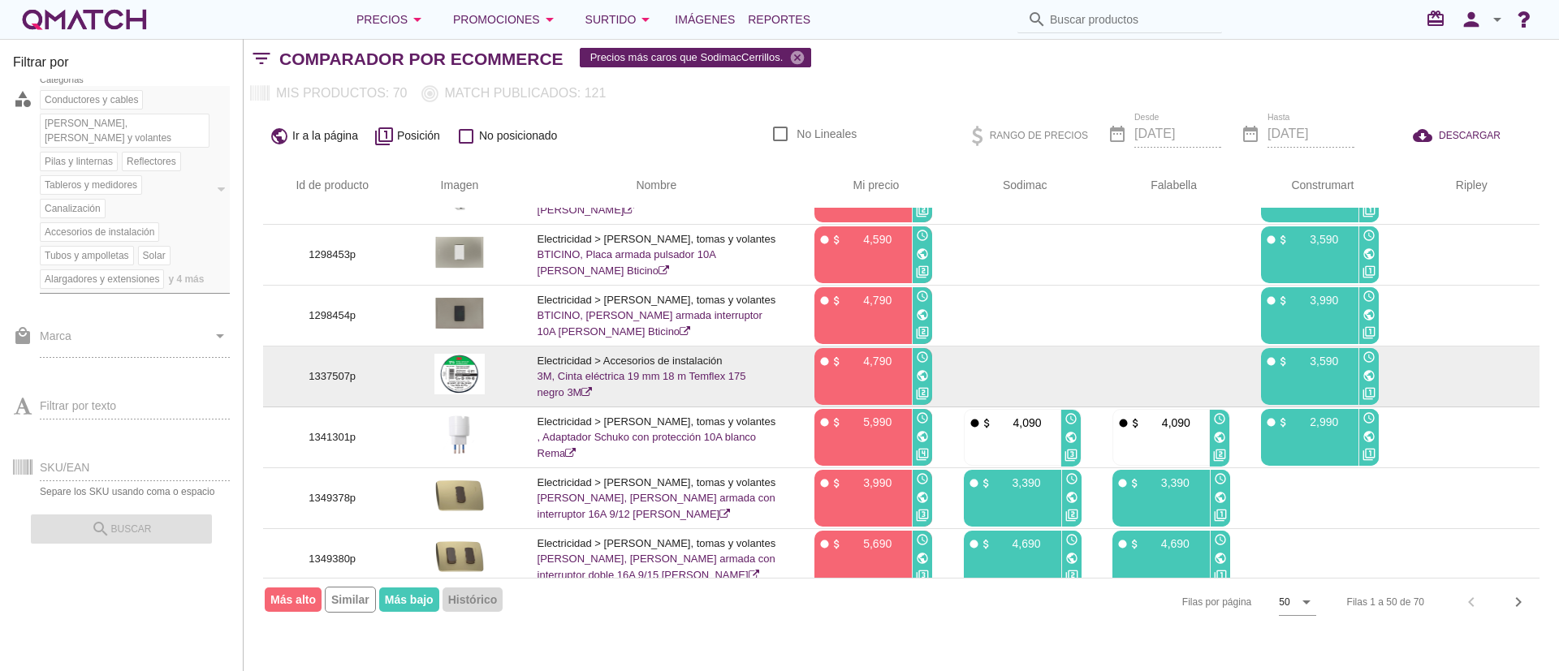
click at [342, 385] on p "1337507p" at bounding box center [332, 377] width 99 height 16
drag, startPoint x: 342, startPoint y: 388, endPoint x: 356, endPoint y: 396, distance: 16.0
click at [342, 385] on p "1337507p" at bounding box center [332, 377] width 99 height 16
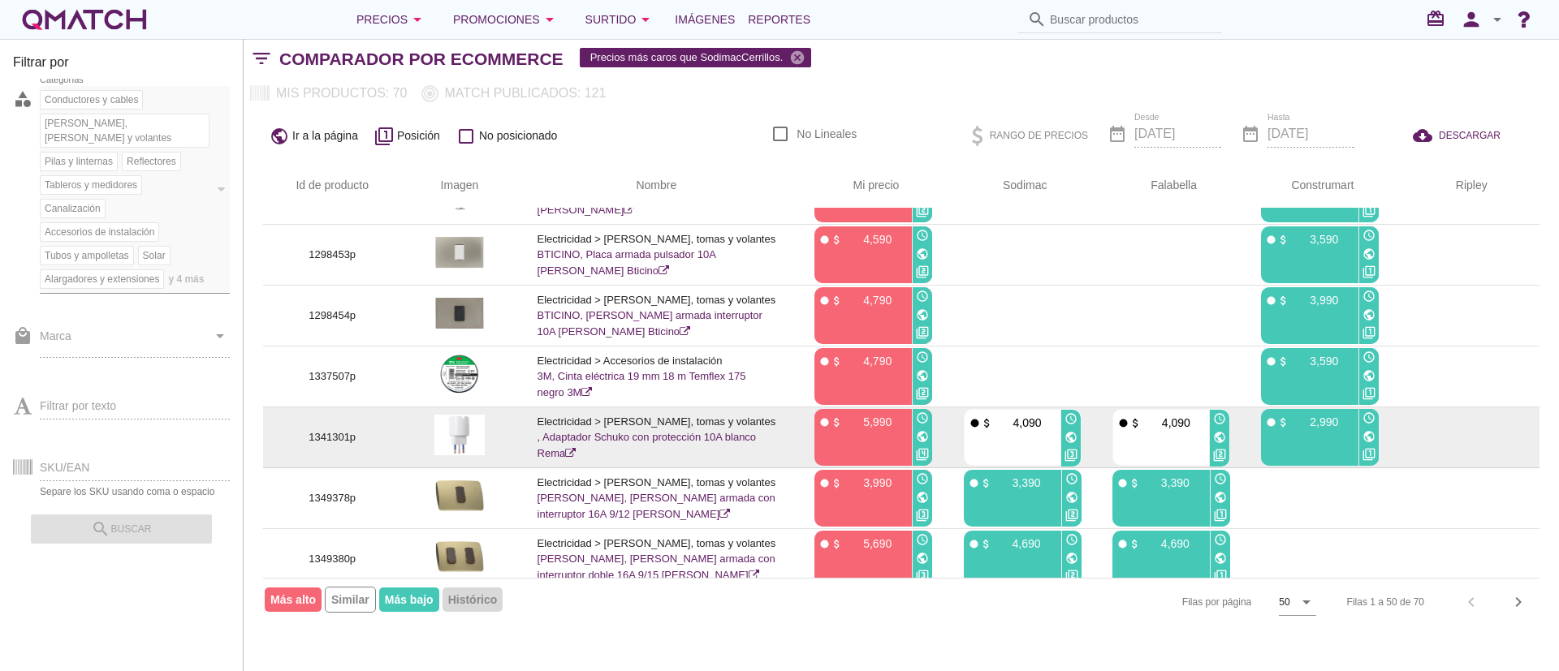
click at [342, 446] on p "1341301p" at bounding box center [332, 437] width 99 height 16
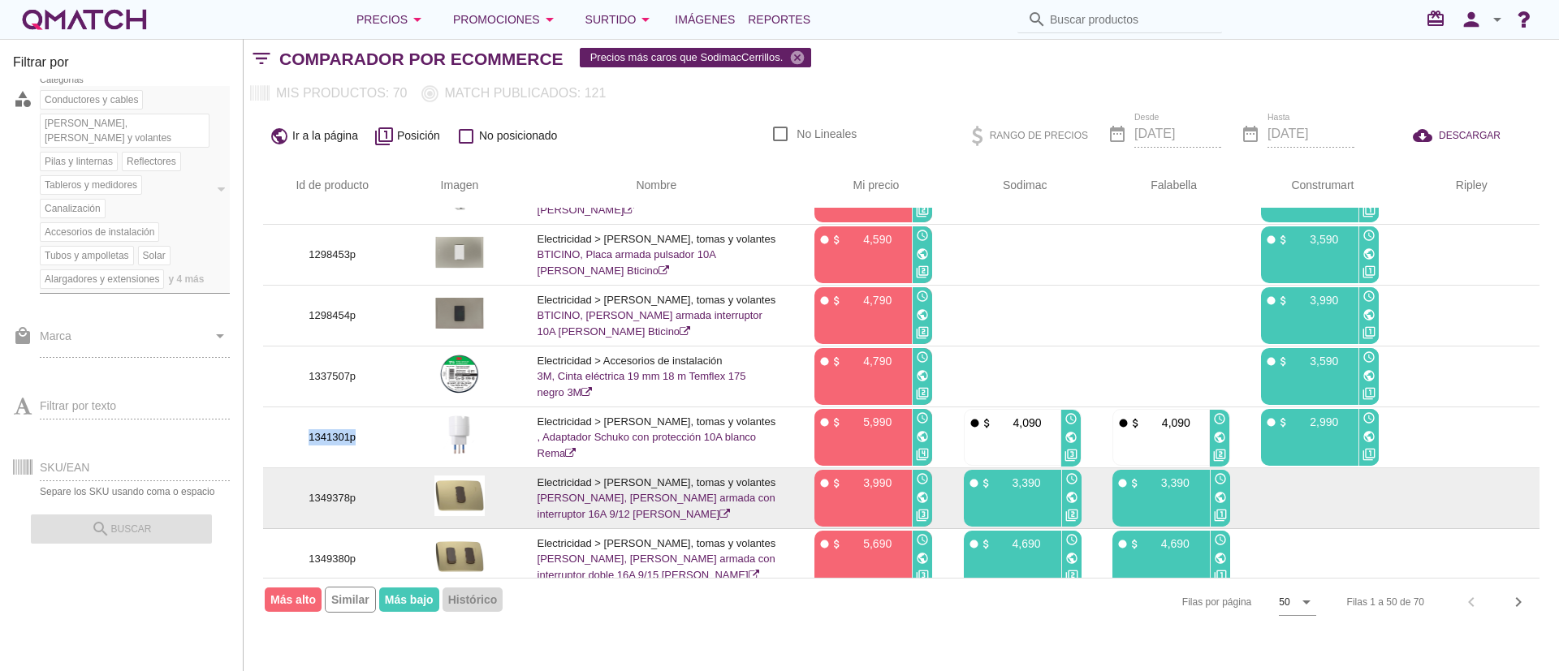
click at [351, 492] on td "1349378p" at bounding box center [332, 498] width 138 height 61
click at [344, 503] on td "1349378p" at bounding box center [332, 498] width 138 height 61
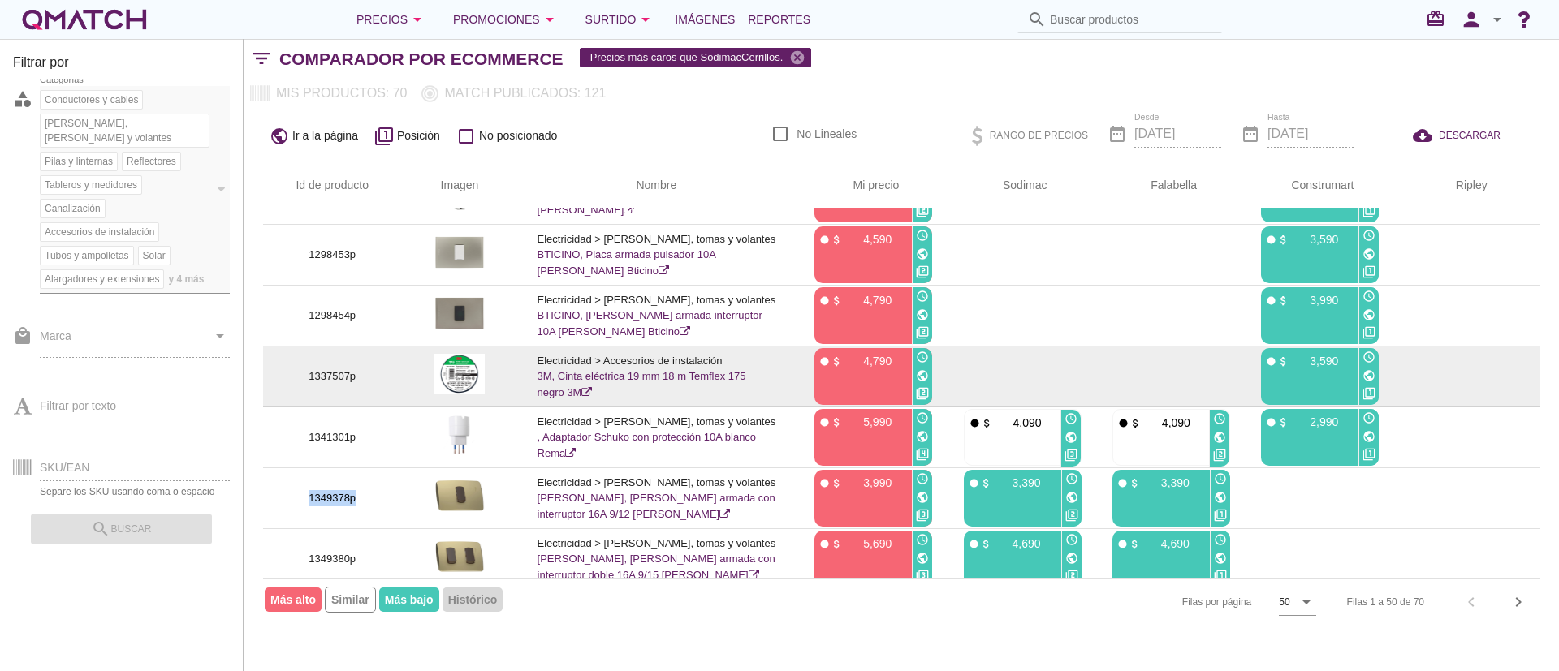
scroll to position [2192, 0]
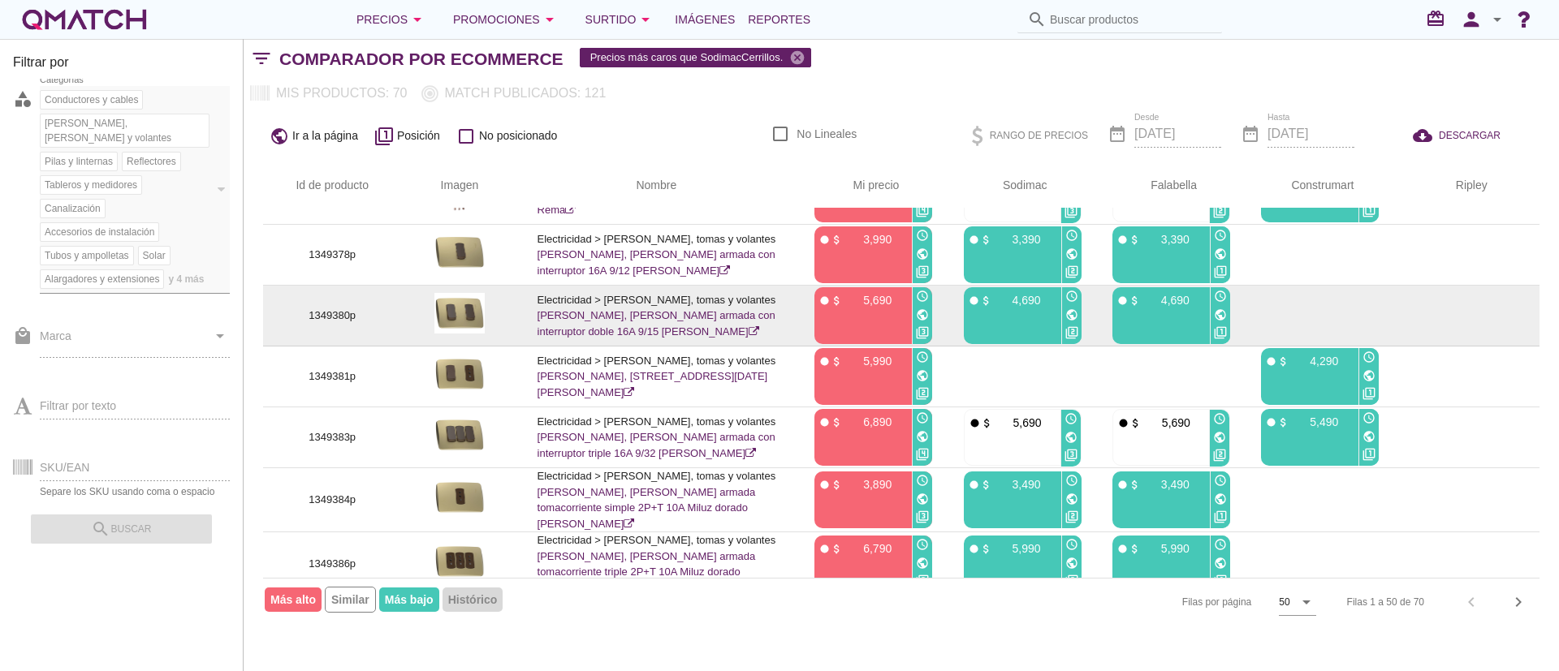
click at [330, 324] on p "1349380p" at bounding box center [332, 316] width 99 height 16
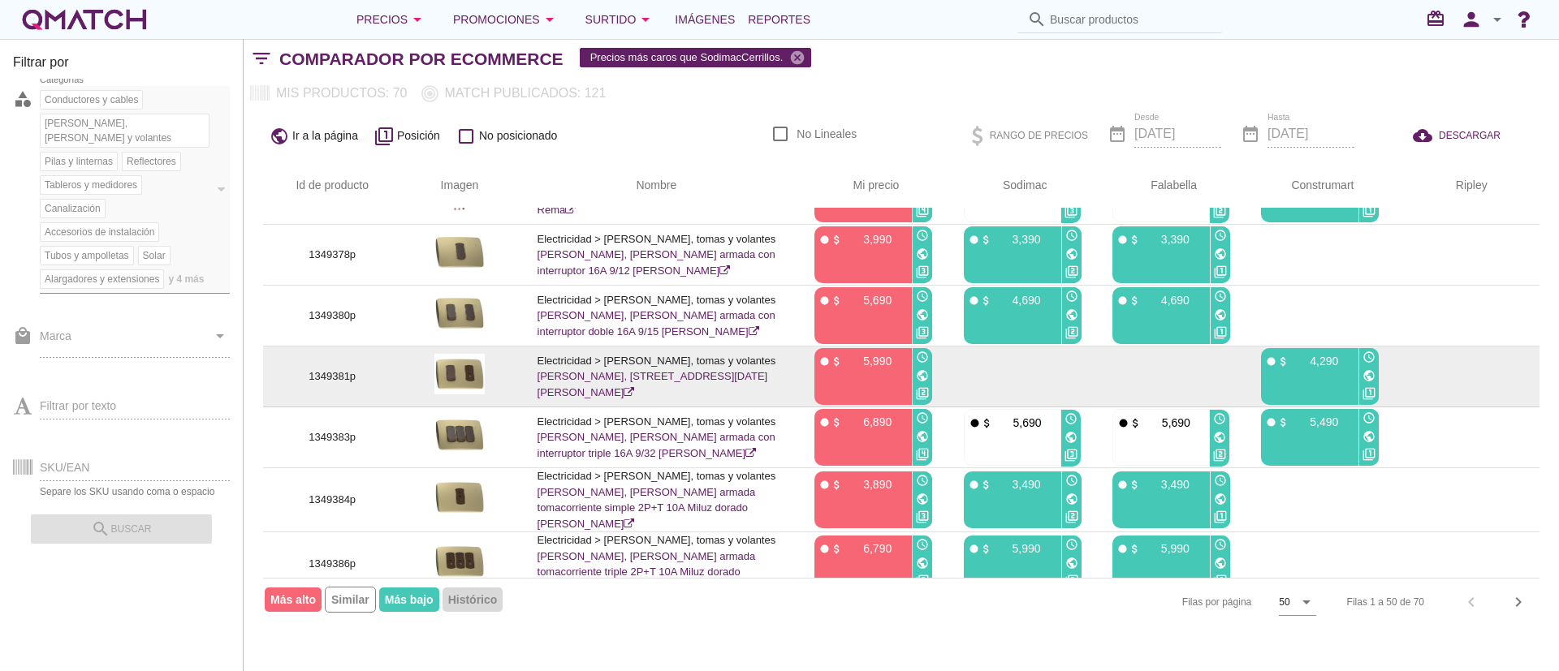
click at [345, 385] on p "1349381p" at bounding box center [332, 377] width 99 height 16
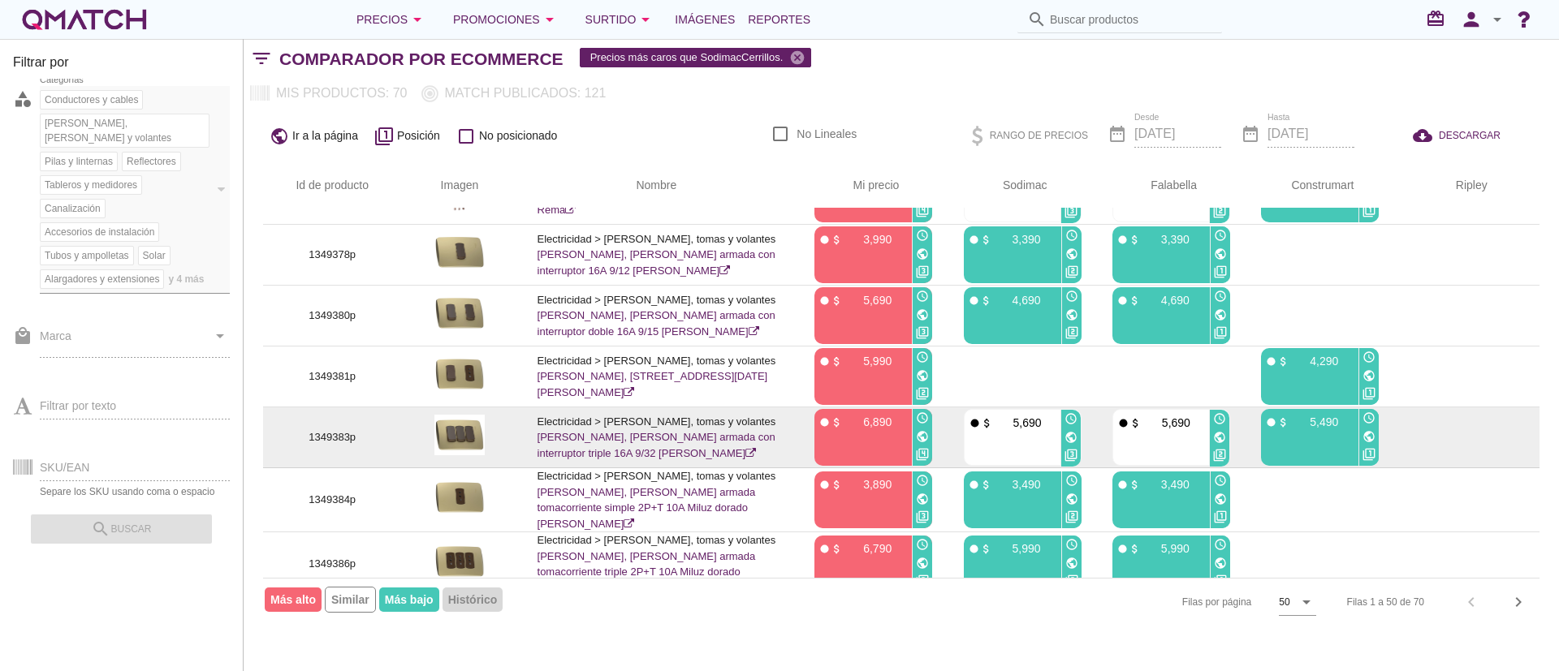
click at [338, 446] on p "1349383p" at bounding box center [332, 437] width 99 height 16
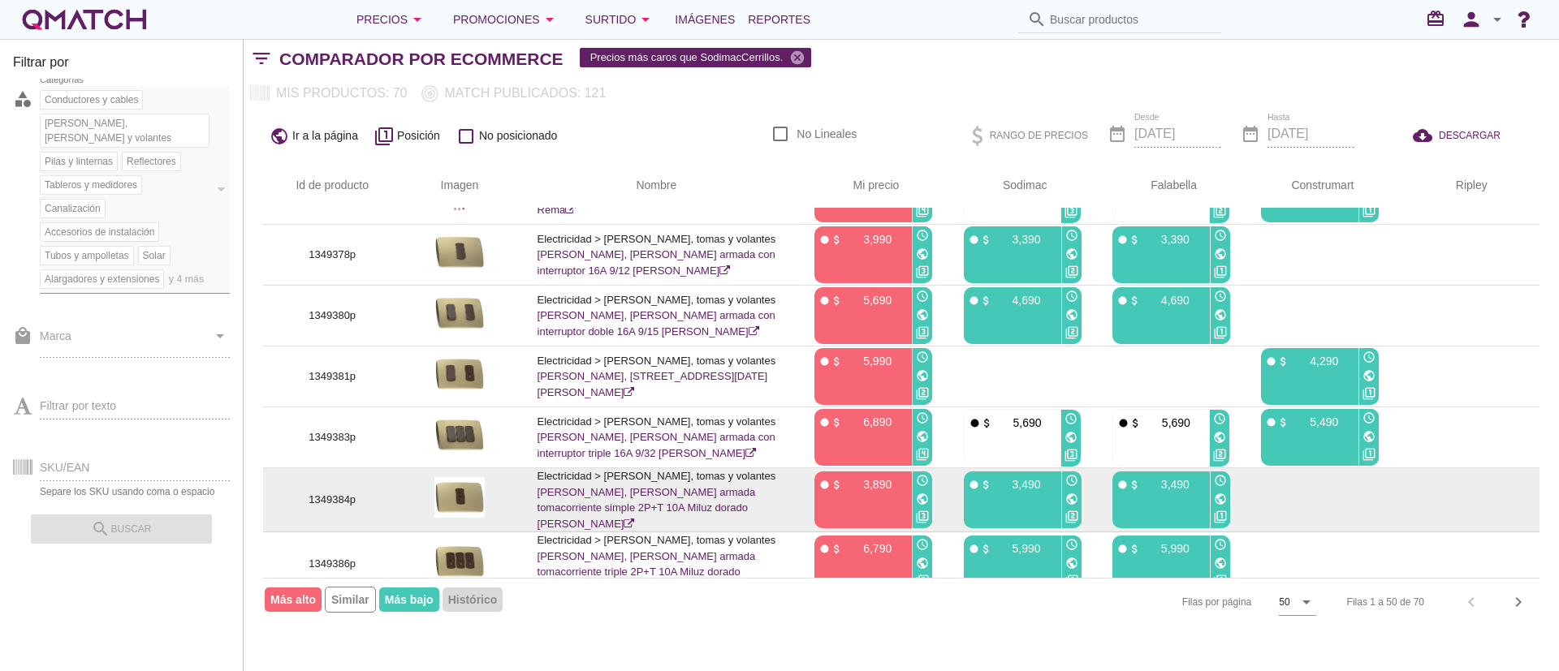
click at [352, 508] on p "1349384p" at bounding box center [332, 500] width 99 height 16
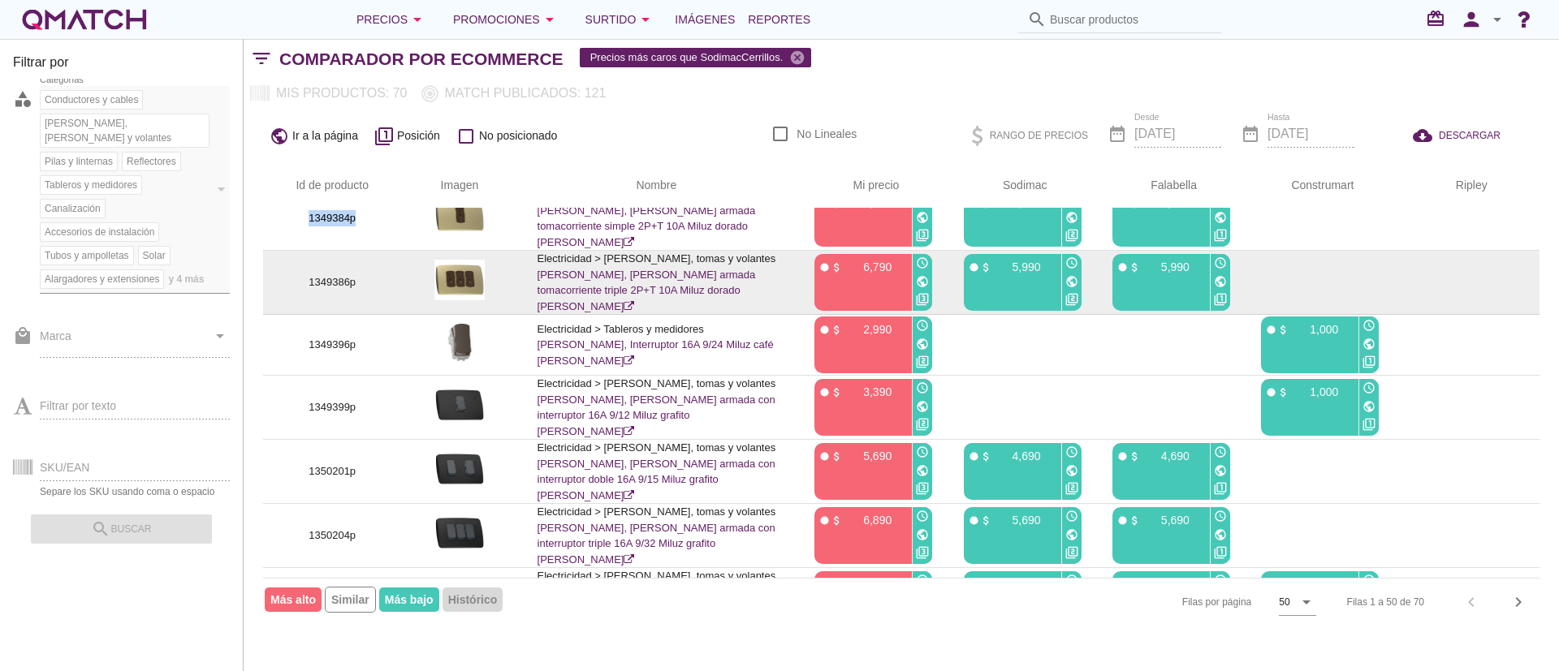
scroll to position [2436, 0]
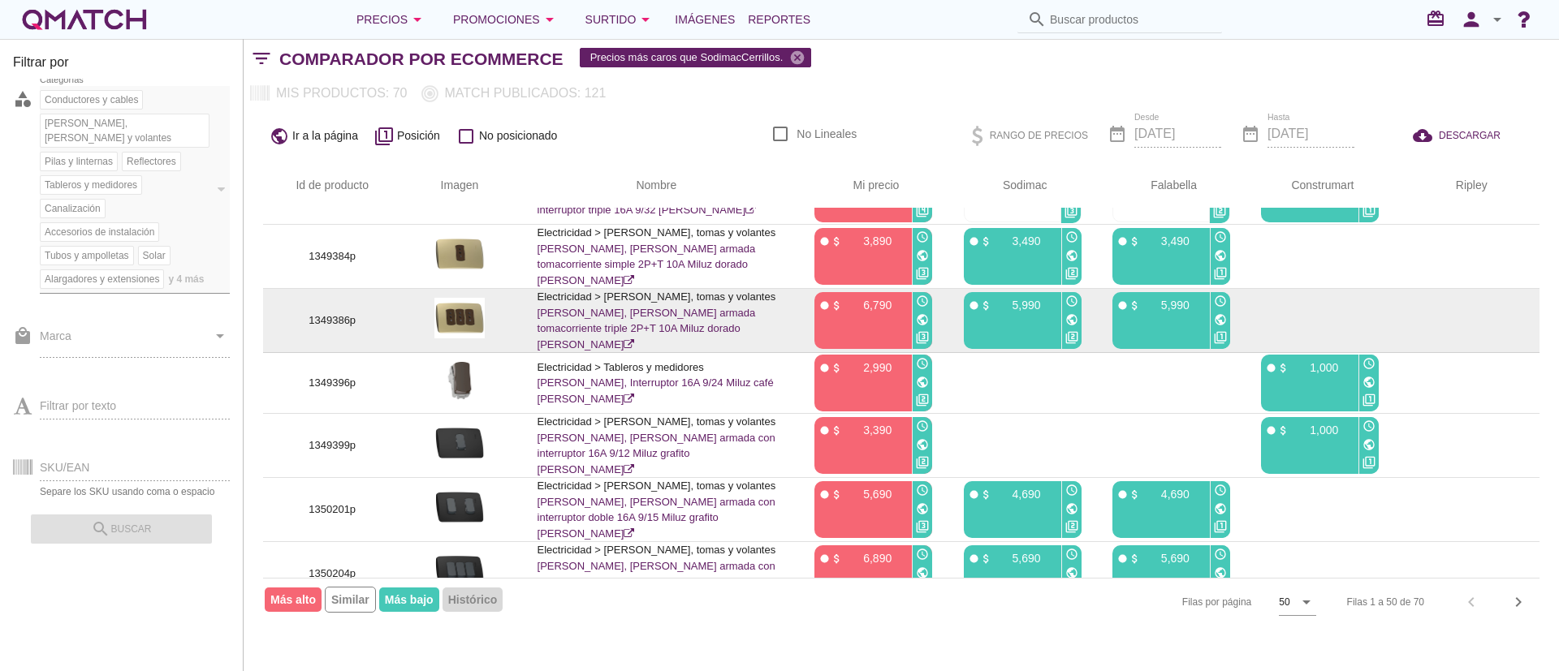
click at [356, 329] on p "1349386p" at bounding box center [332, 321] width 99 height 16
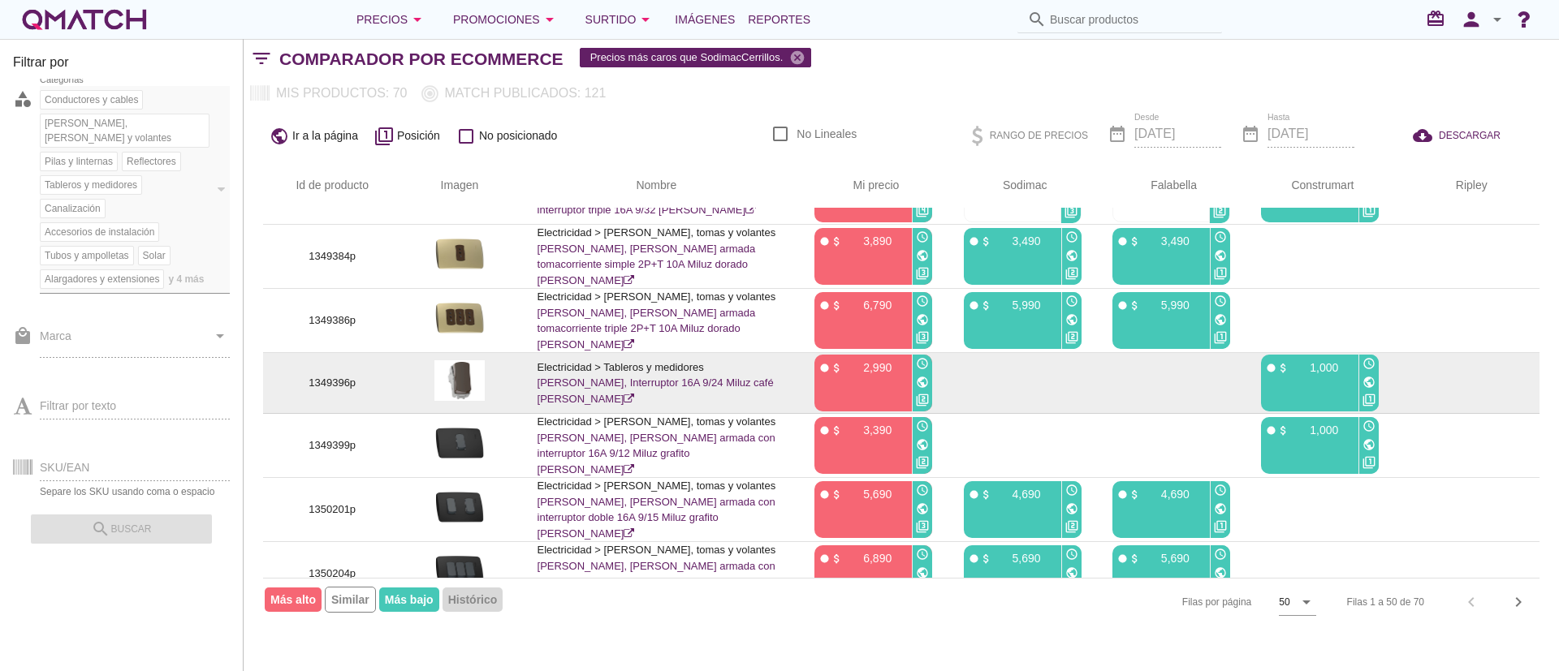
click at [335, 393] on td "1349396p" at bounding box center [332, 383] width 138 height 61
click at [330, 391] on p "1349396p" at bounding box center [332, 383] width 99 height 16
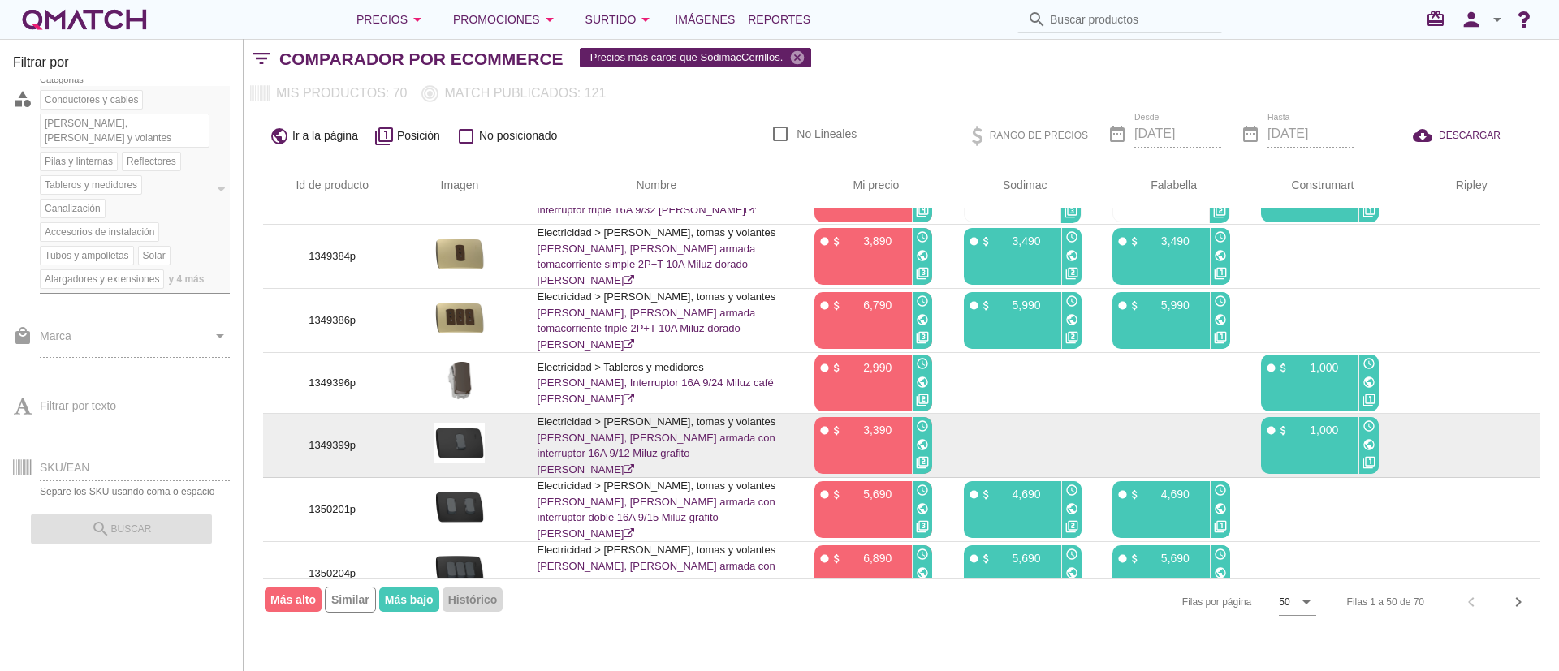
click at [348, 454] on p "1349399p" at bounding box center [332, 446] width 99 height 16
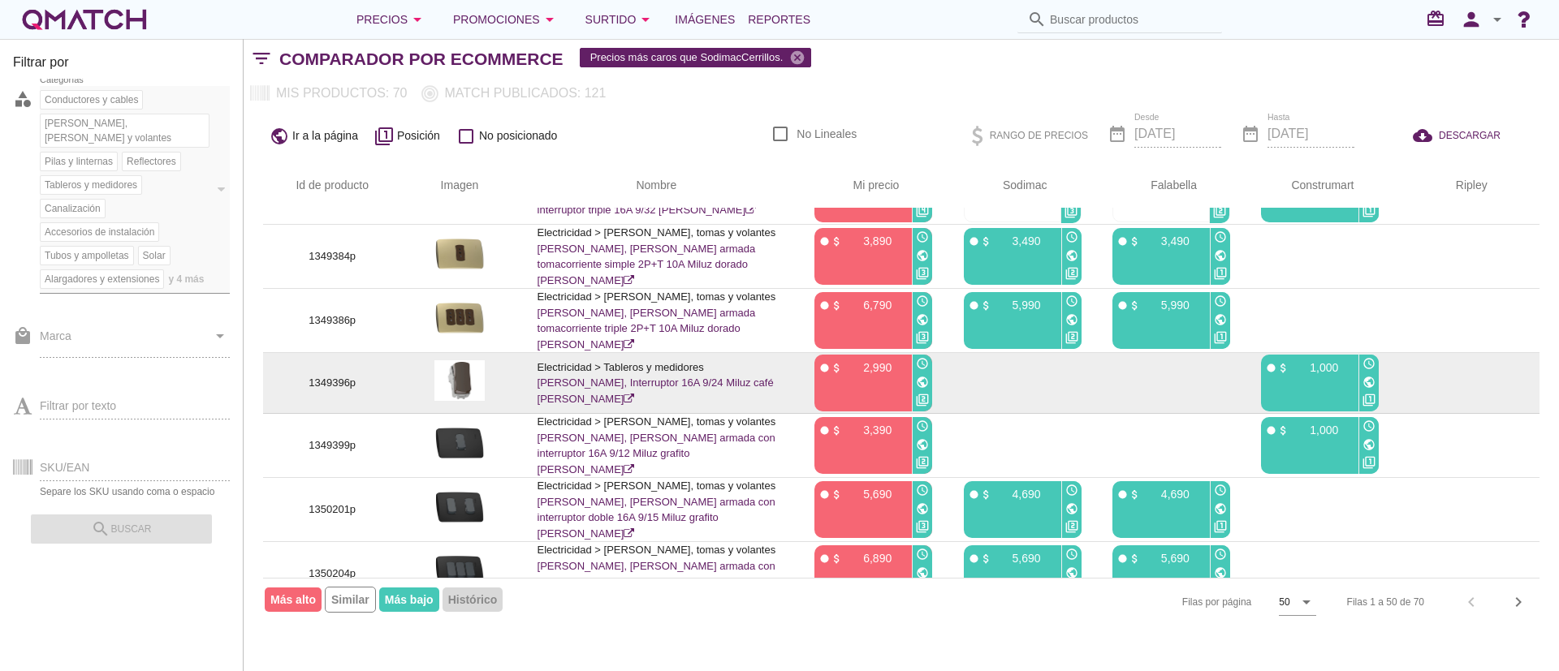
click at [340, 391] on p "1349396p" at bounding box center [332, 383] width 99 height 16
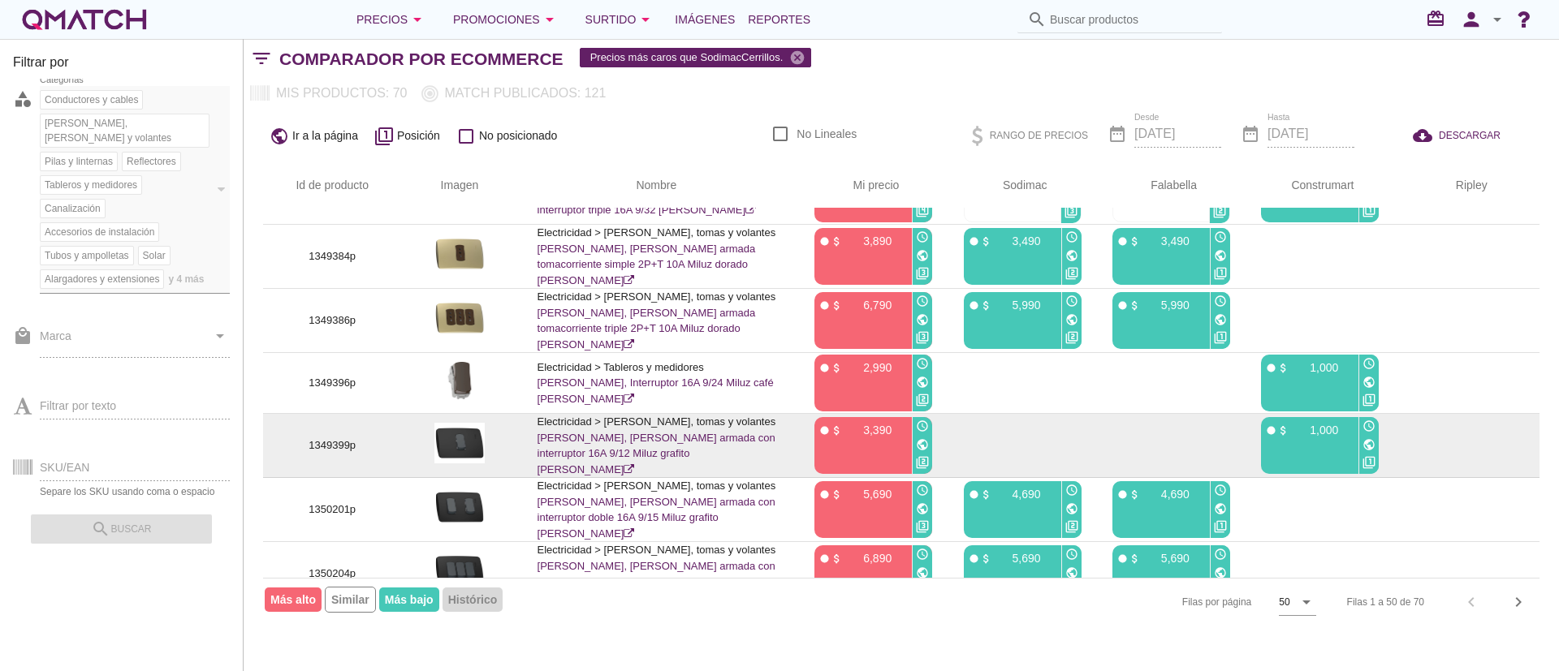
click at [350, 454] on p "1349399p" at bounding box center [332, 446] width 99 height 16
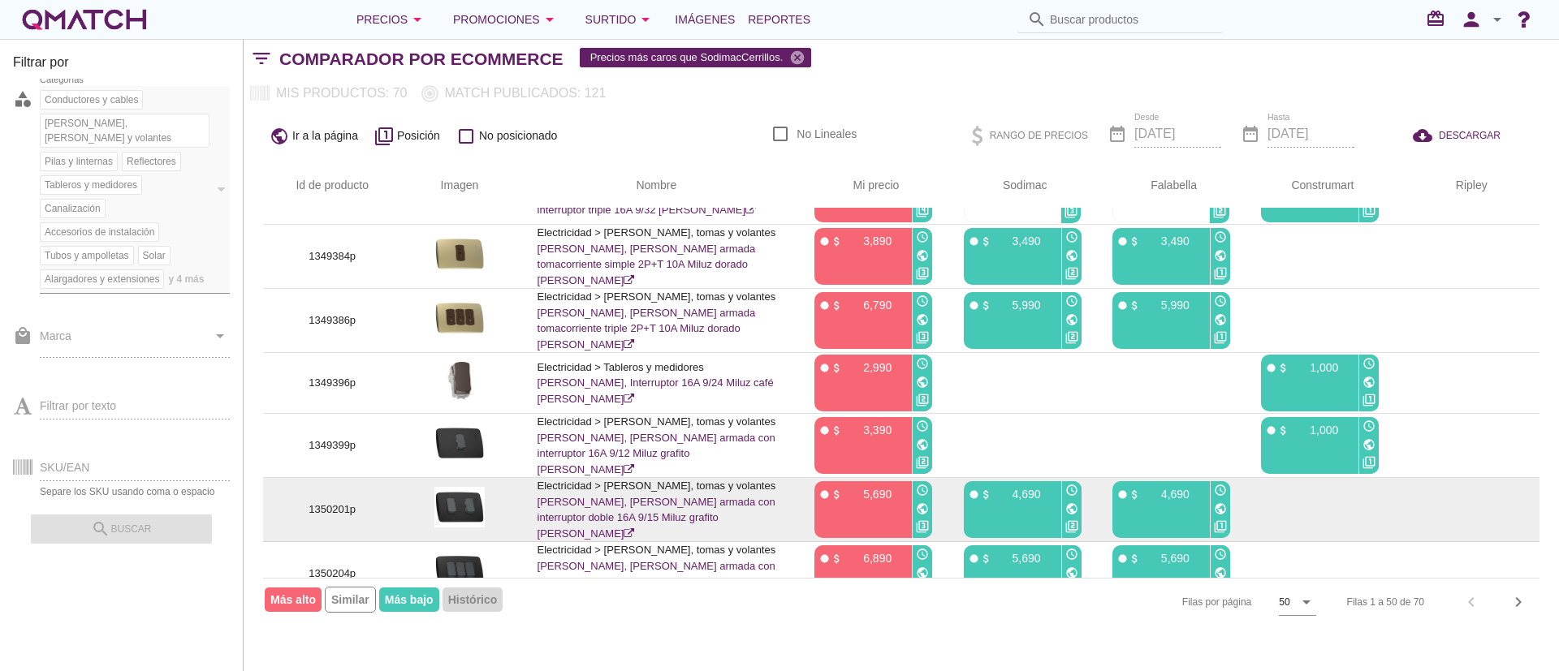
click at [331, 518] on p "1350201p" at bounding box center [332, 510] width 99 height 16
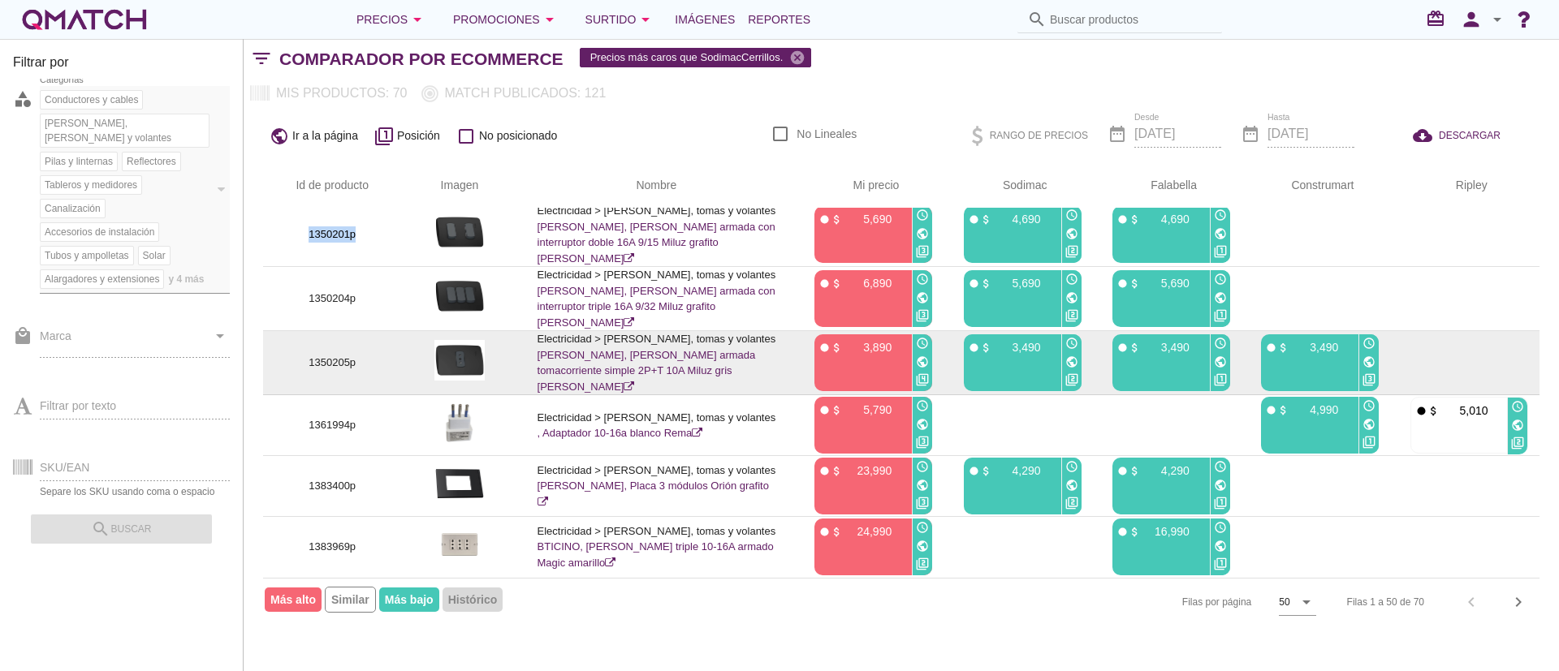
scroll to position [2733, 0]
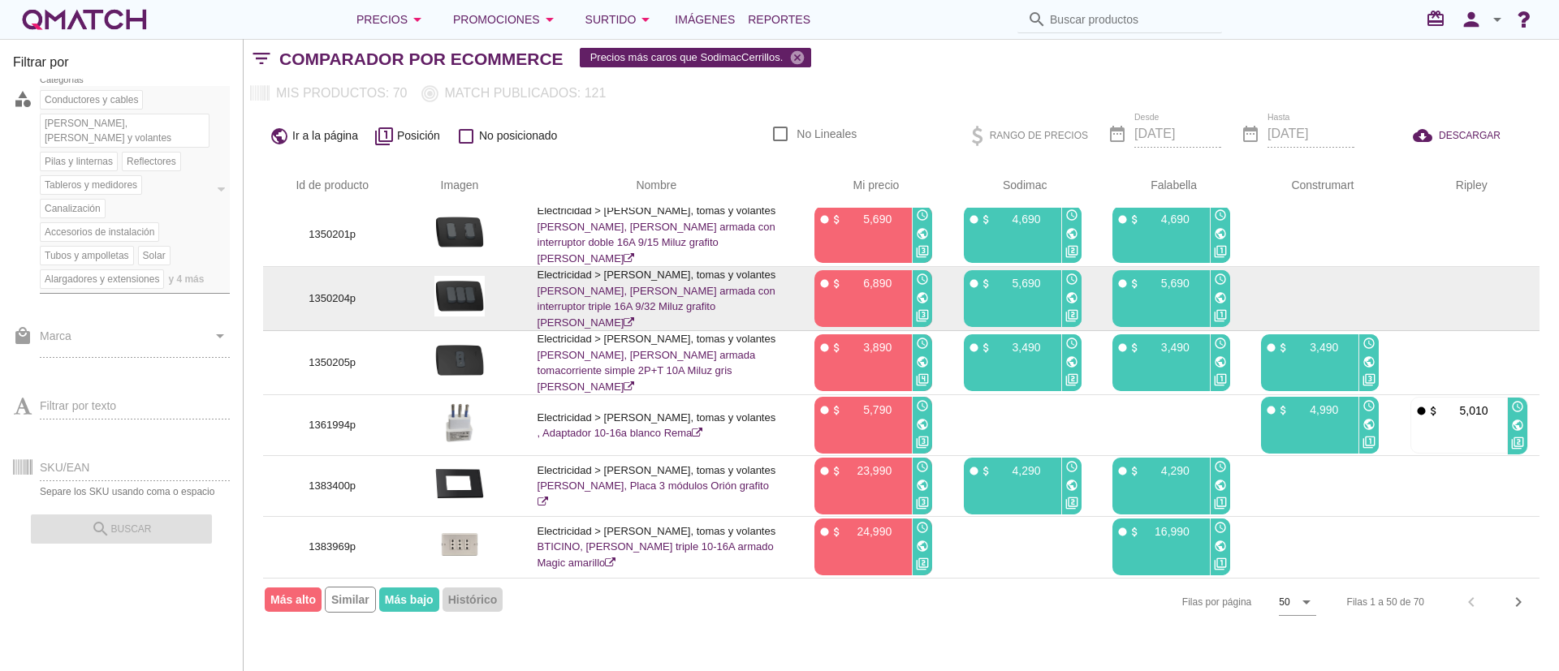
click at [341, 296] on p "1350204p" at bounding box center [332, 299] width 99 height 16
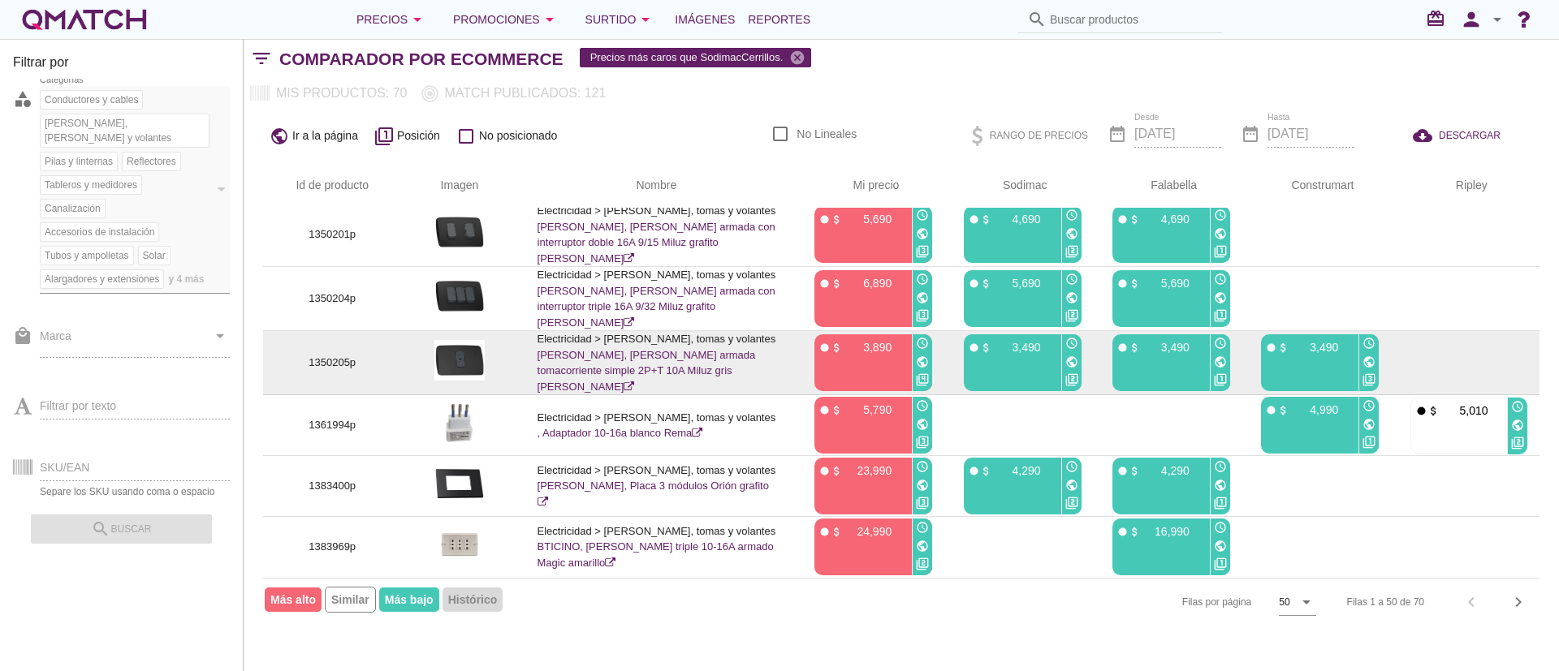
click at [352, 367] on p "1350205p" at bounding box center [332, 363] width 99 height 16
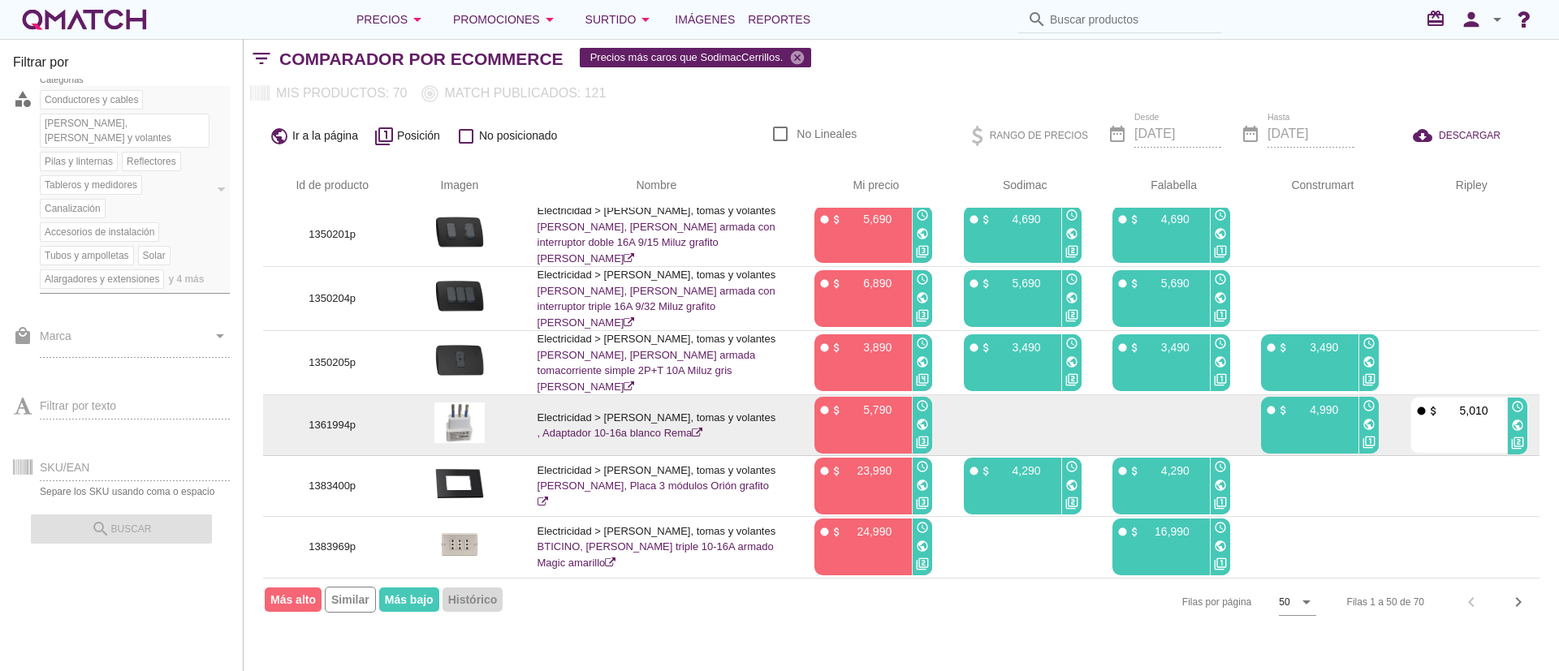
click at [343, 421] on p "1361994p" at bounding box center [332, 425] width 99 height 16
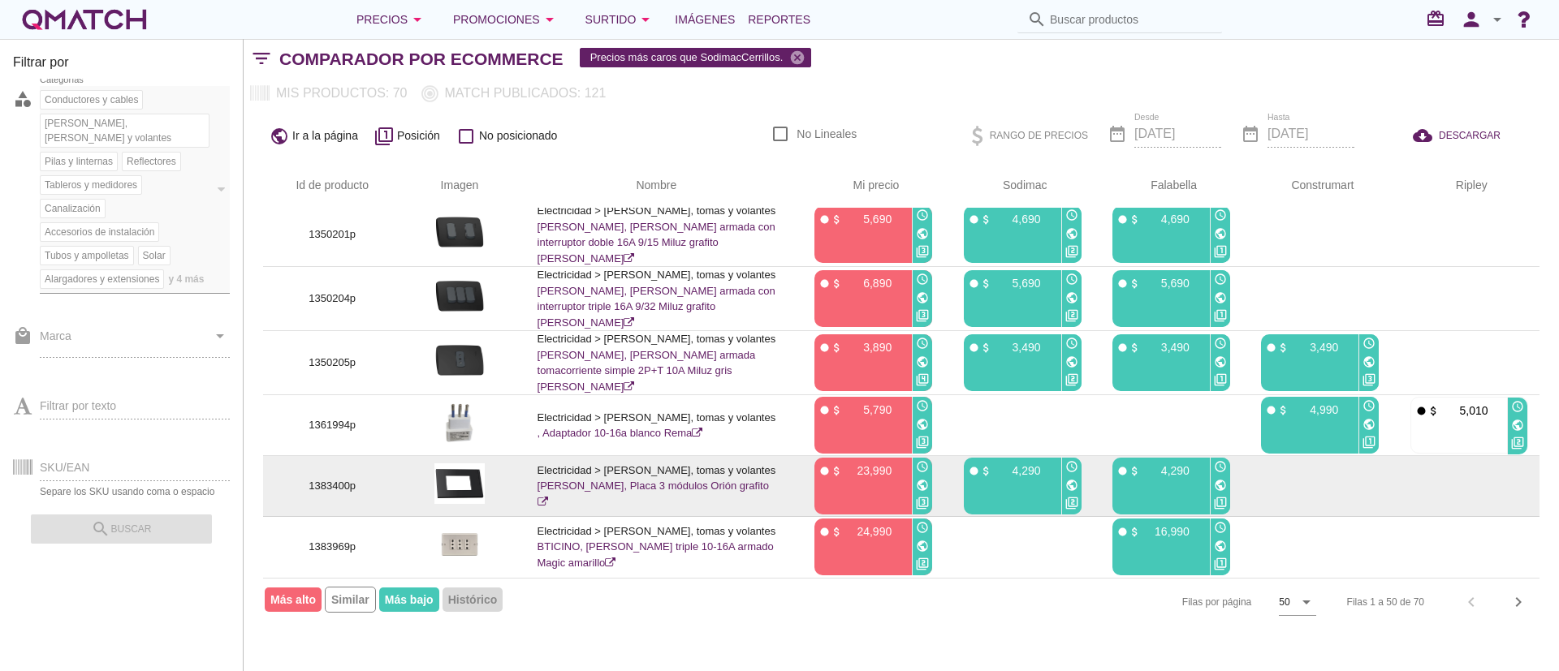
click at [347, 491] on p "1383400p" at bounding box center [332, 486] width 99 height 16
click at [346, 489] on p "1383400p" at bounding box center [332, 486] width 99 height 16
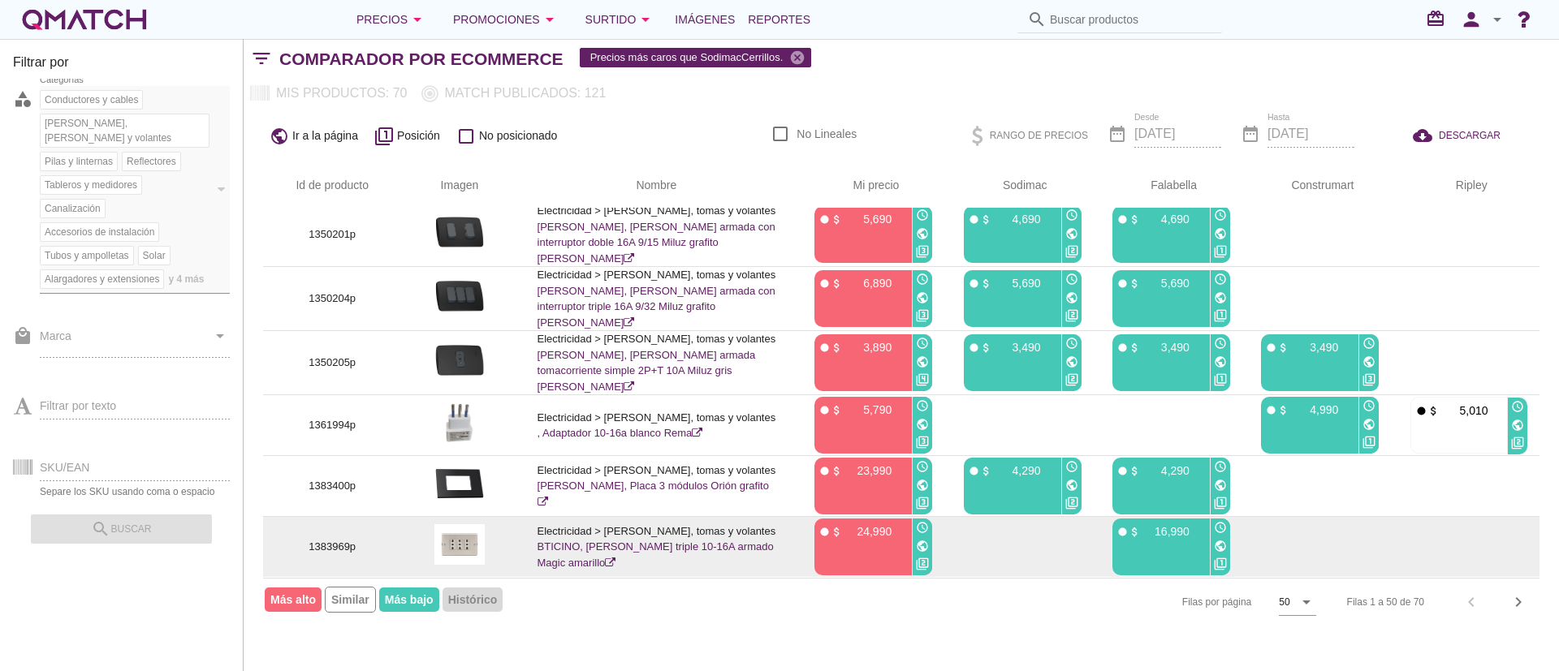
click at [343, 548] on p "1383969p" at bounding box center [332, 547] width 99 height 16
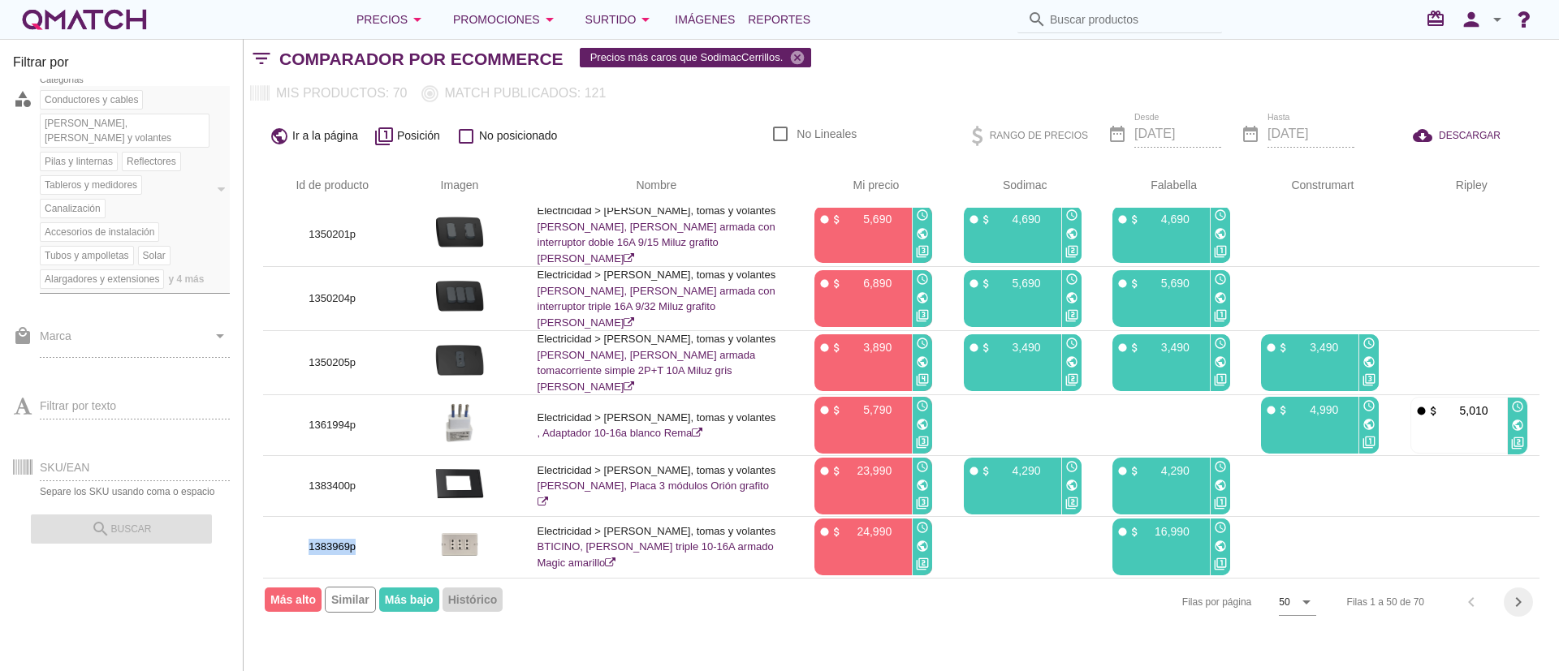
click at [1524, 611] on button "chevron_right" at bounding box center [1518, 602] width 29 height 29
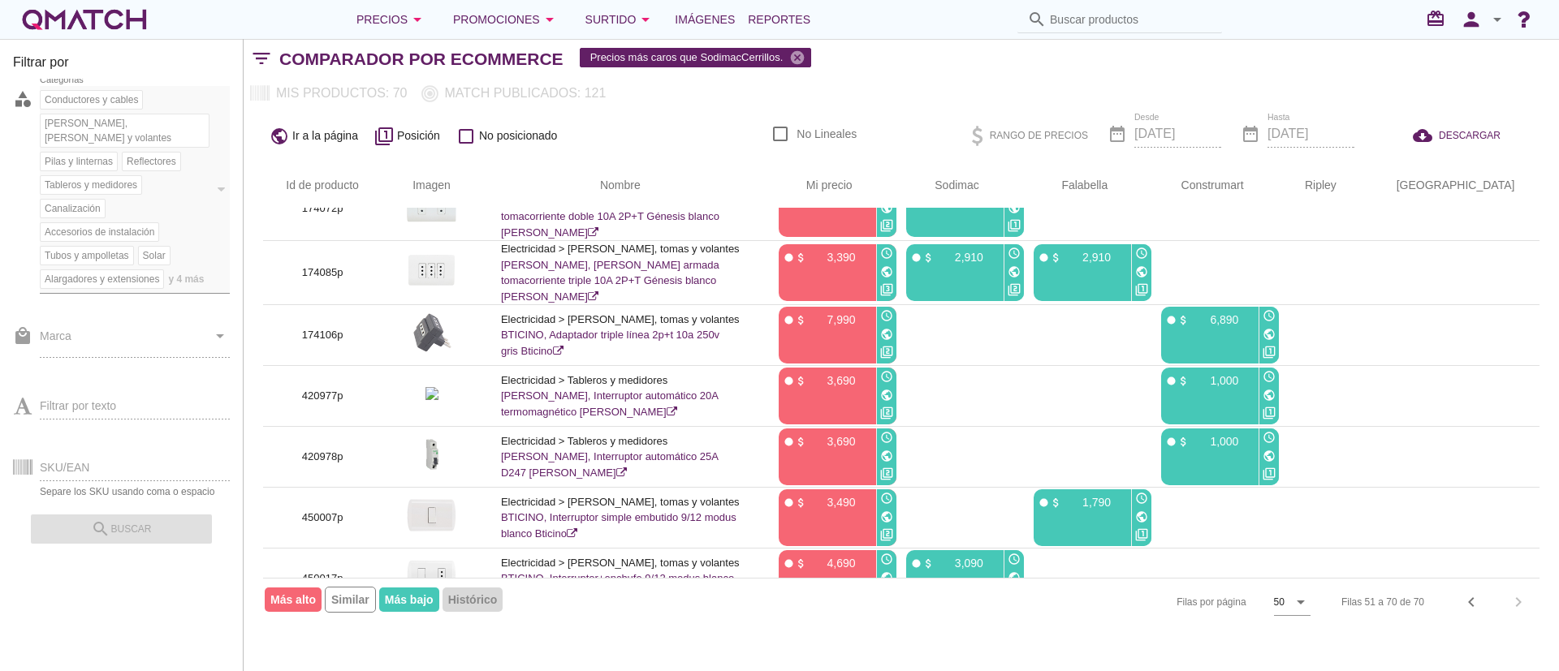
scroll to position [0, 0]
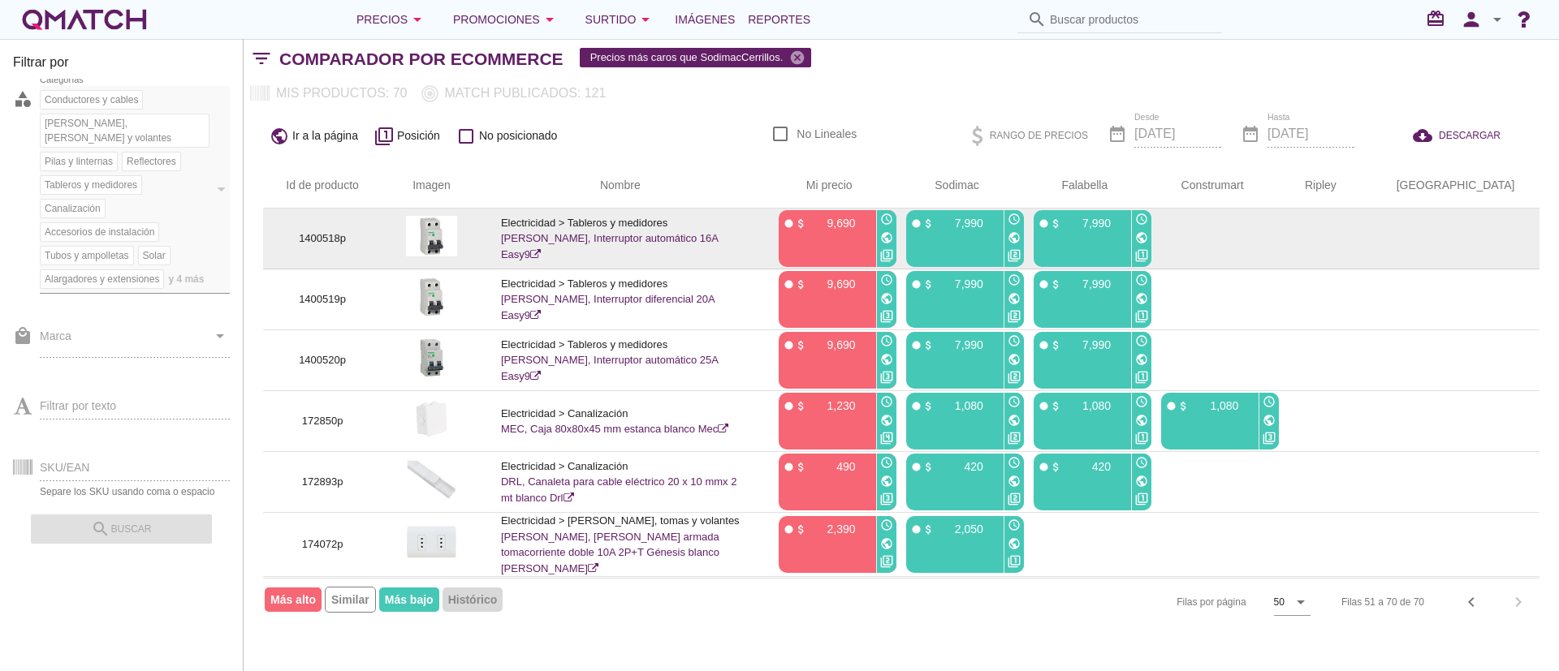
click at [328, 241] on p "1400518p" at bounding box center [323, 239] width 80 height 16
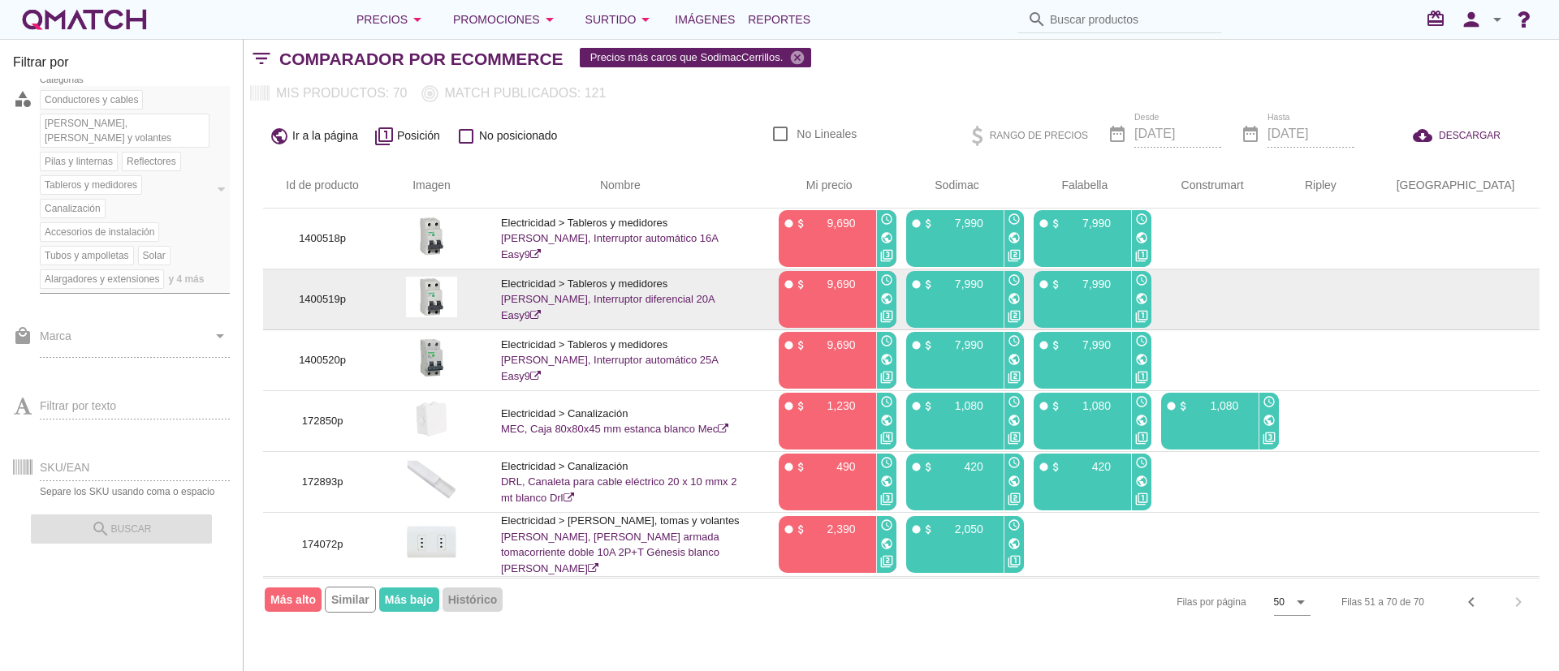
click at [339, 296] on p "1400519p" at bounding box center [323, 299] width 80 height 16
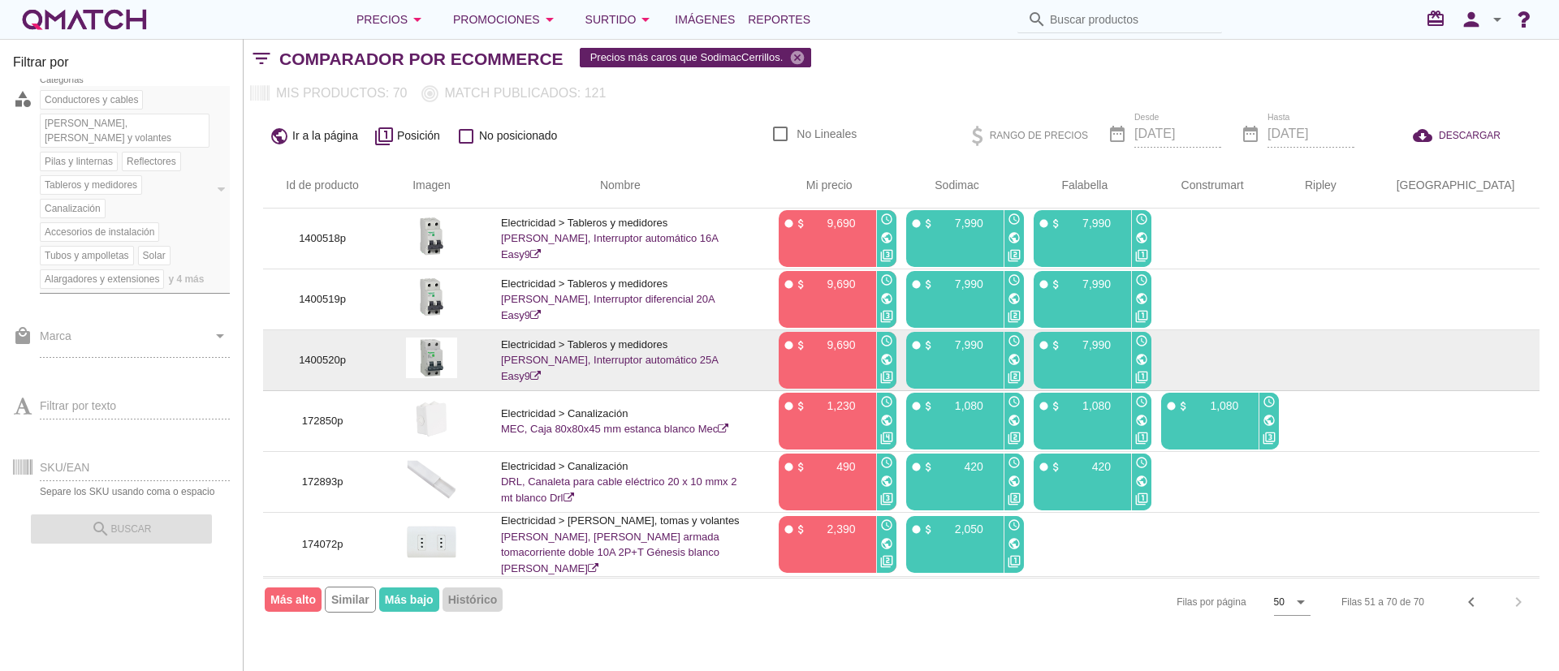
click at [334, 352] on td "1400520p" at bounding box center [322, 360] width 119 height 61
click at [328, 359] on p "1400520p" at bounding box center [323, 360] width 80 height 16
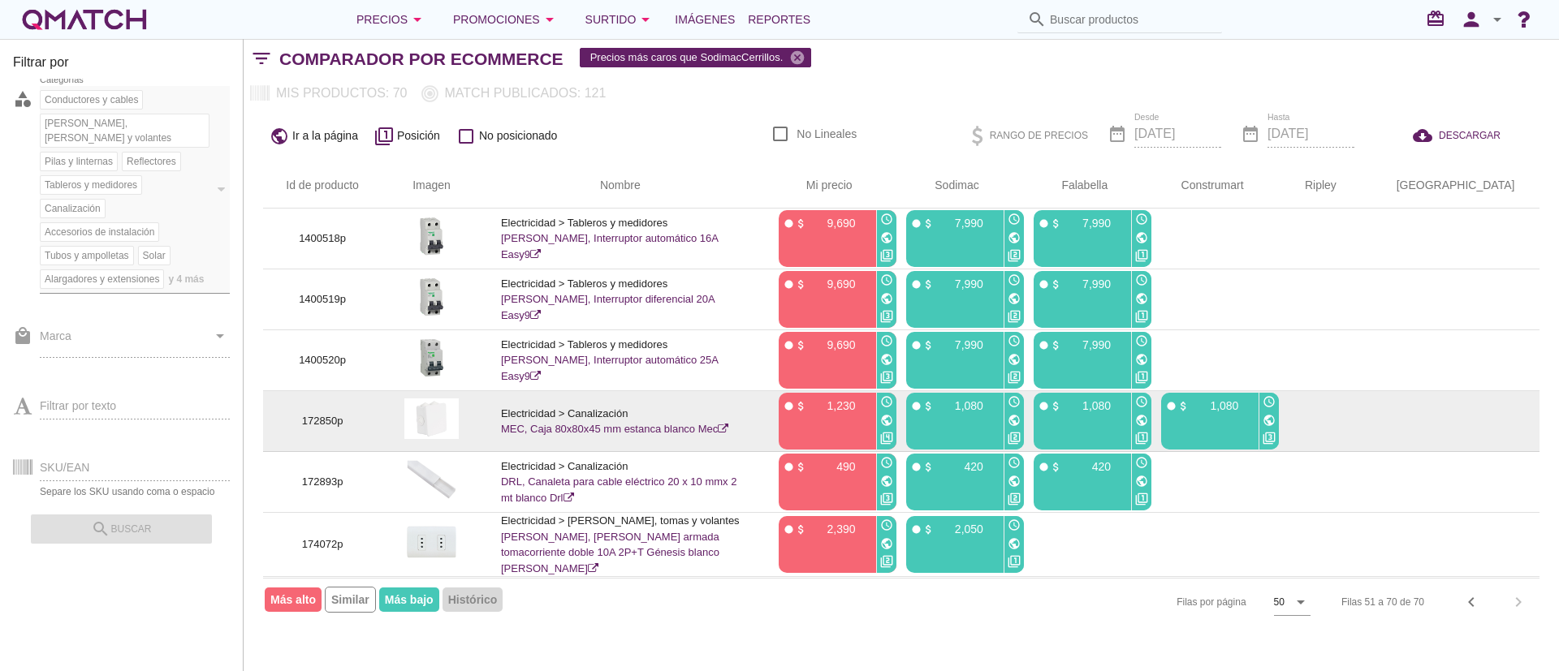
click at [334, 411] on td "172850p" at bounding box center [322, 421] width 119 height 61
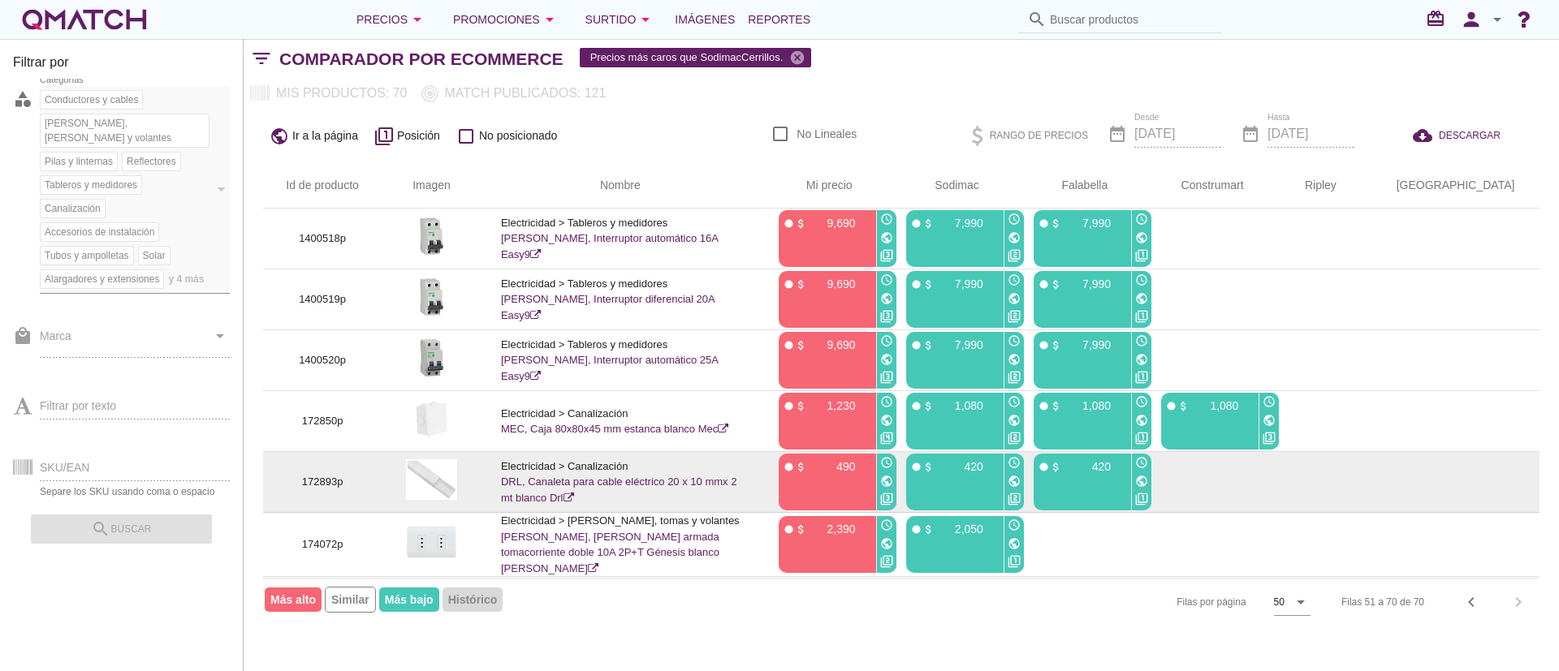
click at [331, 478] on p "172893p" at bounding box center [323, 482] width 80 height 16
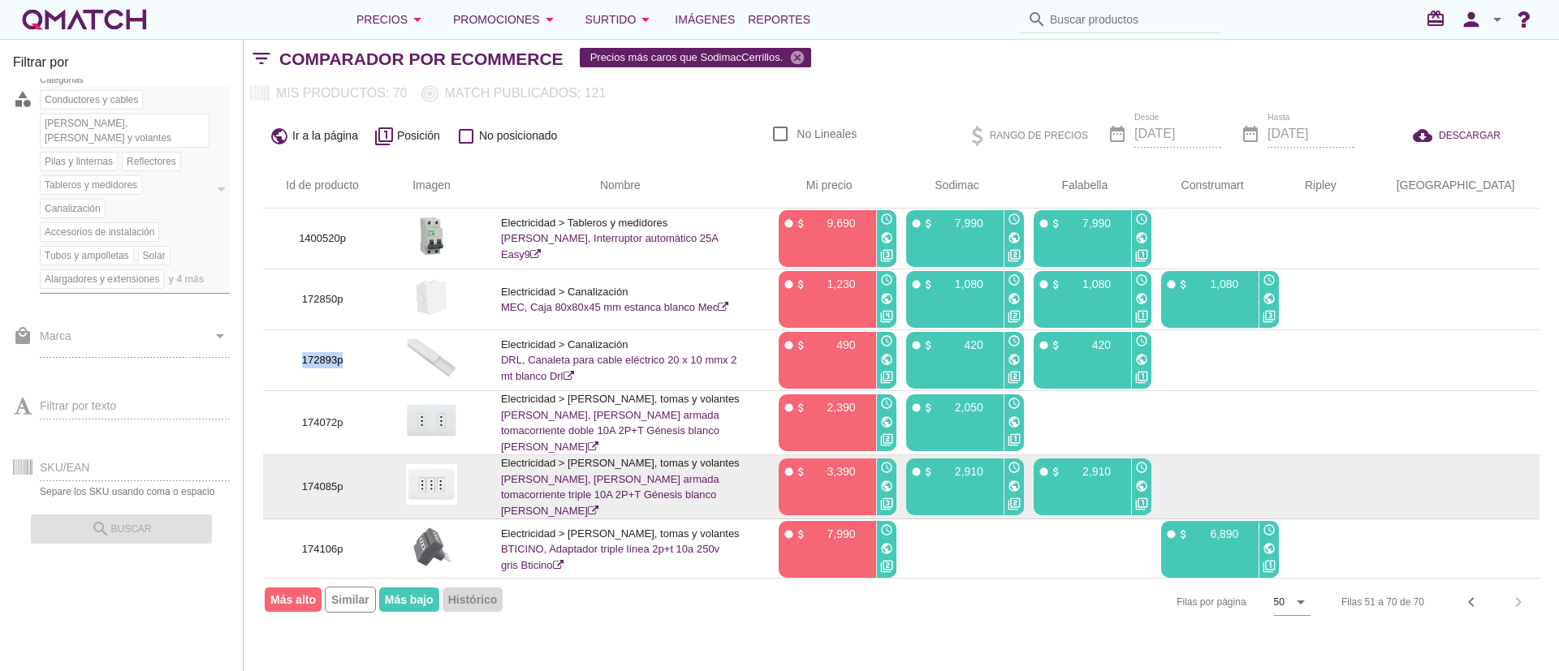
scroll to position [244, 0]
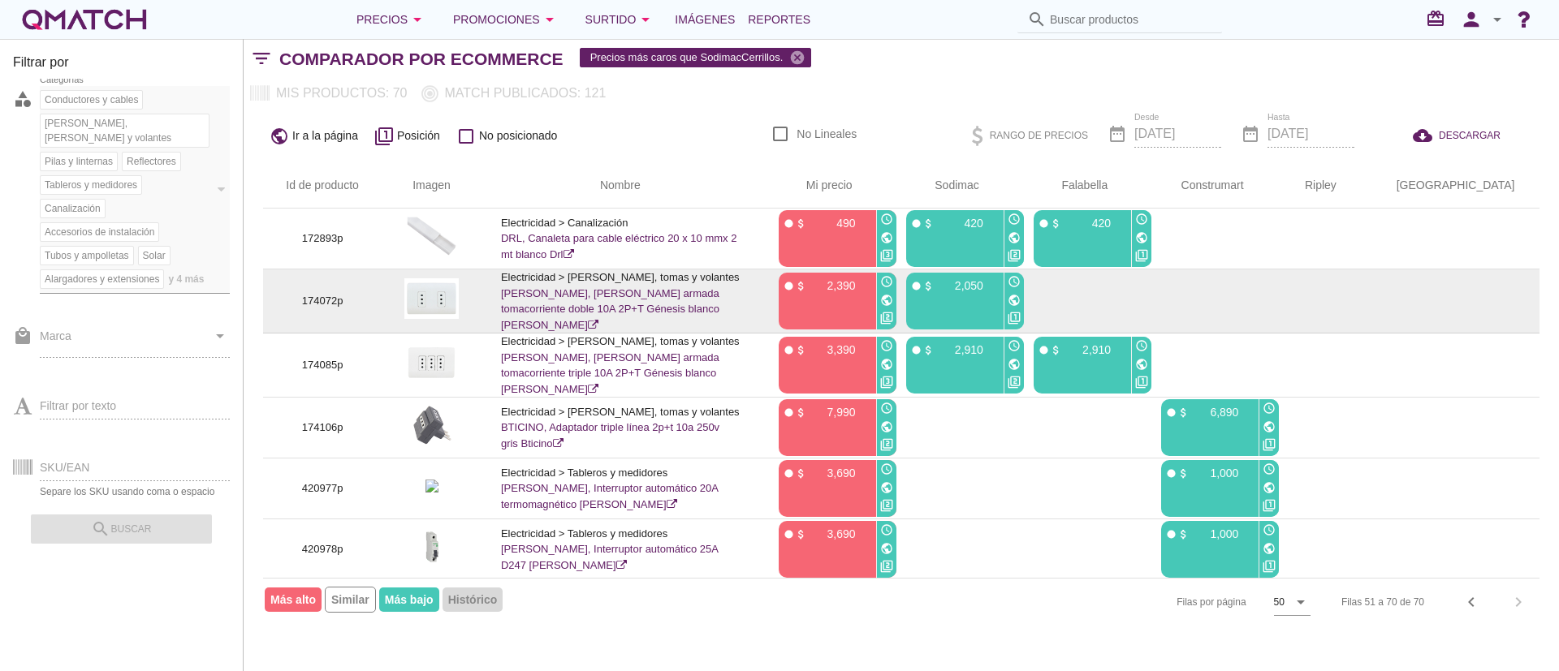
click at [343, 305] on p "174072p" at bounding box center [323, 301] width 80 height 16
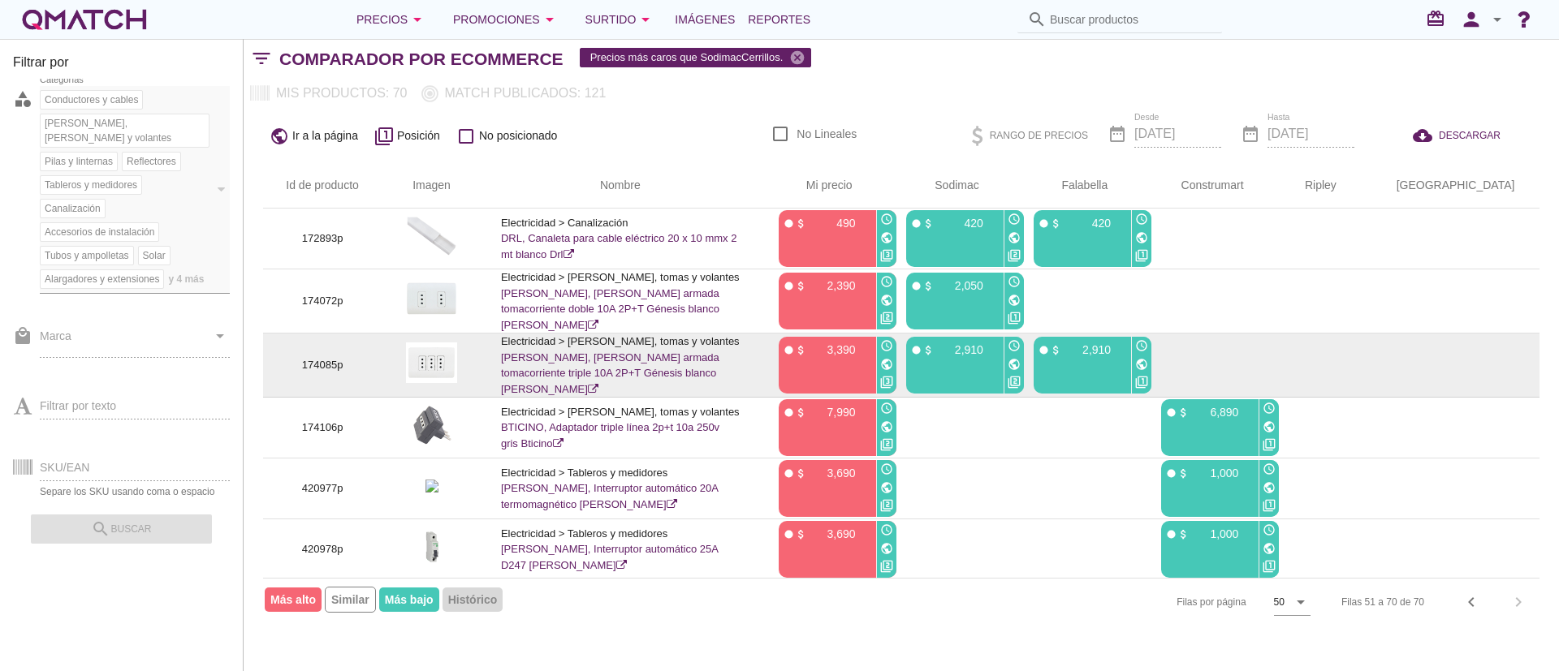
click at [338, 366] on p "174085p" at bounding box center [323, 365] width 80 height 16
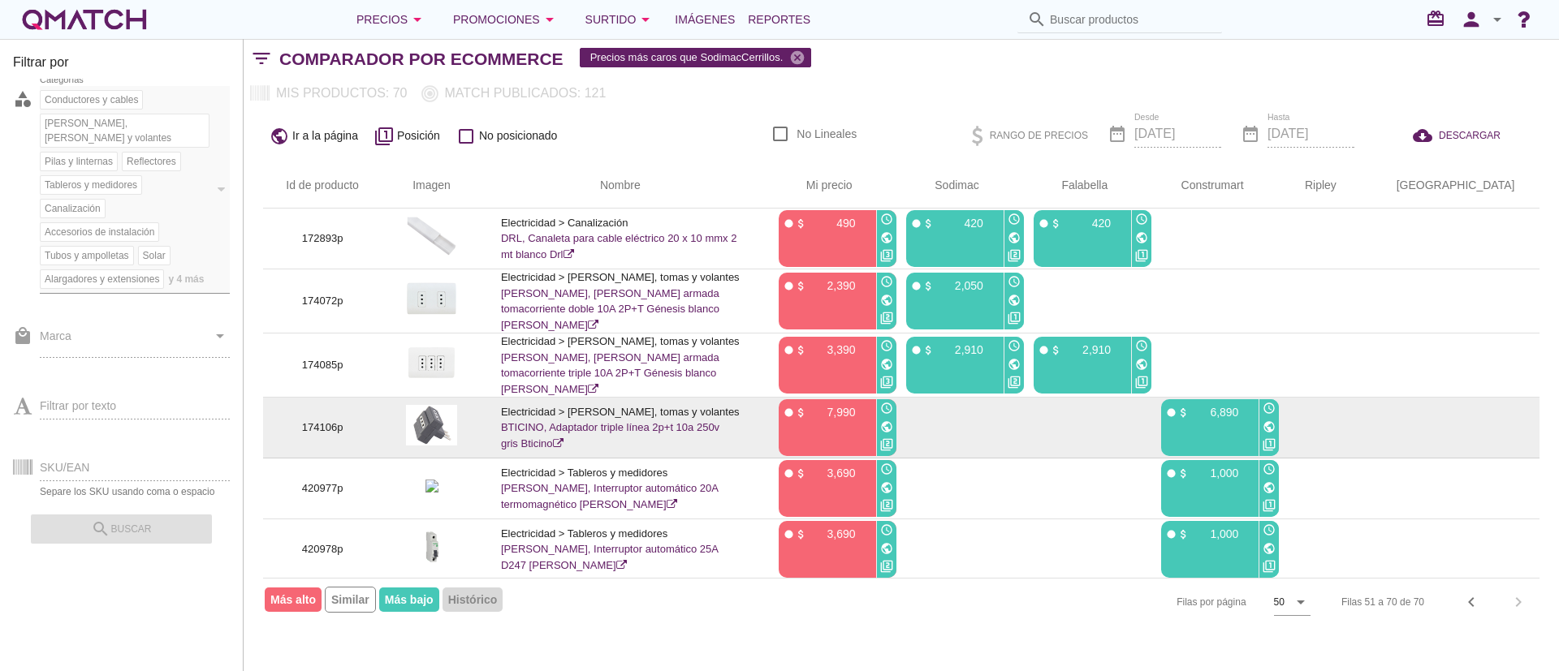
click at [326, 429] on p "174106p" at bounding box center [323, 428] width 80 height 16
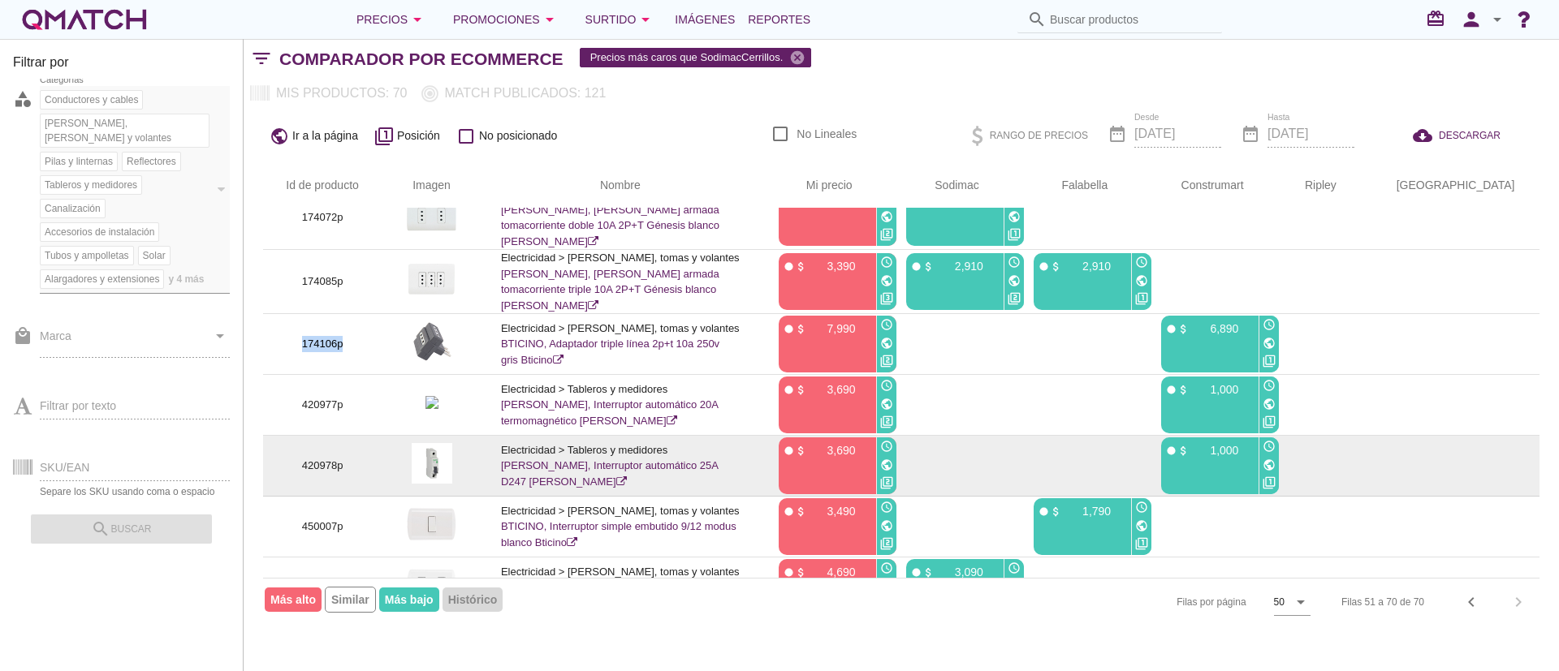
scroll to position [365, 0]
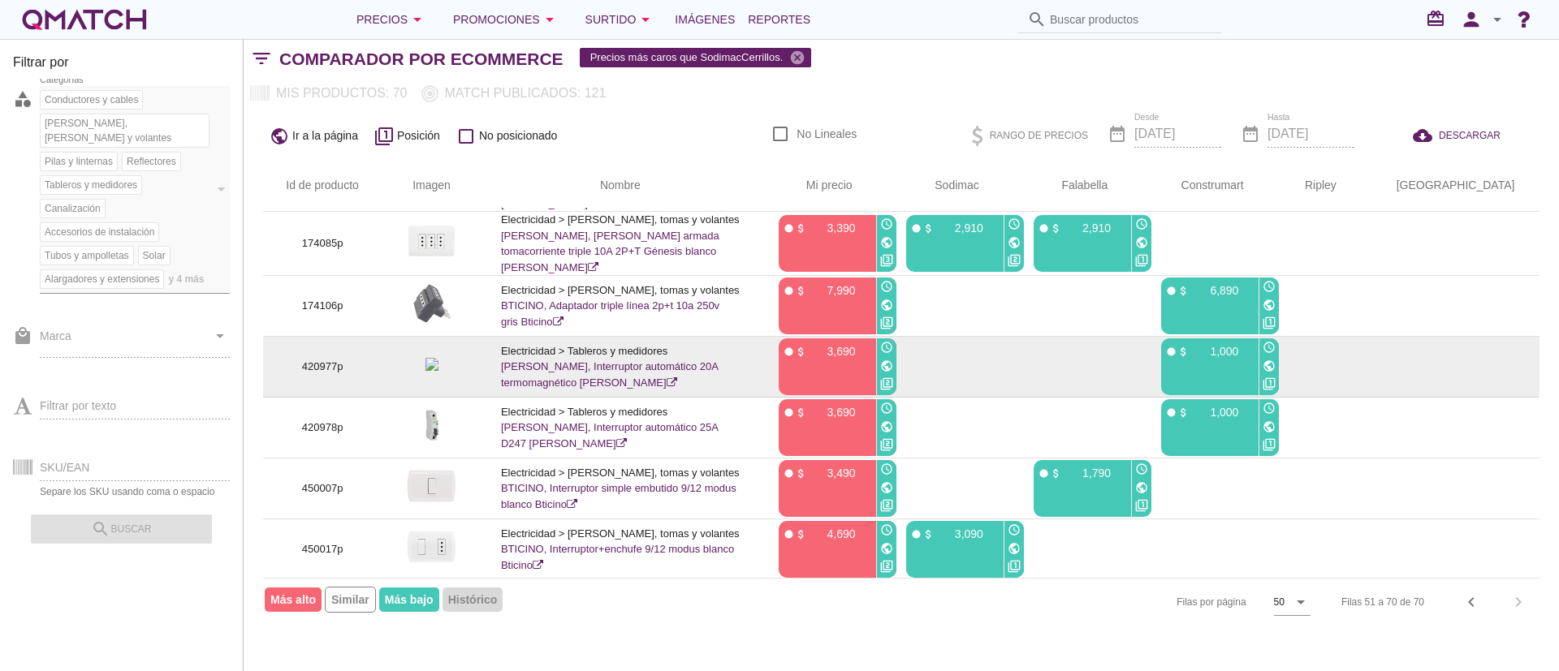
drag, startPoint x: 322, startPoint y: 386, endPoint x: 330, endPoint y: 372, distance: 16.7
click at [325, 382] on td "420977p" at bounding box center [322, 367] width 119 height 61
click at [330, 372] on p "420977p" at bounding box center [323, 367] width 80 height 16
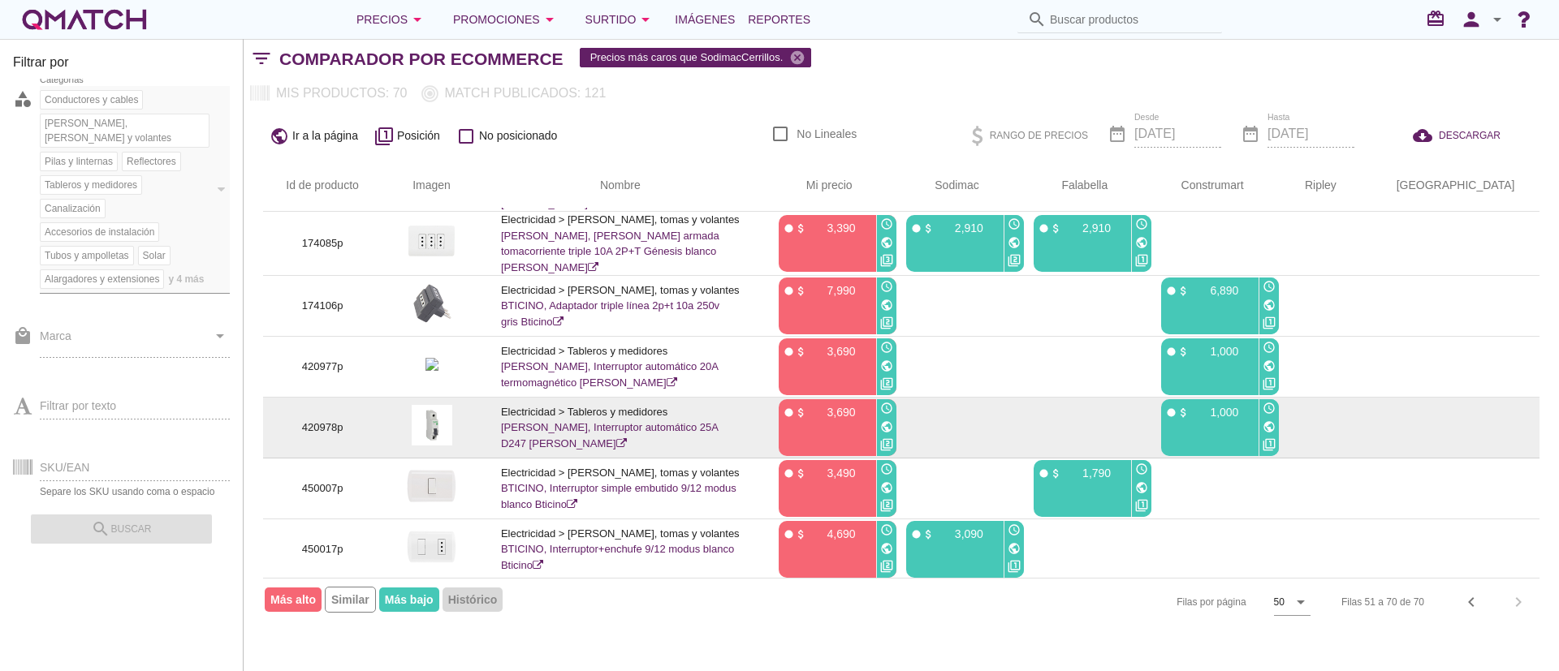
click at [330, 423] on p "420978p" at bounding box center [323, 428] width 80 height 16
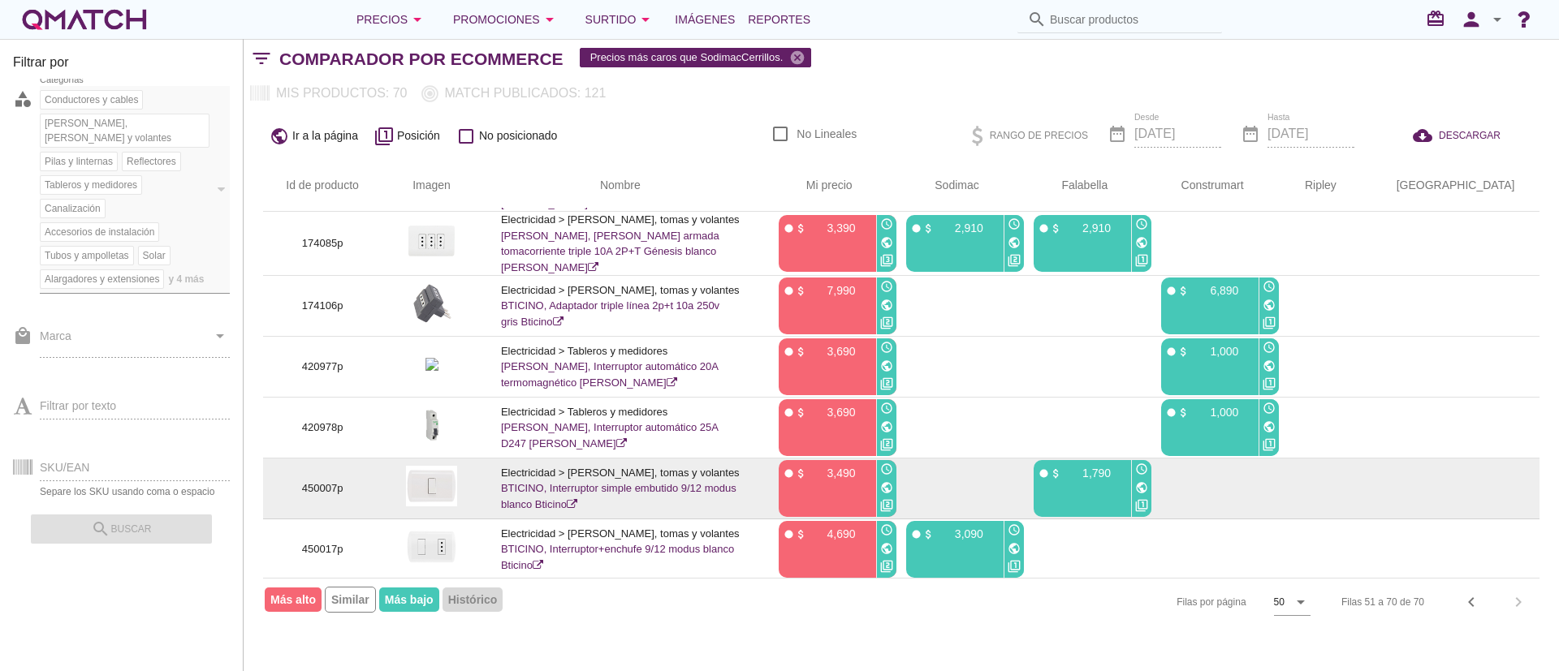
click at [315, 482] on p "450007p" at bounding box center [323, 489] width 80 height 16
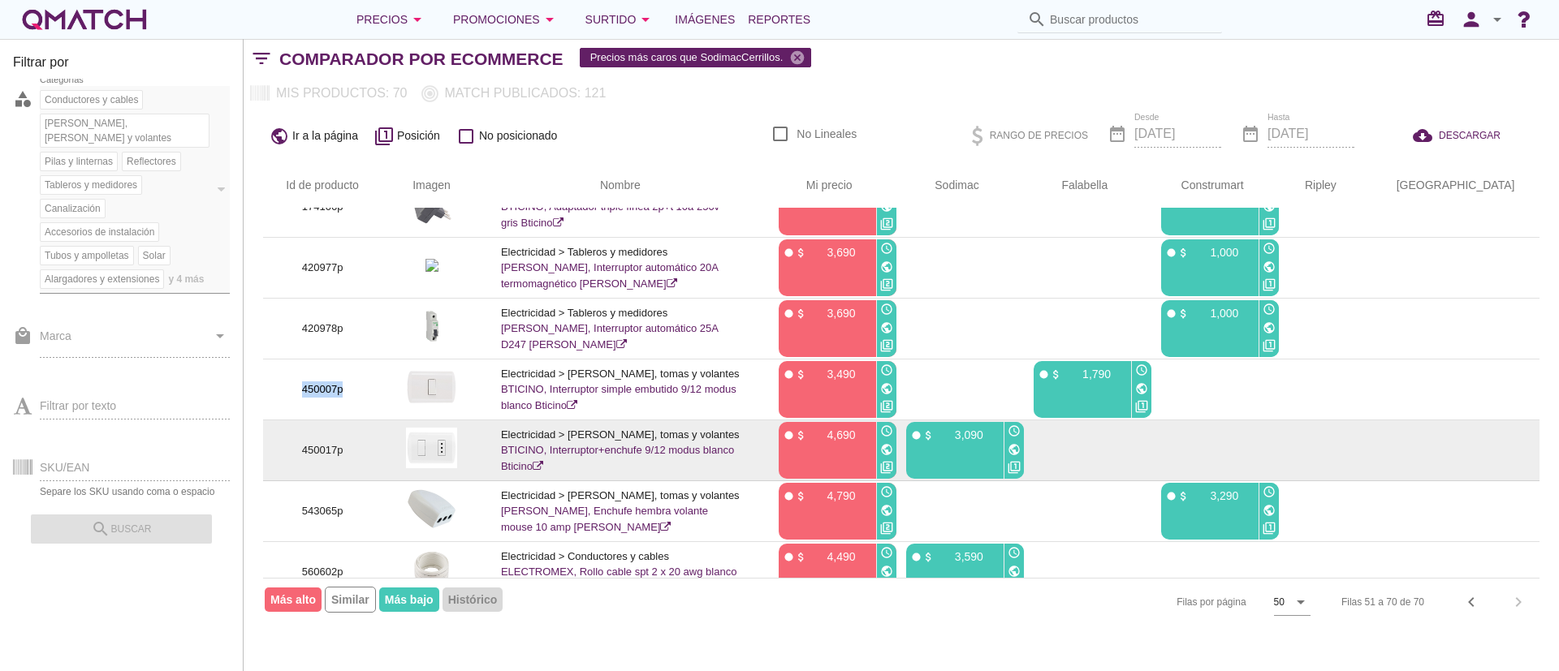
scroll to position [487, 0]
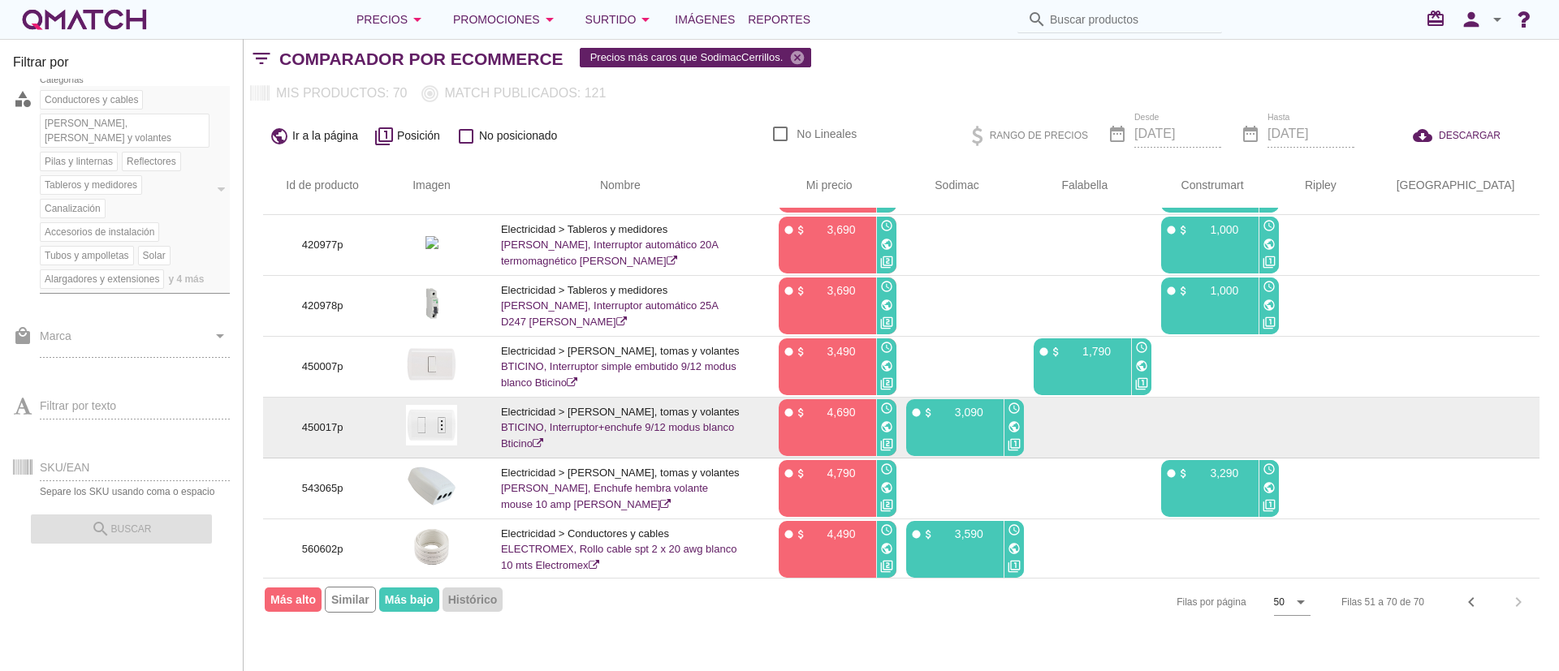
click at [341, 417] on td "450017p" at bounding box center [322, 428] width 119 height 61
click at [337, 425] on p "450017p" at bounding box center [323, 428] width 80 height 16
click at [330, 430] on p "450017p" at bounding box center [323, 428] width 80 height 16
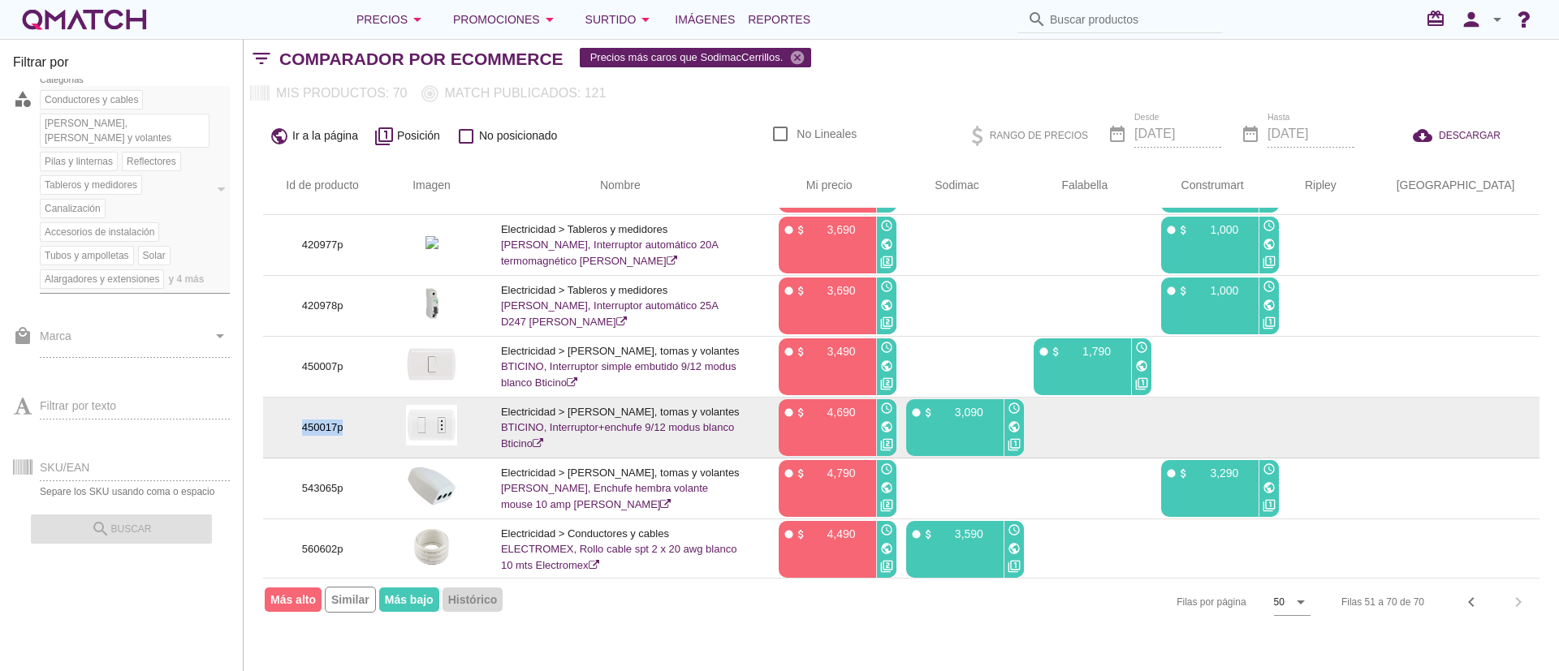
click at [330, 430] on p "450017p" at bounding box center [323, 428] width 80 height 16
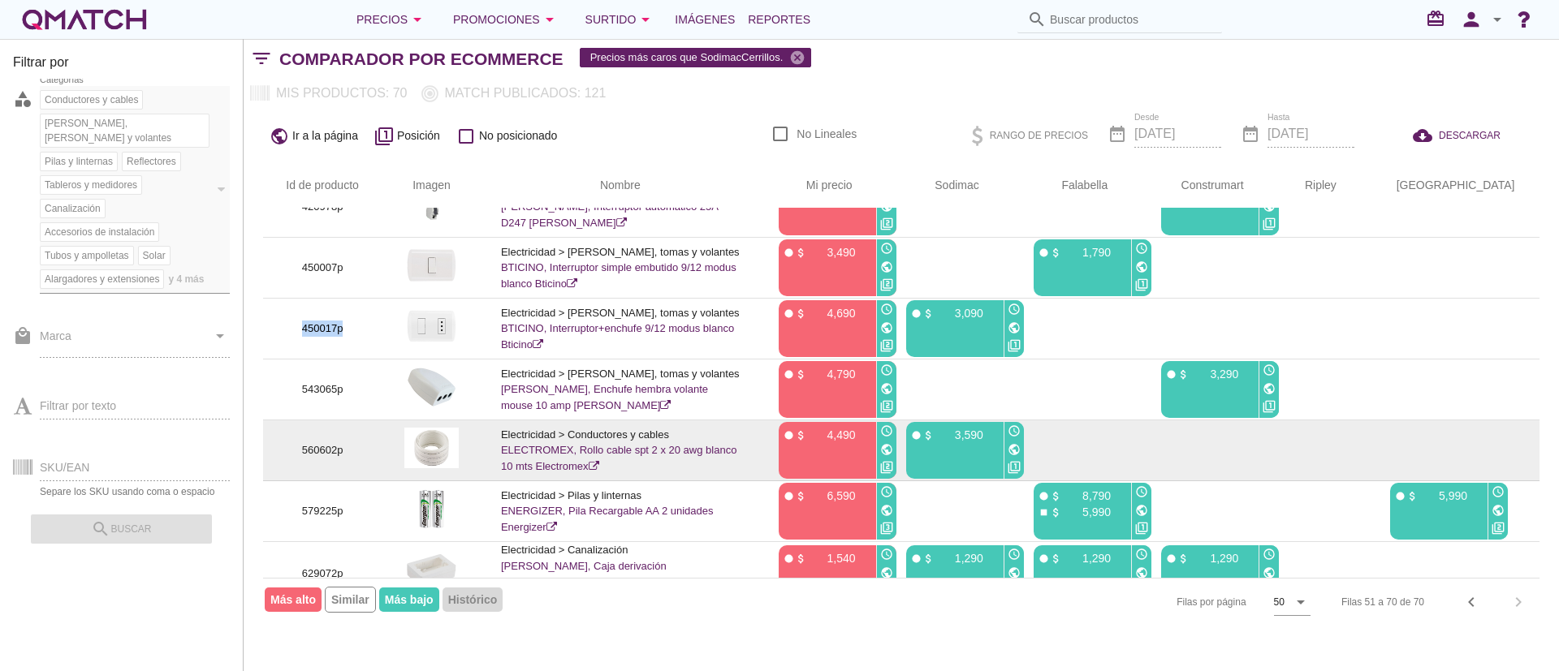
scroll to position [609, 0]
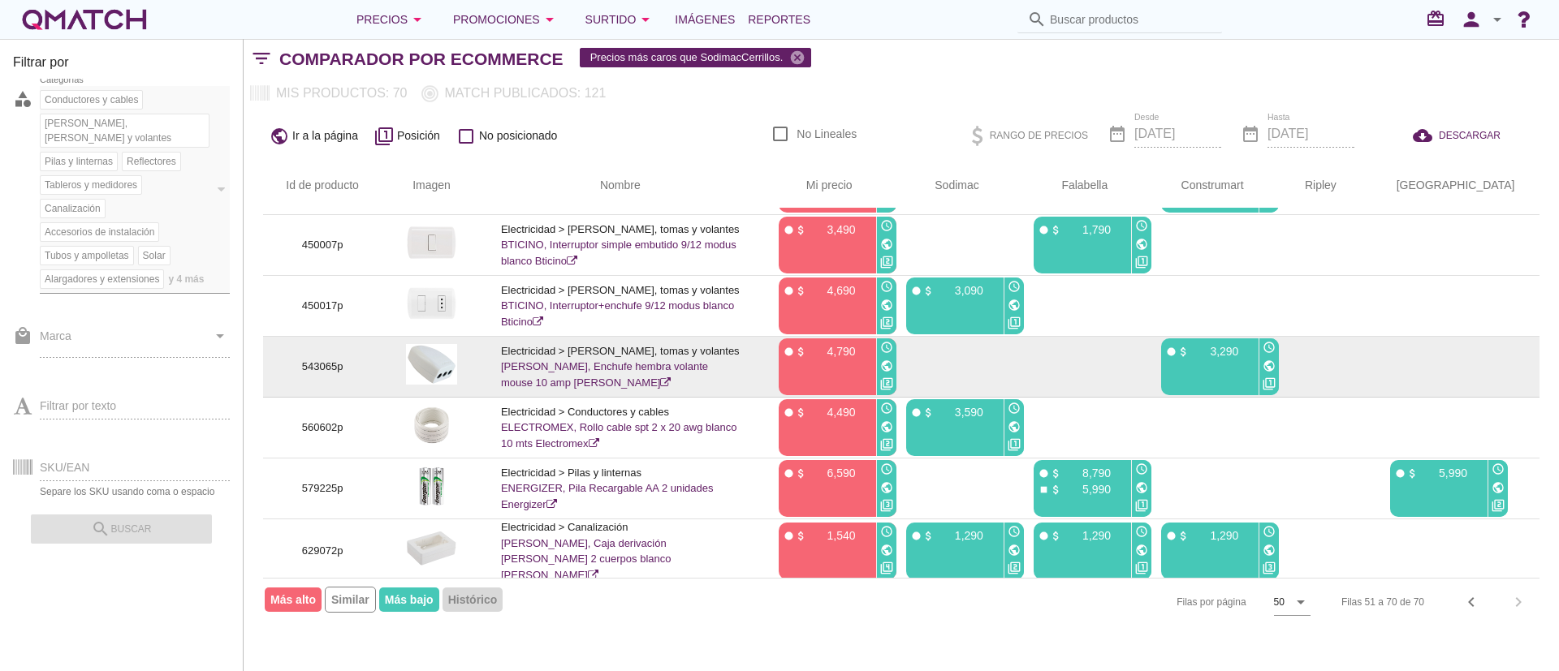
click at [321, 368] on p "543065p" at bounding box center [323, 367] width 80 height 16
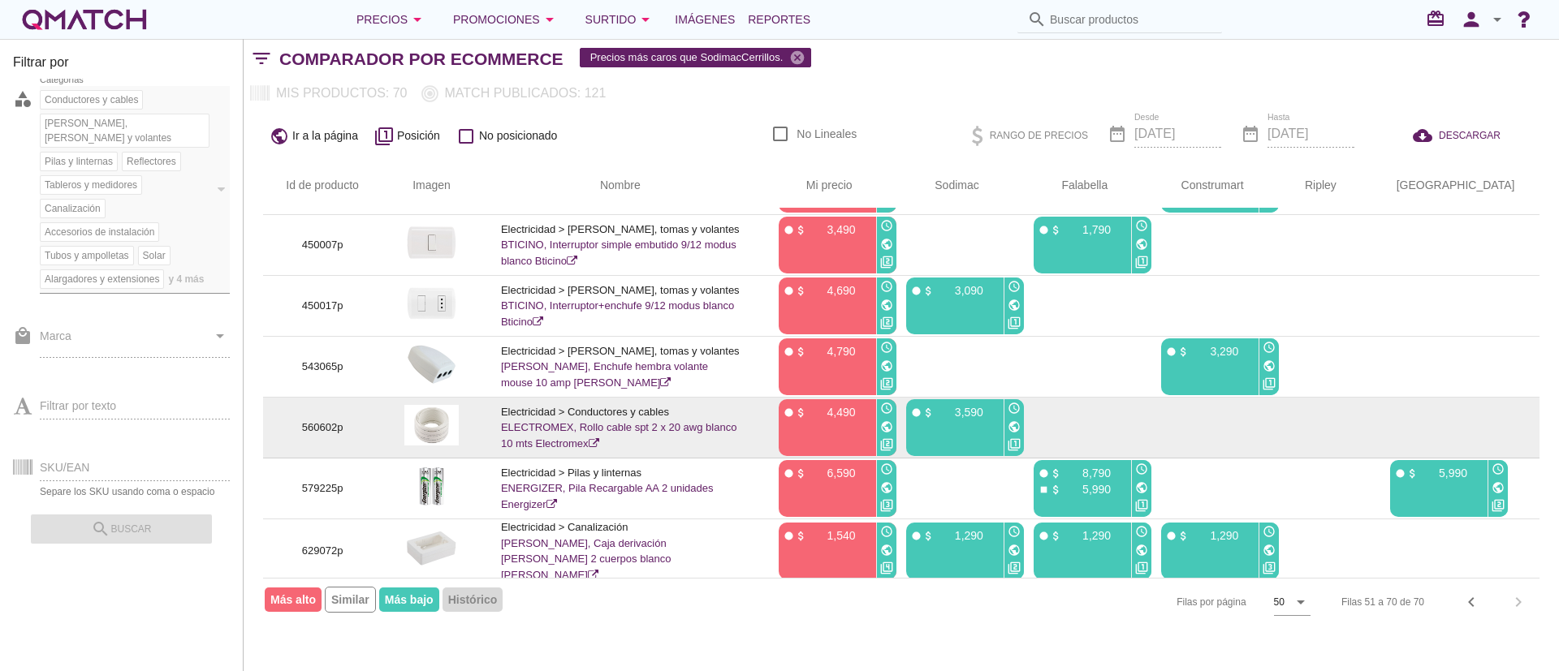
click at [327, 445] on td "560602p" at bounding box center [322, 428] width 119 height 61
click at [326, 434] on p "560602p" at bounding box center [323, 428] width 80 height 16
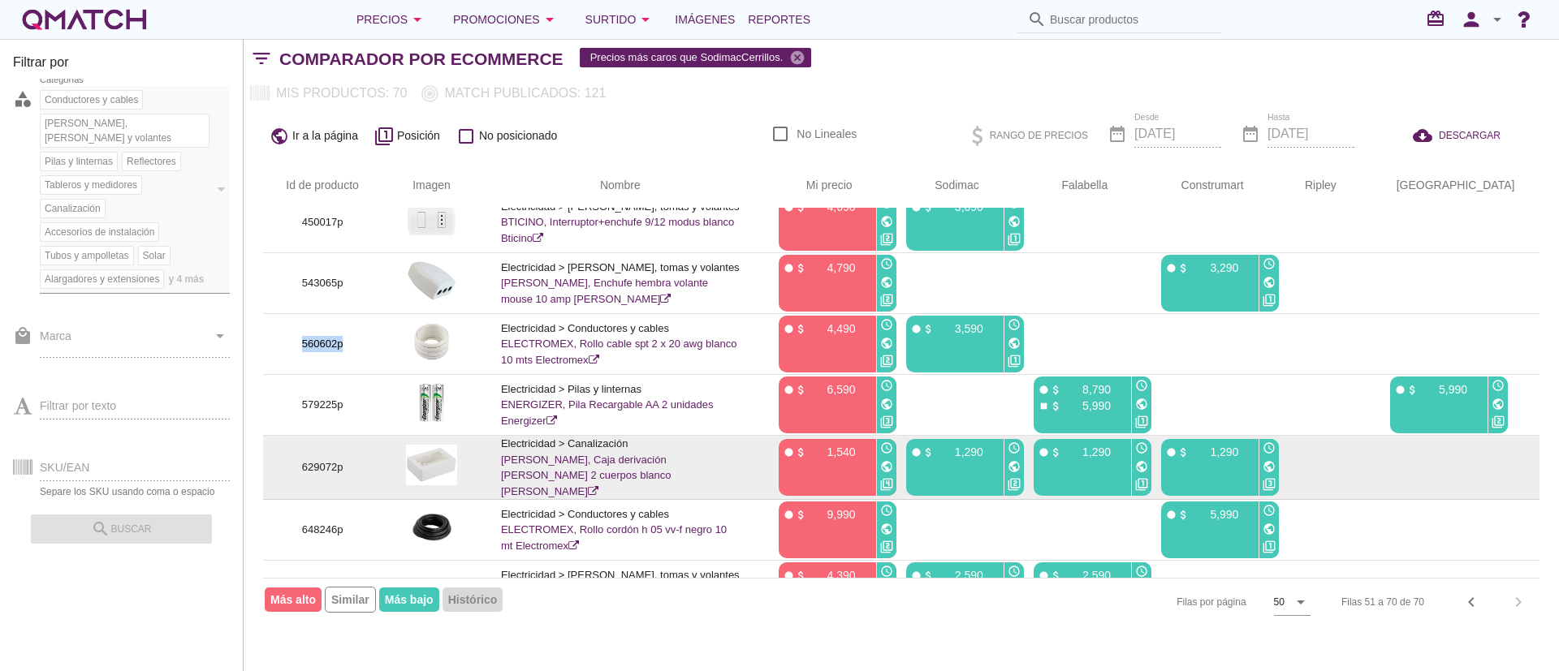
scroll to position [731, 0]
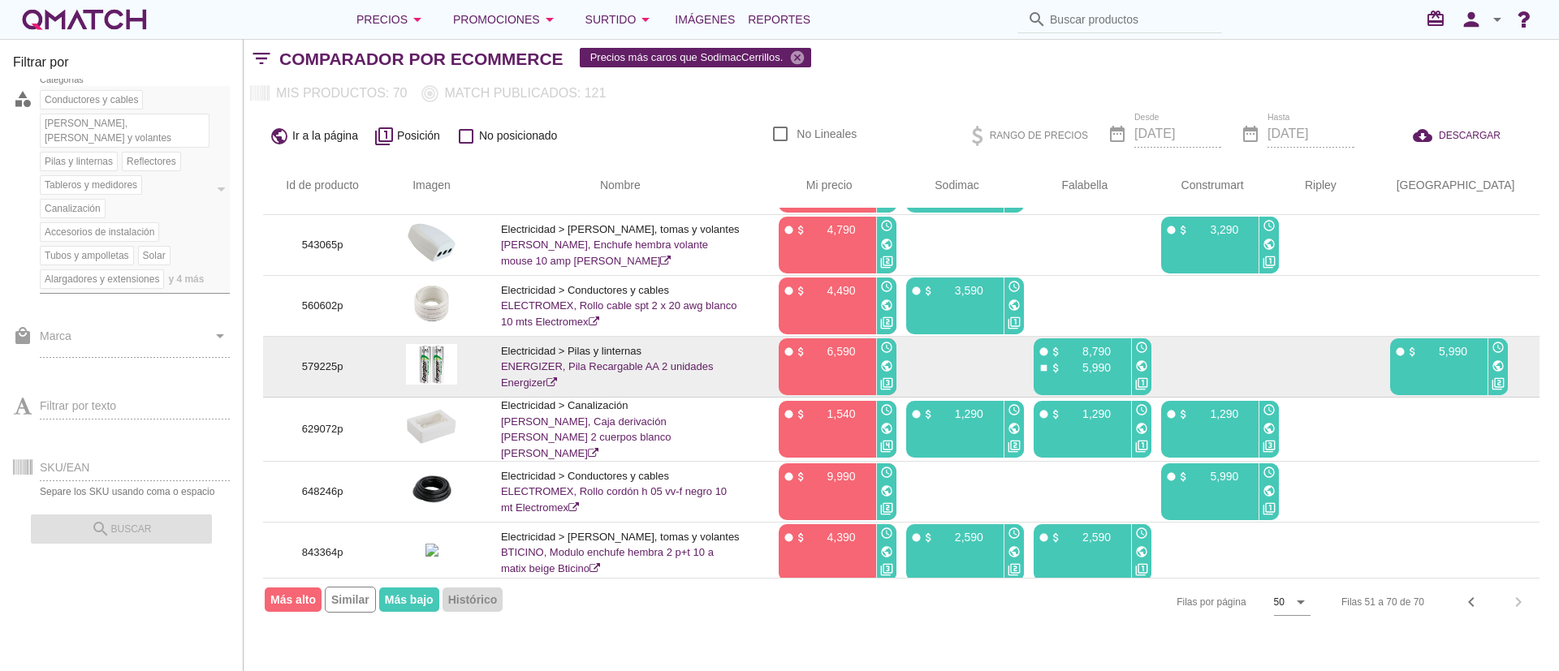
click at [331, 363] on p "579225p" at bounding box center [323, 367] width 80 height 16
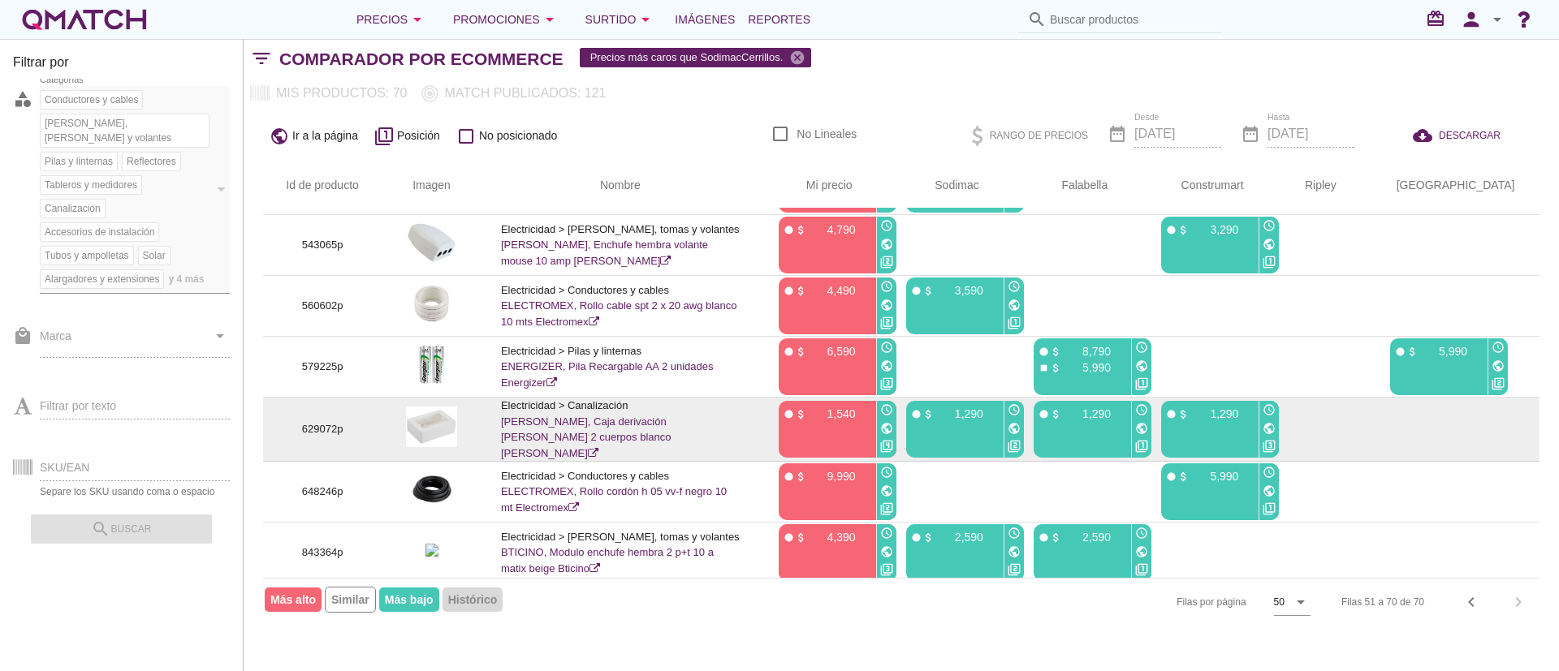
click at [345, 427] on p "629072p" at bounding box center [323, 429] width 80 height 16
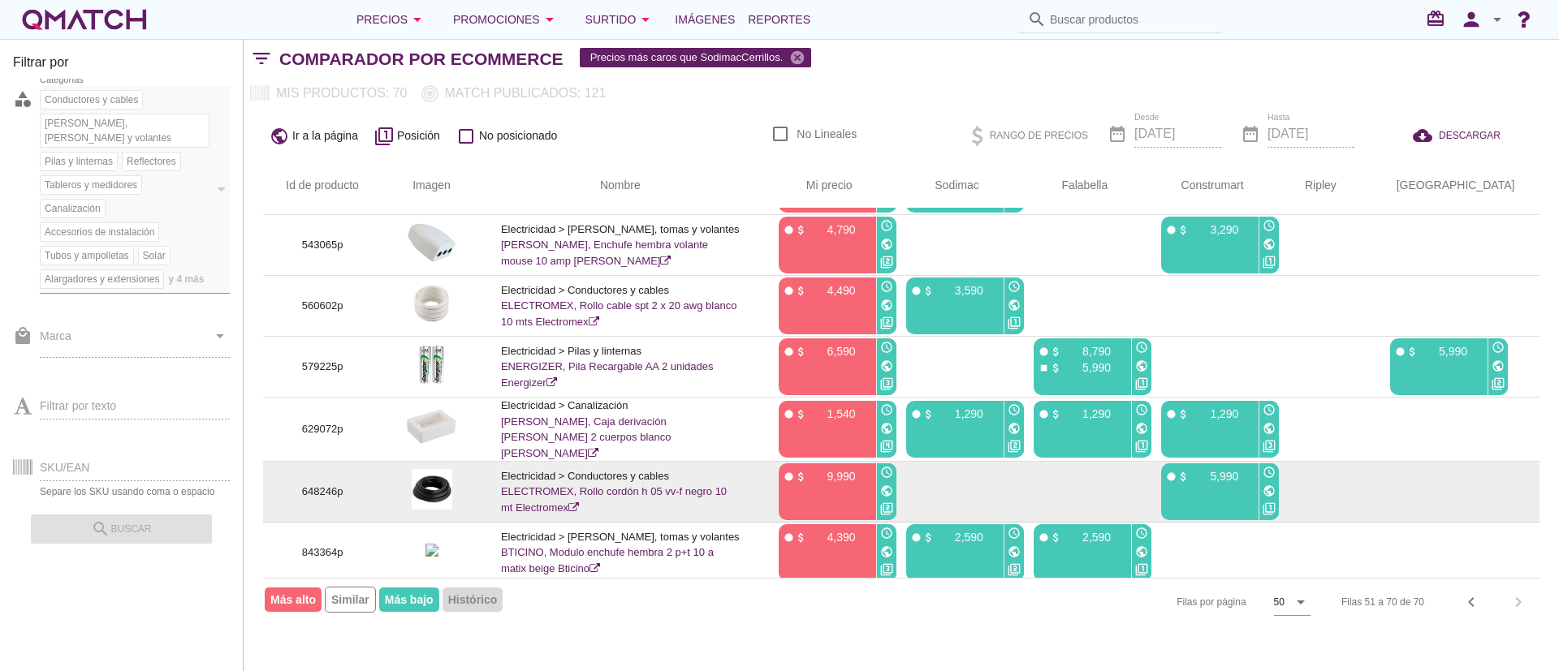
click at [350, 494] on p "648246p" at bounding box center [323, 492] width 80 height 16
click at [345, 490] on p "648246p" at bounding box center [323, 492] width 80 height 16
click at [344, 490] on p "648246p" at bounding box center [323, 492] width 80 height 16
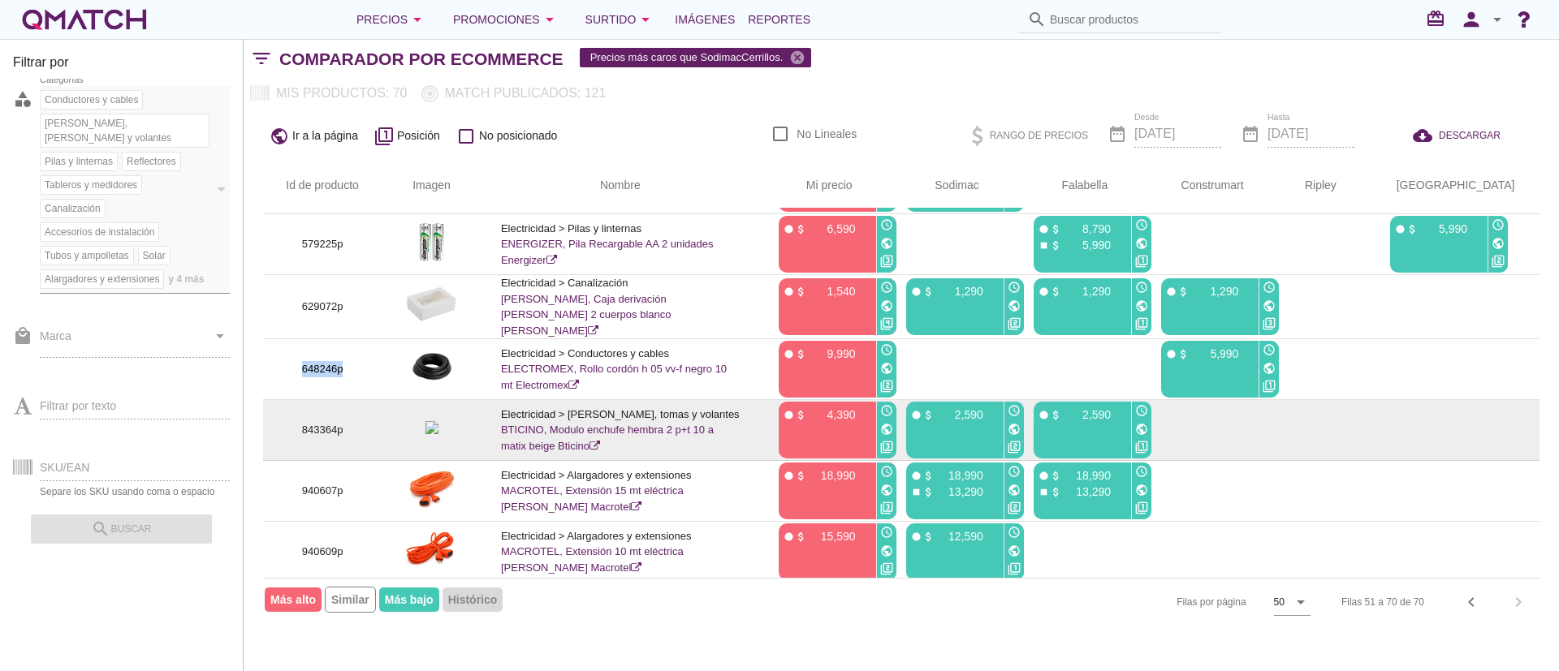
scroll to position [854, 0]
click at [337, 421] on p "843364p" at bounding box center [323, 429] width 80 height 16
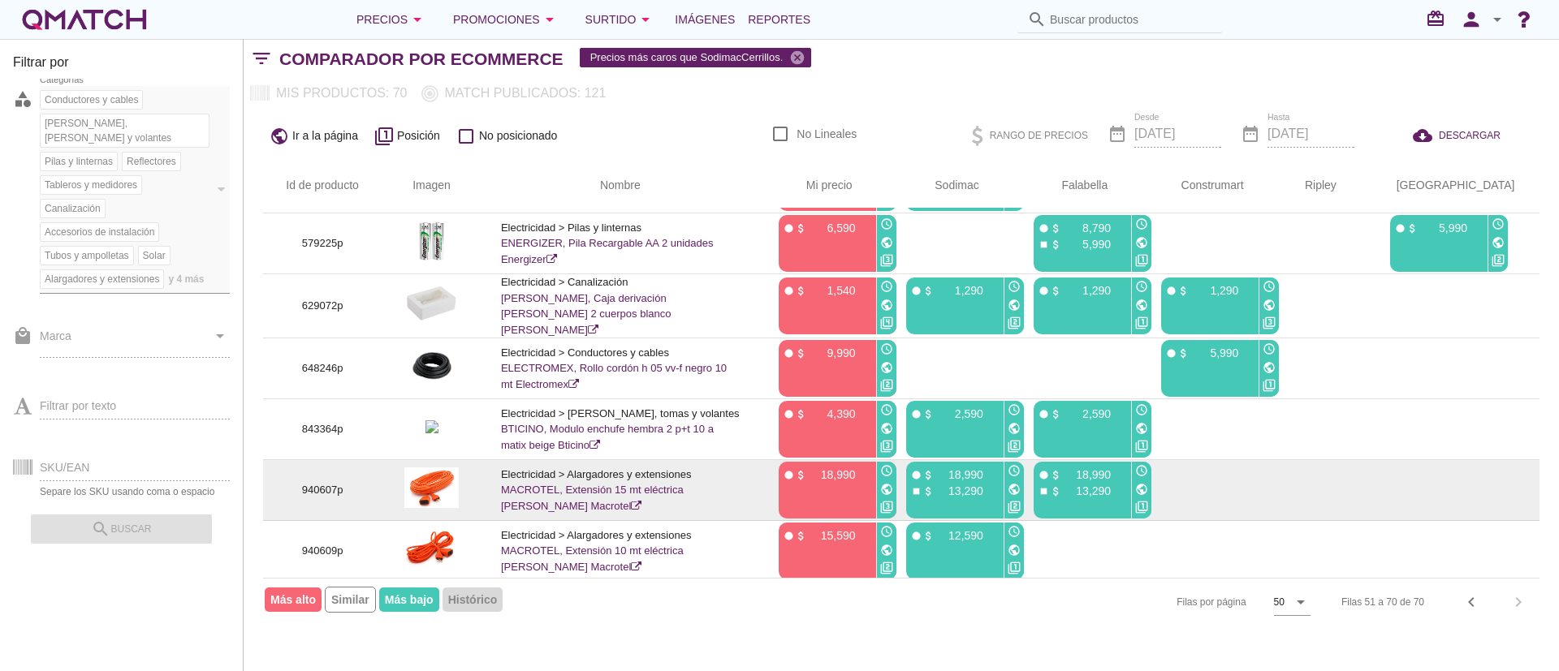
click at [339, 482] on p "940607p" at bounding box center [323, 490] width 80 height 16
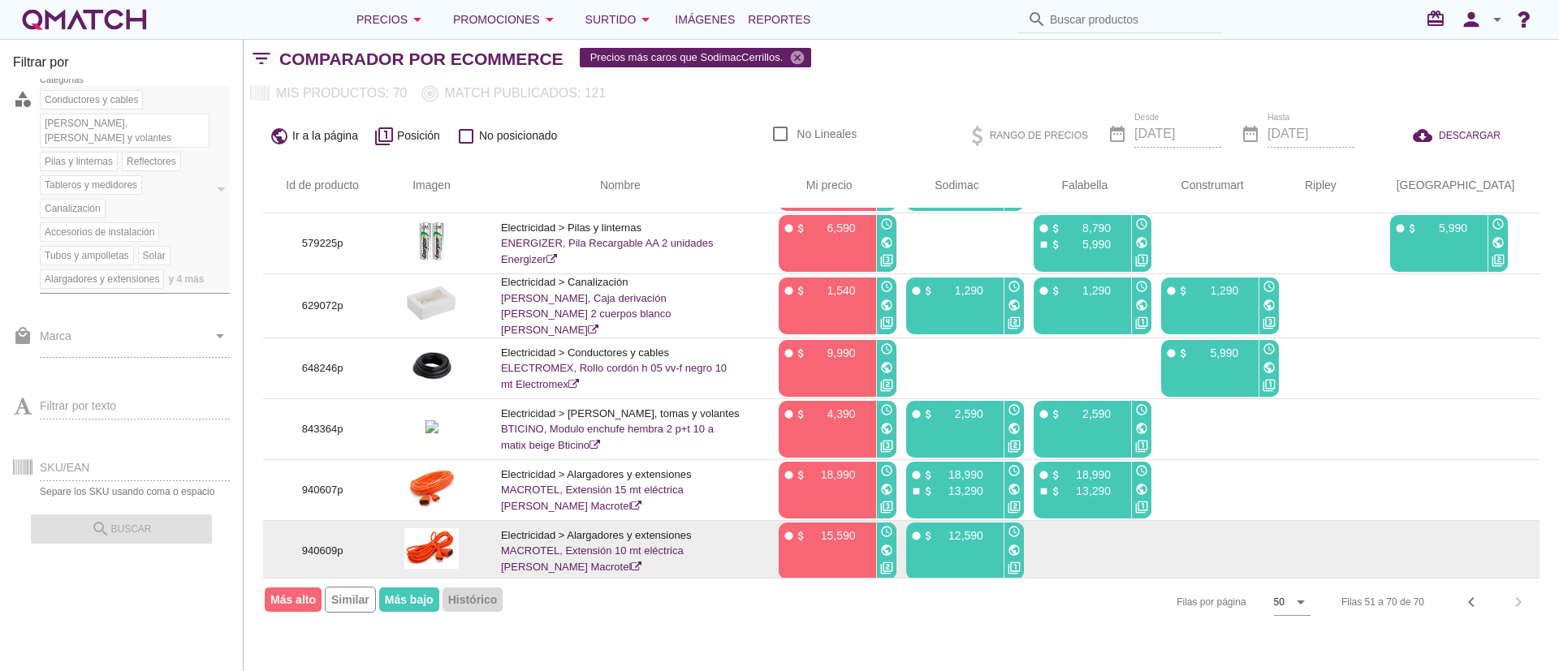
click at [351, 546] on p "940609p" at bounding box center [323, 551] width 80 height 16
click at [349, 546] on p "940609p" at bounding box center [323, 551] width 80 height 16
click at [338, 547] on p "940609p" at bounding box center [323, 551] width 80 height 16
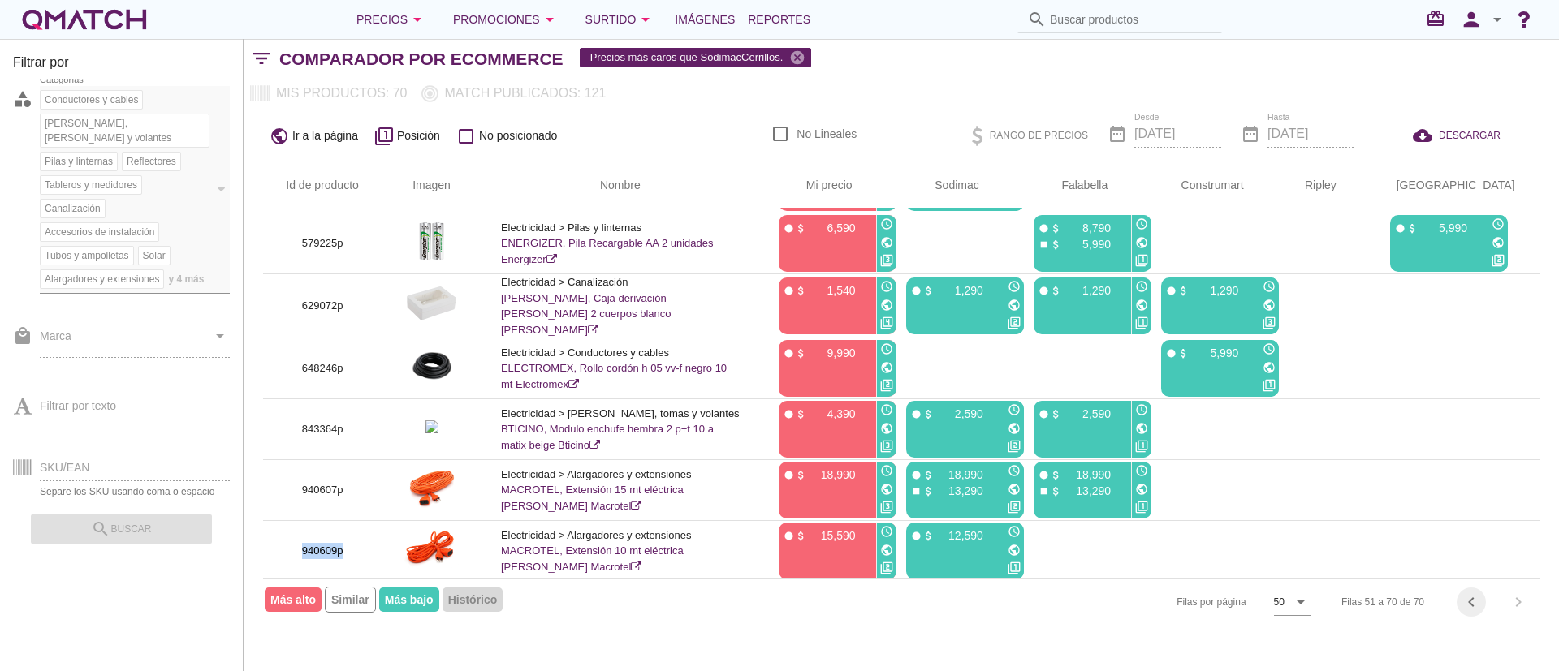
click at [1477, 600] on icon "chevron_left" at bounding box center [1470, 602] width 19 height 19
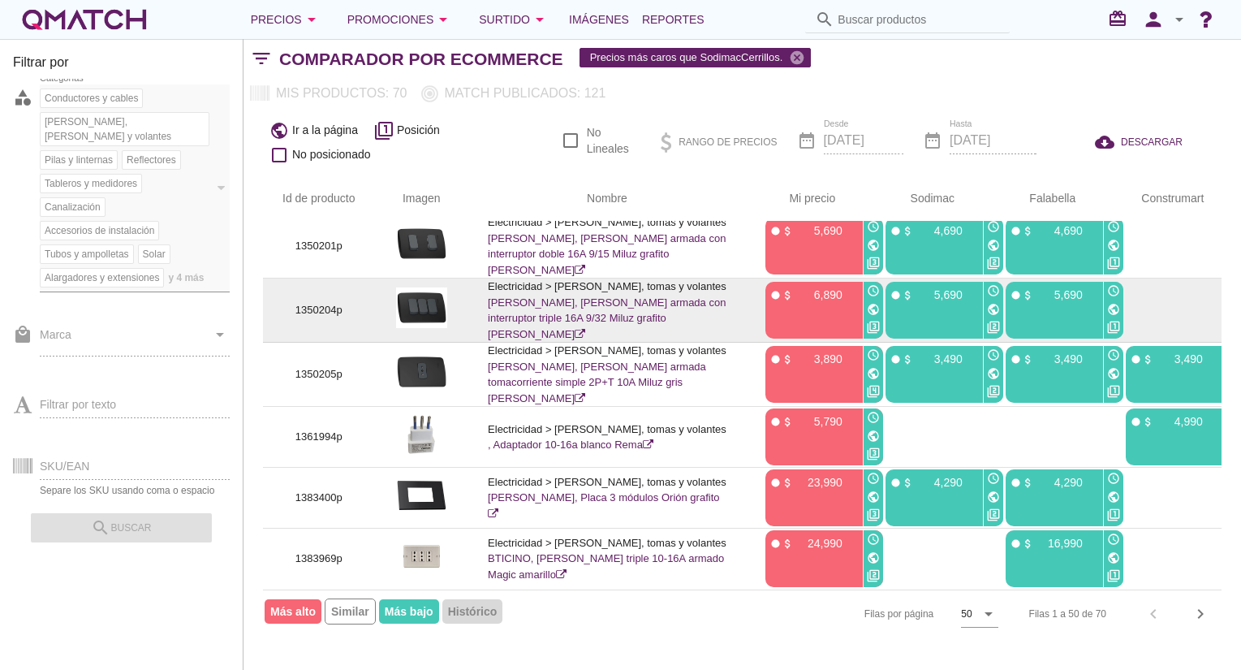
scroll to position [2782, 0]
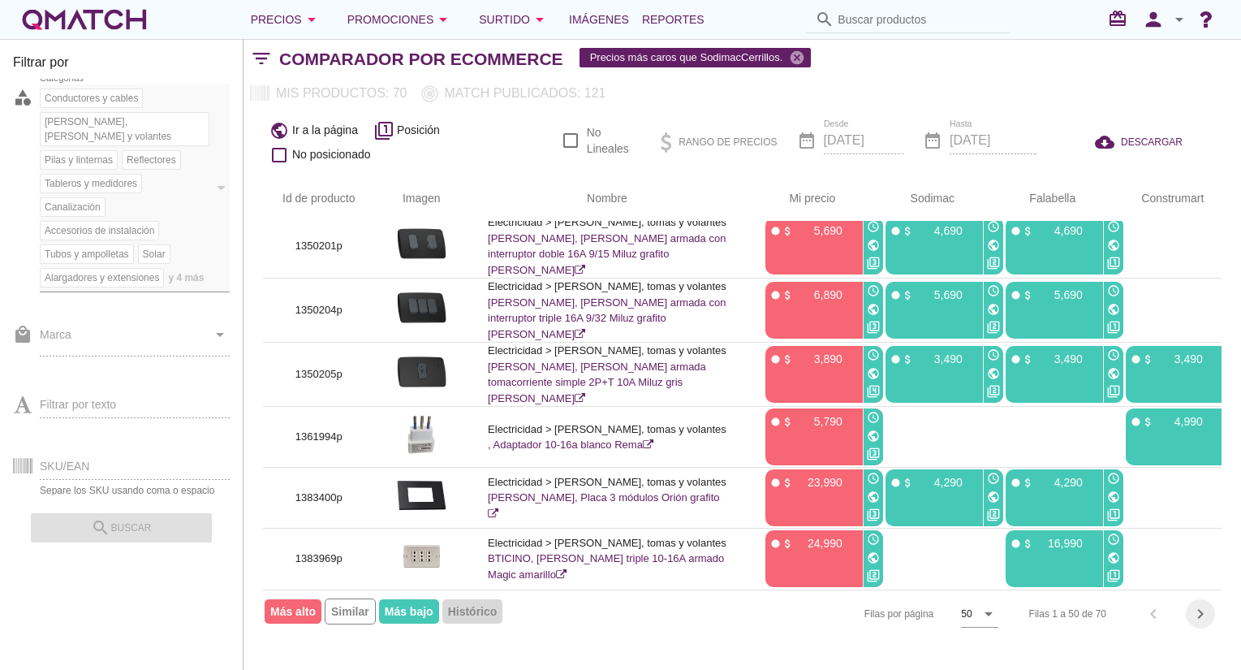
click at [1195, 610] on icon "chevron_right" at bounding box center [1200, 613] width 19 height 19
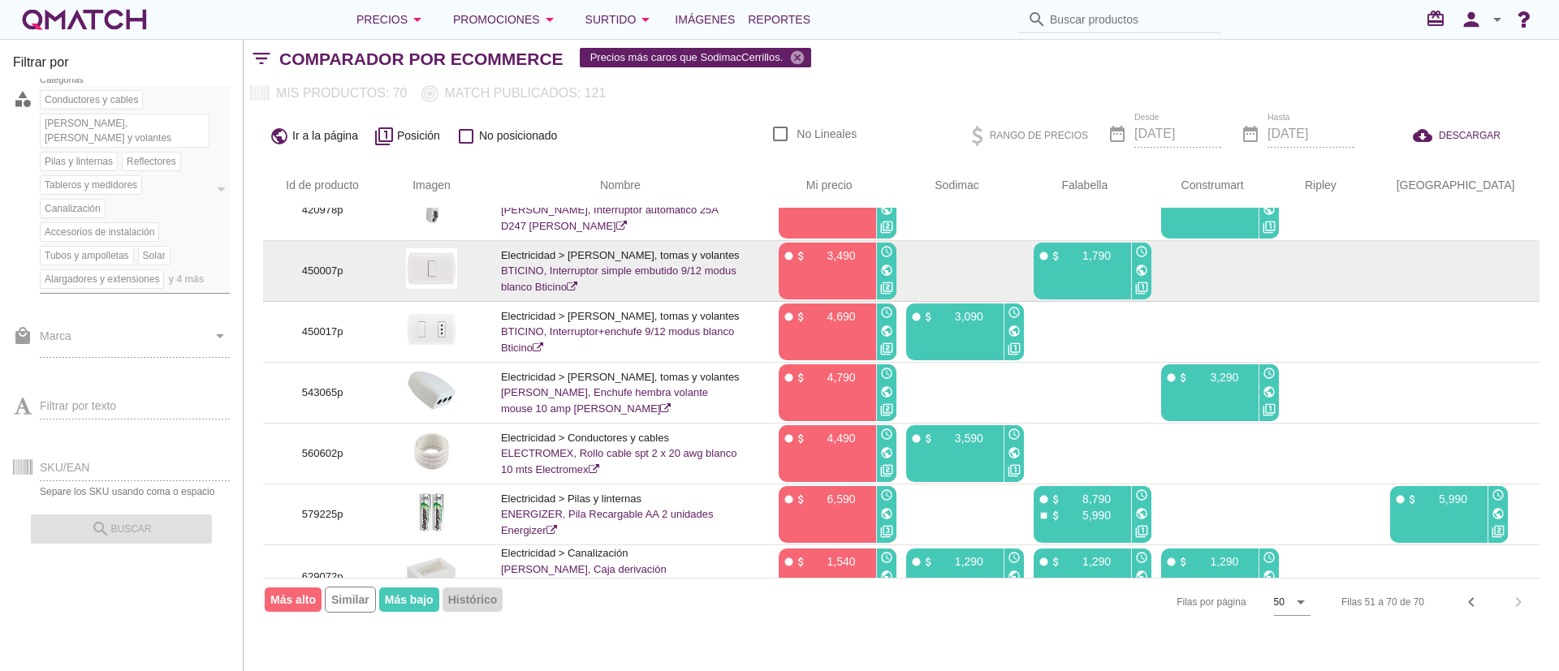
scroll to position [854, 0]
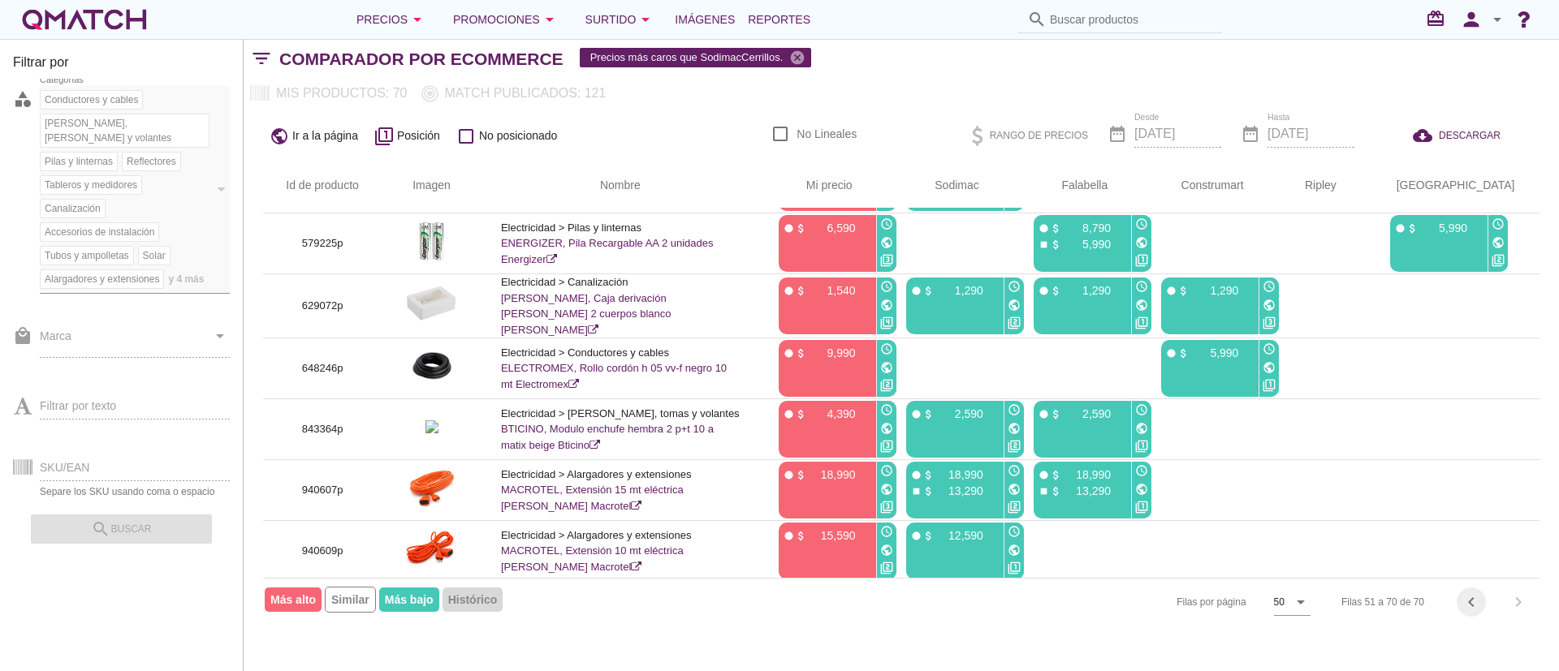
click at [1466, 597] on icon "chevron_left" at bounding box center [1470, 602] width 19 height 19
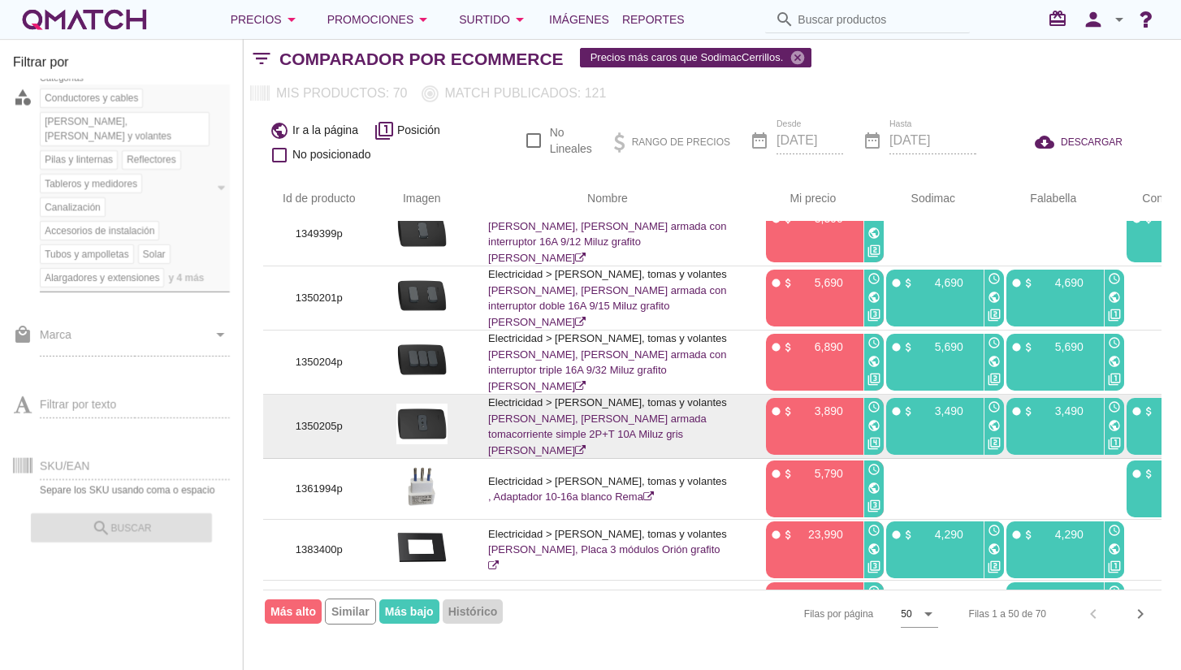
scroll to position [2782, 0]
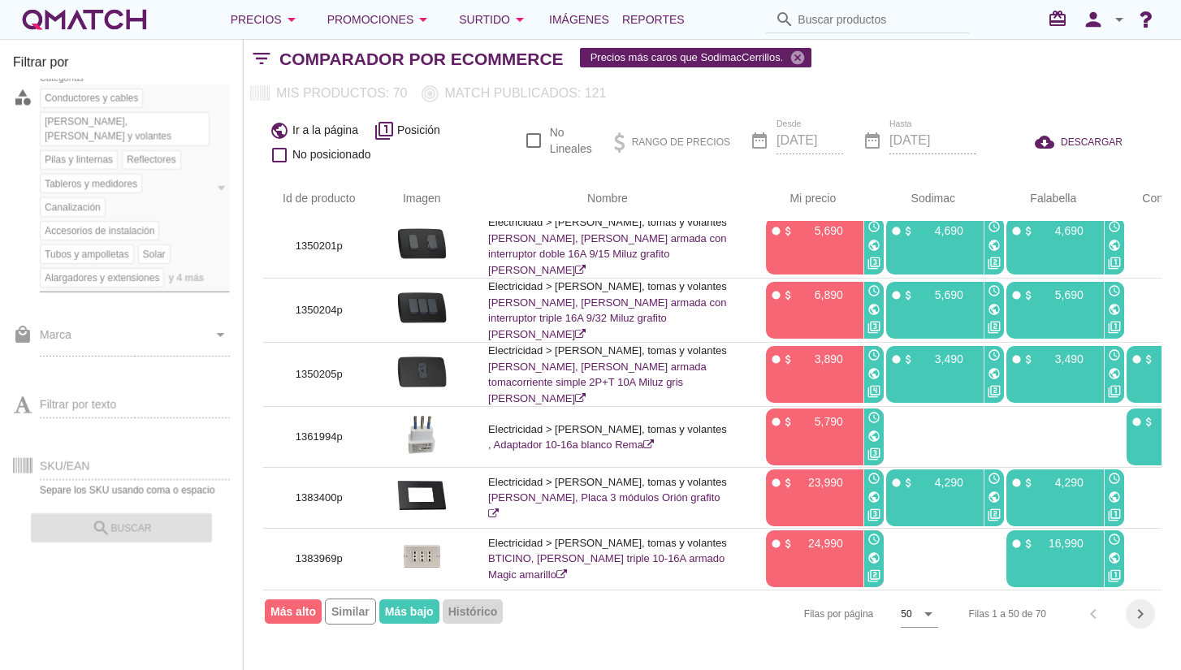
click at [1150, 616] on div "chevron_right" at bounding box center [1139, 613] width 29 height 19
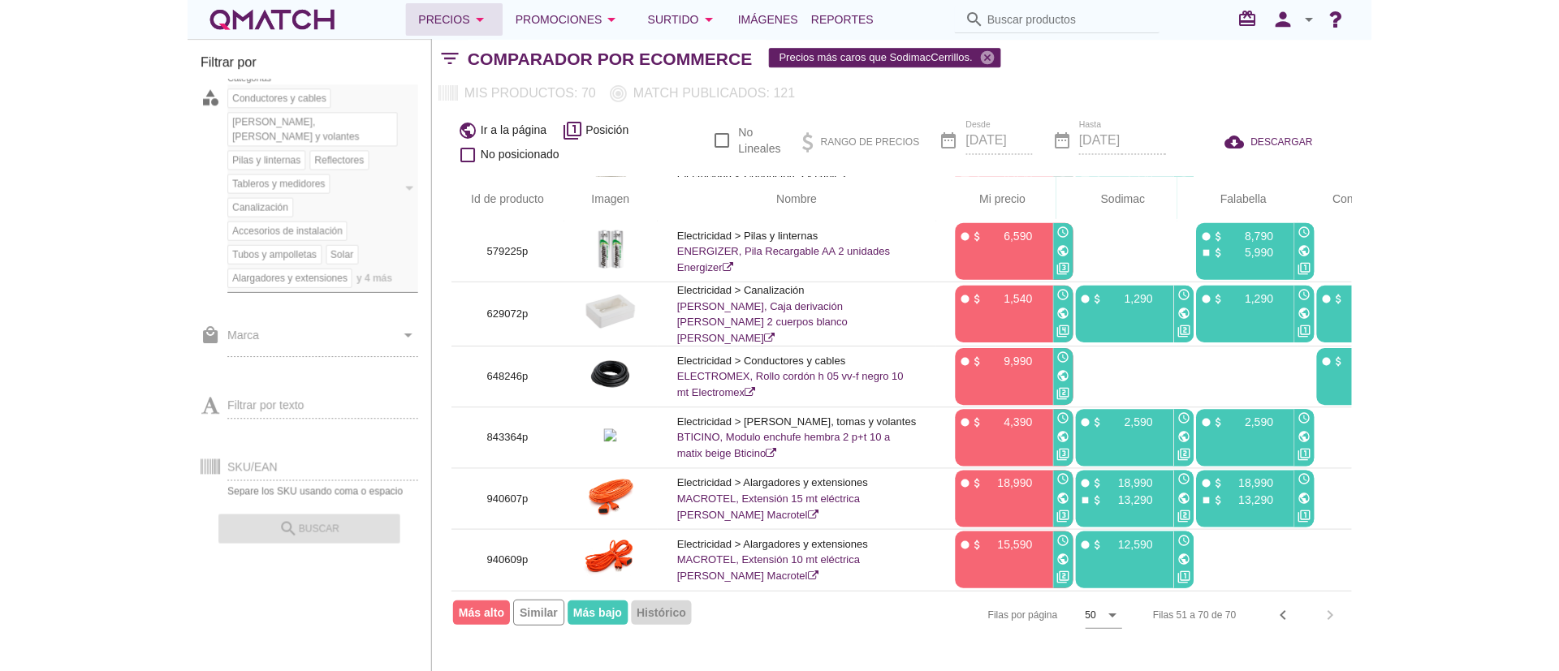
scroll to position [65, 0]
